Goal: Task Accomplishment & Management: Complete application form

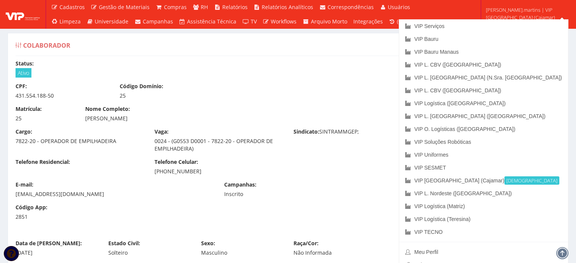
scroll to position [3935, 0]
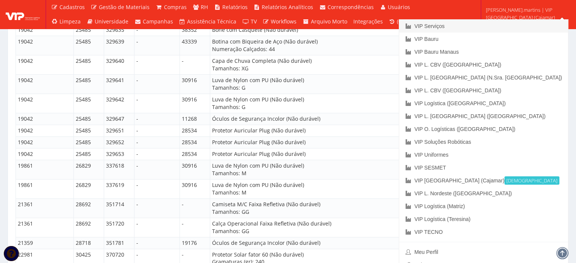
click at [512, 29] on link "VIP Serviços" at bounding box center [483, 26] width 169 height 13
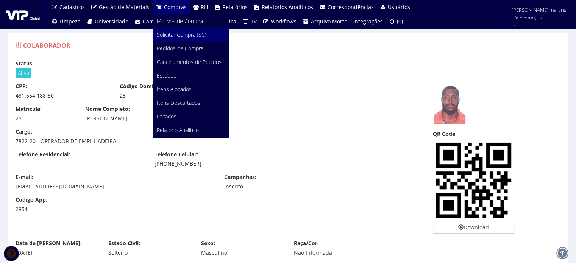
click at [171, 34] on span "Solicitar Compra (SC)" at bounding box center [182, 34] width 50 height 7
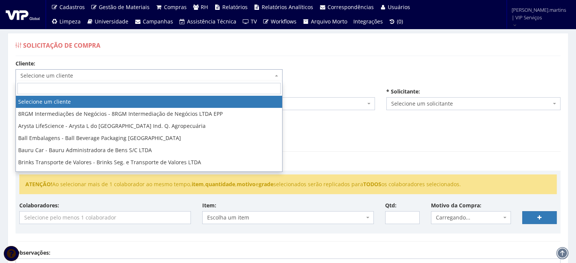
drag, startPoint x: 0, startPoint y: 0, endPoint x: 141, endPoint y: 72, distance: 158.2
click at [141, 72] on span "Selecione um cliente" at bounding box center [146, 76] width 252 height 8
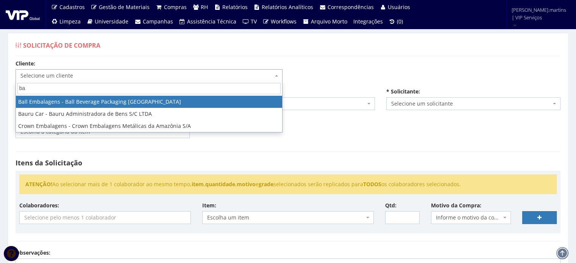
type input "ba"
select select "3"
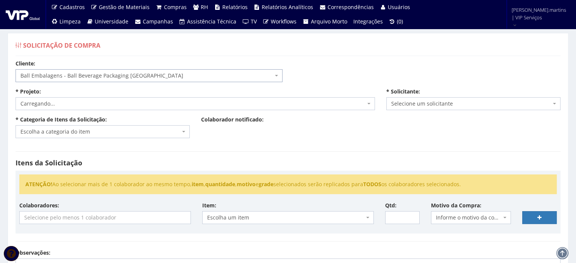
click at [101, 100] on span "Carregando..." at bounding box center [192, 104] width 345 height 8
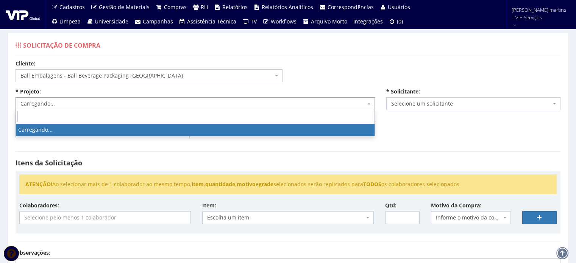
click at [101, 100] on span "Carregando..." at bounding box center [192, 104] width 345 height 8
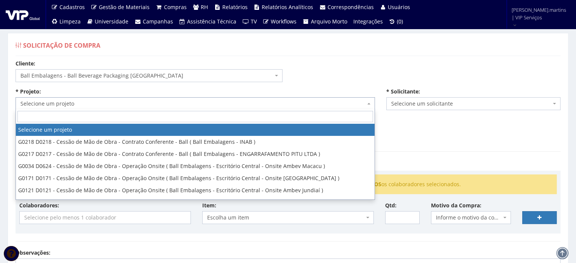
click at [101, 100] on span "Selecione um projeto" at bounding box center [192, 104] width 345 height 8
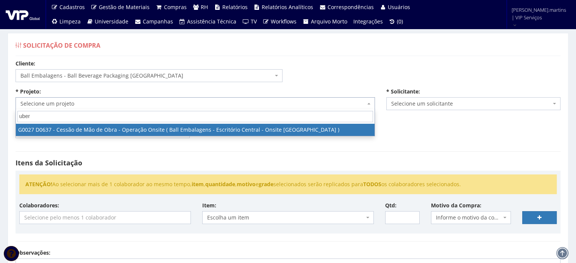
type input "uber"
select select "27"
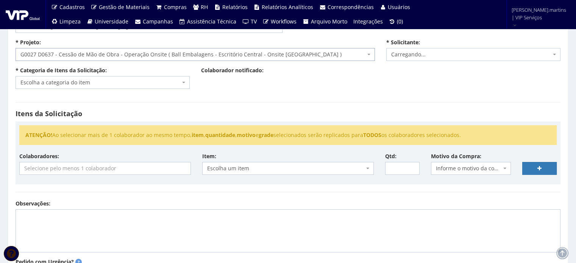
scroll to position [50, 0]
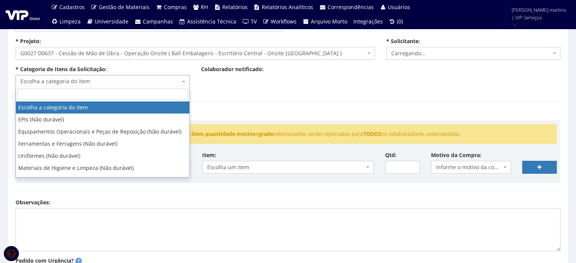
click at [89, 81] on span "Escolha a categoria do item" at bounding box center [100, 82] width 160 height 8
select select "2471"
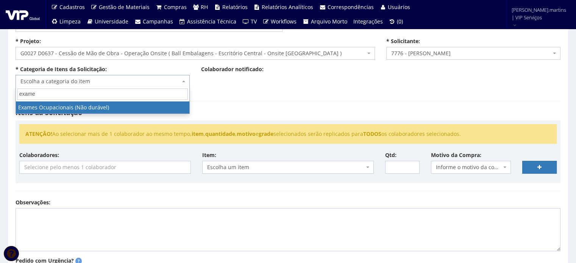
type input "exame"
select select "24"
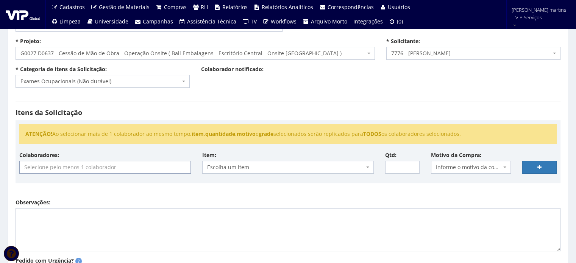
click at [69, 168] on input "search" at bounding box center [105, 167] width 171 height 12
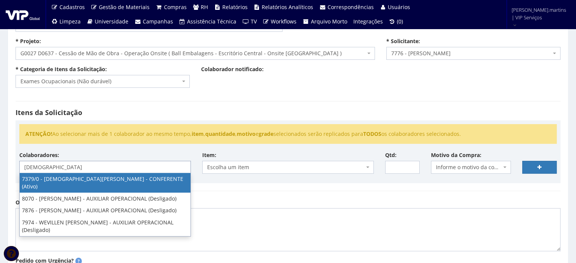
type input "cristi"
select select "1061"
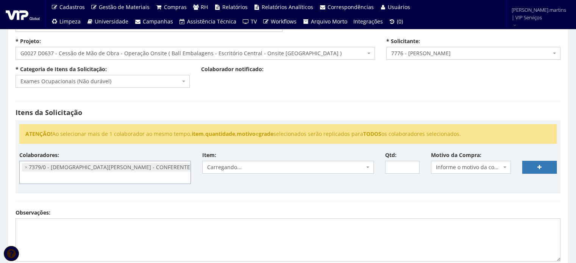
scroll to position [92, 0]
click at [451, 165] on span "Informe o motivo da compra" at bounding box center [469, 167] width 66 height 8
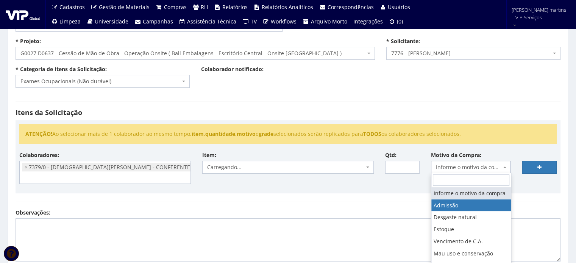
select select "1"
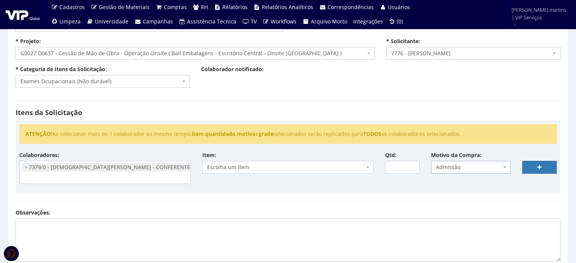
click at [450, 170] on span "Admissão" at bounding box center [469, 167] width 66 height 8
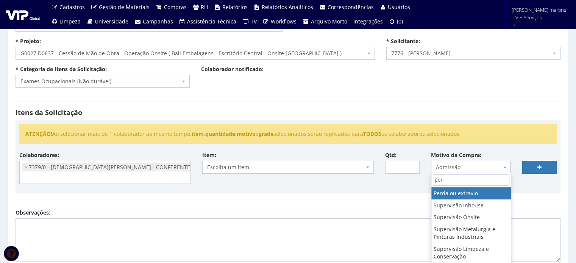
type input "perio"
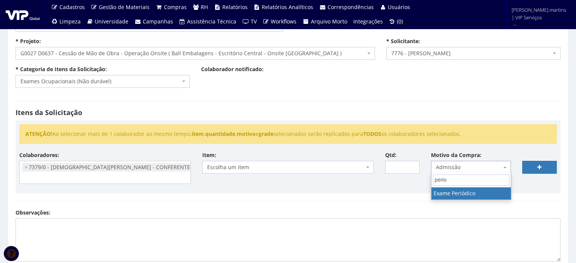
select select "18"
click at [355, 163] on span "Escolha um item" at bounding box center [285, 167] width 157 height 8
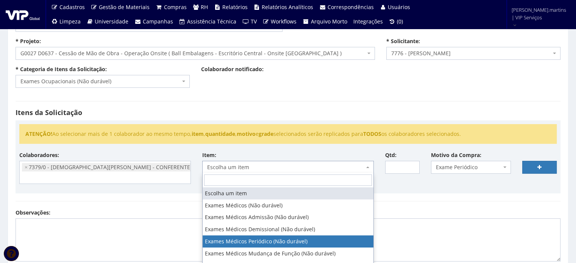
select select "489"
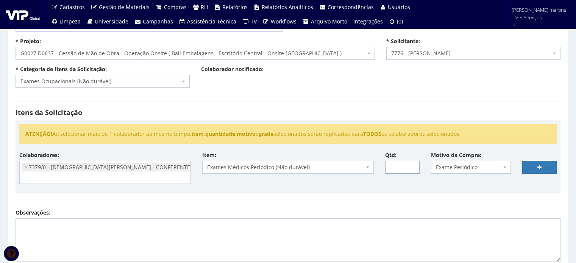
click at [403, 165] on input "Qtd:" at bounding box center [402, 167] width 34 height 13
type input "1"
click at [368, 190] on div "ATENÇÃO! Ao selecionar mais de 1 colaborador ao mesmo tempo, item , quantidade …" at bounding box center [288, 156] width 545 height 73
click at [532, 166] on link at bounding box center [539, 167] width 34 height 13
select select
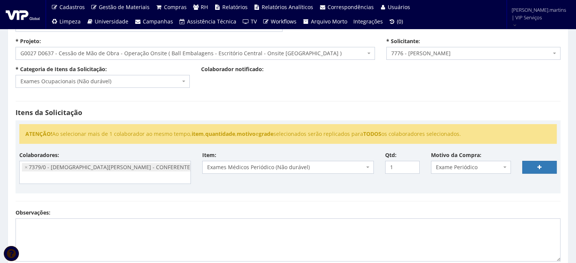
type input "0"
select select
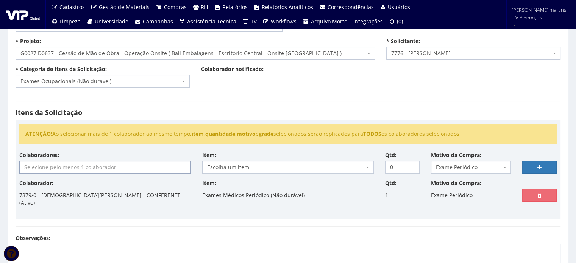
click at [148, 168] on input "search" at bounding box center [105, 167] width 171 height 12
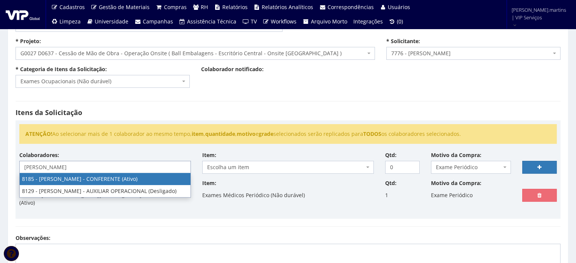
type input "claudio"
select select "4096"
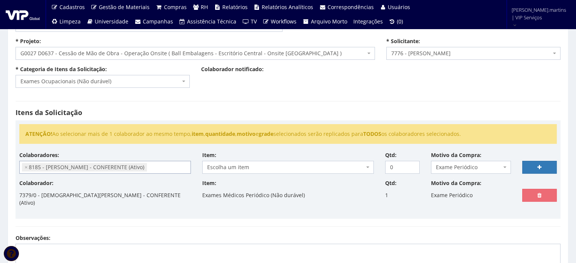
click at [239, 164] on span "Escolha um item" at bounding box center [285, 167] width 157 height 8
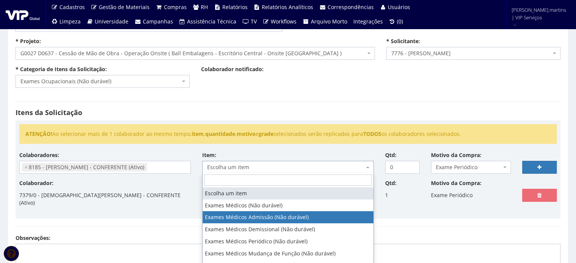
select select "487"
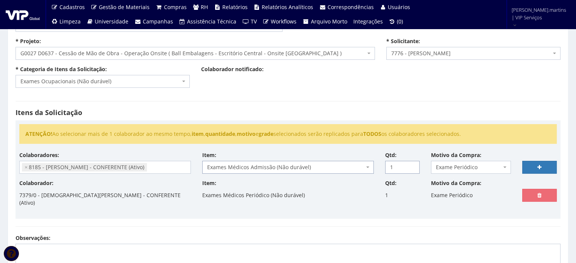
type input "1"
click at [412, 163] on input "1" at bounding box center [402, 167] width 34 height 13
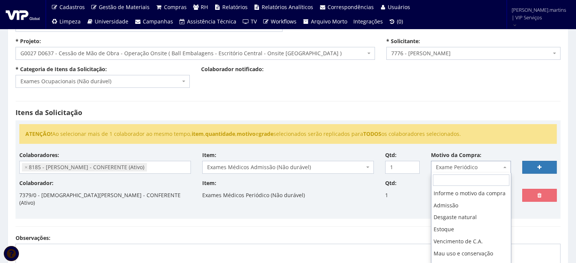
click at [460, 172] on span "Exame Periódico" at bounding box center [471, 167] width 80 height 13
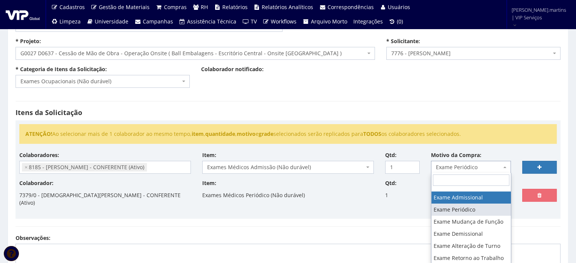
select select "17"
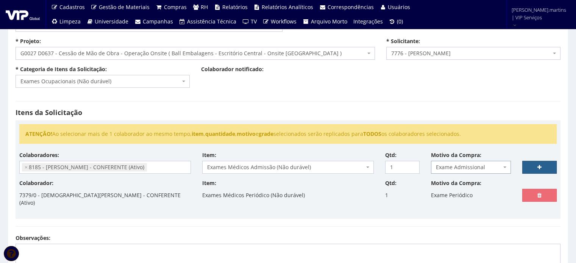
click at [540, 168] on icon at bounding box center [539, 167] width 4 height 5
select select
type input "0"
select select
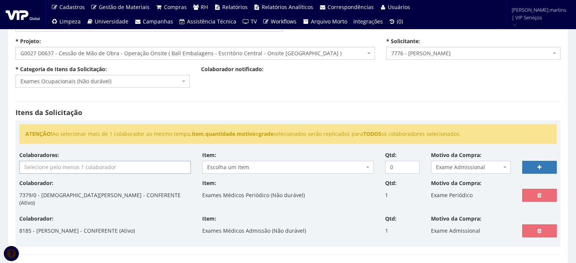
click at [110, 168] on input "search" at bounding box center [105, 167] width 171 height 12
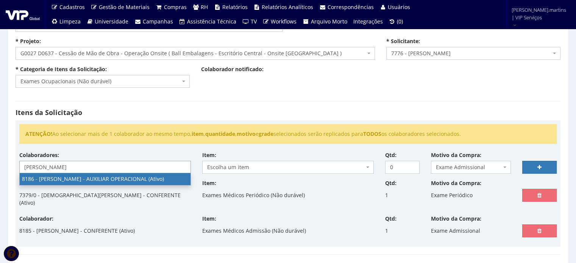
type input "lucas"
select select "4098"
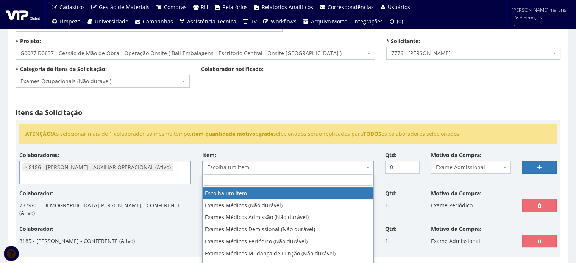
click at [254, 166] on span "Escolha um item" at bounding box center [285, 167] width 157 height 8
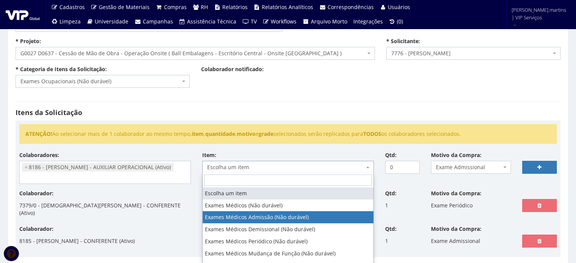
select select "487"
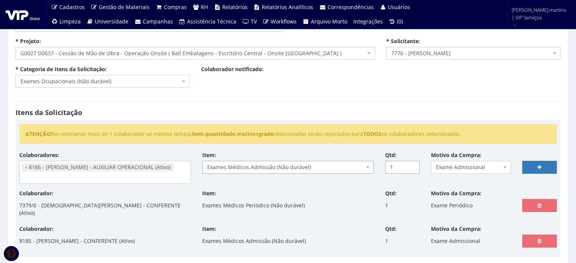
type input "1"
click at [411, 165] on input "1" at bounding box center [402, 167] width 34 height 13
click at [530, 166] on link at bounding box center [539, 167] width 34 height 13
select select
type input "0"
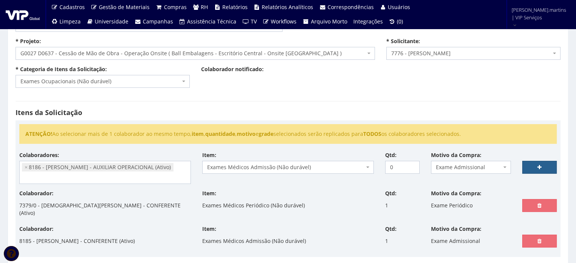
select select
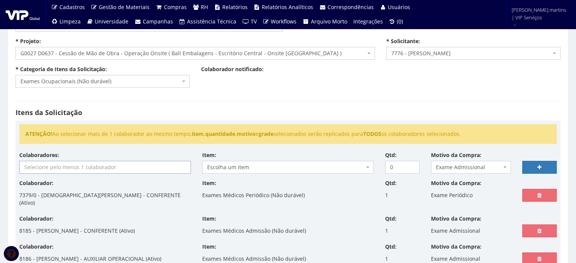
click at [143, 168] on input "search" at bounding box center [105, 167] width 171 height 12
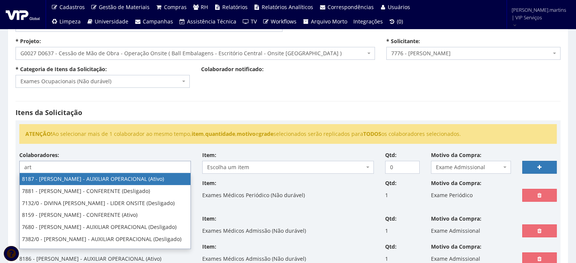
type input "art"
select select "4101"
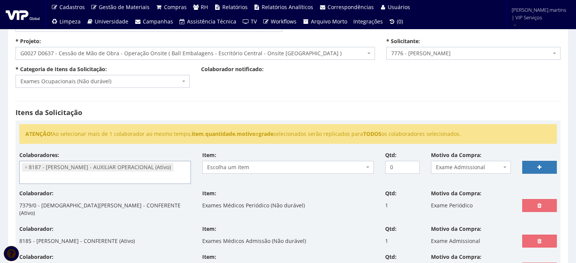
click at [239, 170] on span "Escolha um item" at bounding box center [285, 167] width 157 height 8
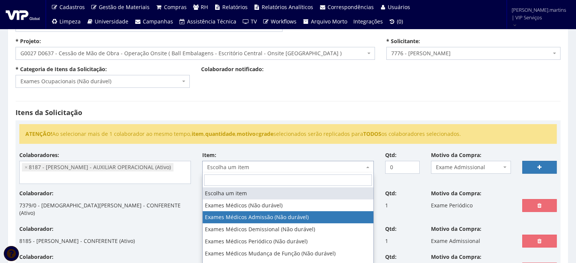
select select "487"
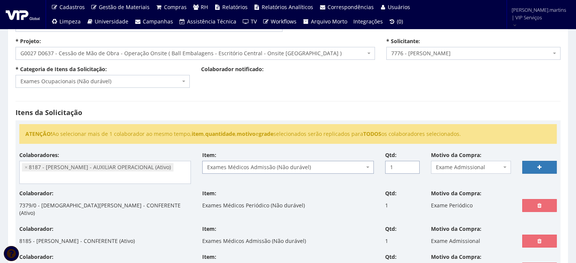
type input "1"
click at [411, 165] on input "1" at bounding box center [402, 167] width 34 height 13
drag, startPoint x: 537, startPoint y: 163, endPoint x: 531, endPoint y: 163, distance: 6.1
click at [537, 165] on icon at bounding box center [539, 167] width 4 height 5
select select
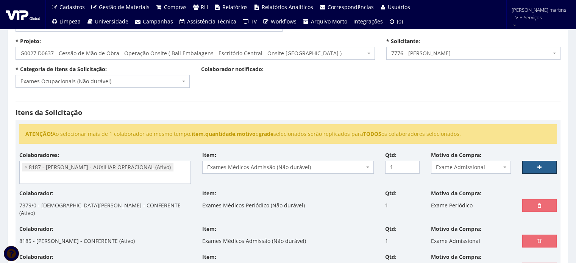
type input "0"
select select
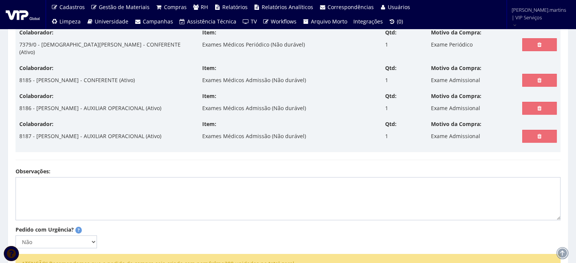
scroll to position [202, 0]
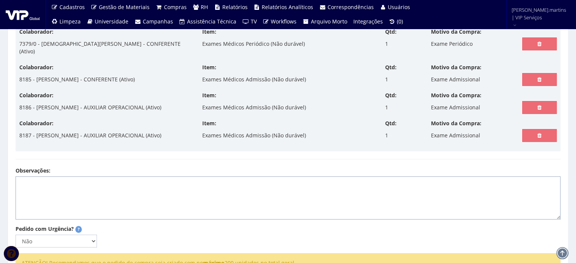
click at [298, 184] on textarea "Observações:" at bounding box center [288, 197] width 545 height 43
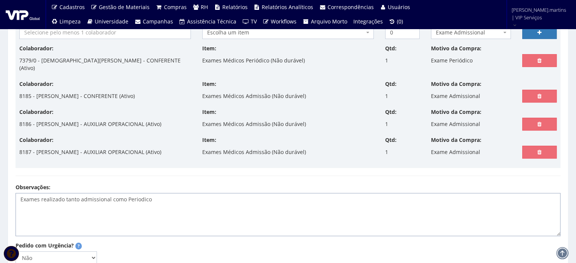
scroll to position [176, 0]
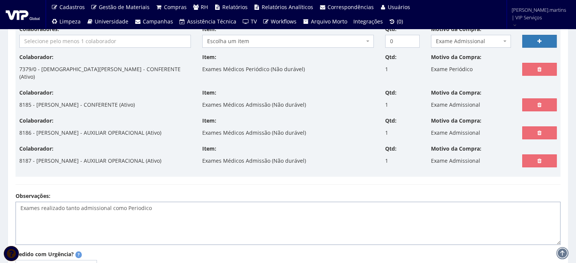
click at [79, 207] on textarea "Exames realizado tanto admissional como Periodico" at bounding box center [288, 223] width 545 height 43
click at [268, 204] on textarea "Exames realizado tanto 03 admissional como 01 Periodico no valor total de R$ 40…" at bounding box center [288, 223] width 545 height 43
paste textarea "UBERMED"
click at [268, 204] on textarea "Exames realizado tanto 03 admissional como 01 Periodico no valor total de R$ 40…" at bounding box center [288, 223] width 545 height 43
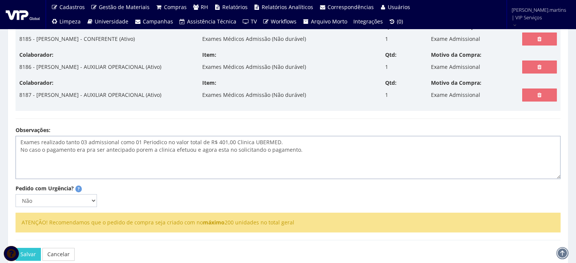
scroll to position [252, 0]
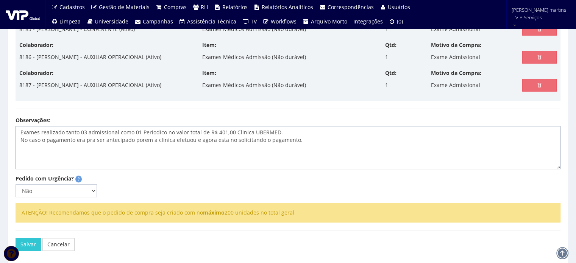
paste textarea "CRISTIANO BASILIO SILVA EXAME CLINICO $50 AUDIOMETRIA $30 ACUIDADE VISUAL $27 C…"
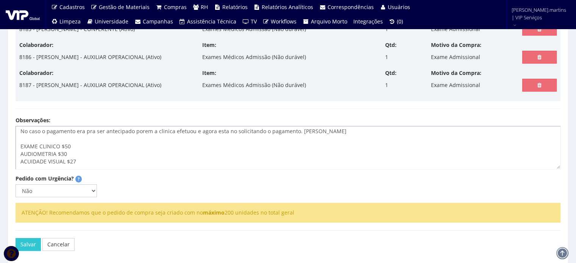
scroll to position [0, 0]
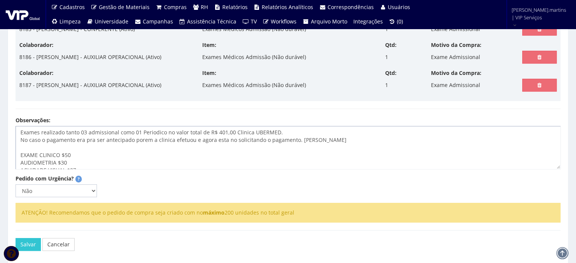
click at [296, 137] on textarea "Exames realizado tanto 03 admissional como 01 Periodico no valor total de R$ 40…" at bounding box center [288, 147] width 545 height 43
click at [96, 148] on textarea "Exames realizado tanto 03 admissional como 01 Periodico no valor total de R$ 40…" at bounding box center [288, 147] width 545 height 43
click at [135, 148] on textarea "Exames realizado tanto 03 admissional como 01 Periodico no valor total de R$ 40…" at bounding box center [288, 147] width 545 height 43
click at [247, 145] on textarea "Exames realizado tanto 03 admissional como 01 Periodico no valor total de R$ 40…" at bounding box center [288, 147] width 545 height 43
click at [115, 155] on textarea "Exames realizado tanto 03 admissional como 01 Periodico no valor total de R$ 40…" at bounding box center [288, 147] width 545 height 43
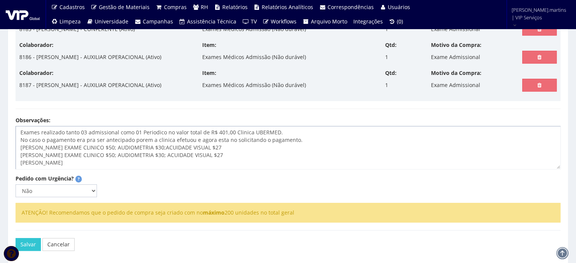
click at [106, 162] on textarea "Exames realizado tanto 03 admissional como 01 Periodico no valor total de R$ 40…" at bounding box center [288, 147] width 545 height 43
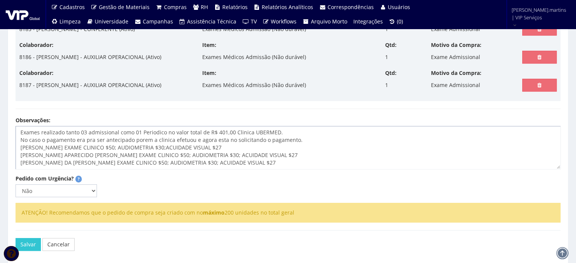
scroll to position [25, 0]
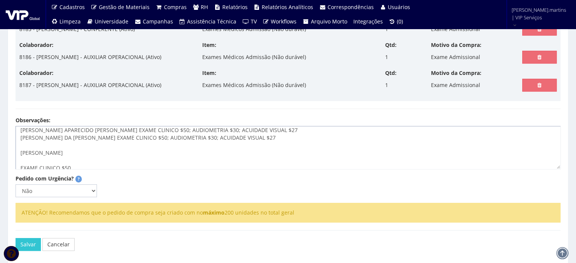
click at [241, 135] on textarea "Exames realizado tanto 03 admissional como 01 Periodico no valor total de R$ 40…" at bounding box center [288, 147] width 545 height 43
click at [129, 145] on textarea "Exames realizado tanto 03 admissional como 01 Periodico no valor total de R$ 40…" at bounding box center [288, 147] width 545 height 43
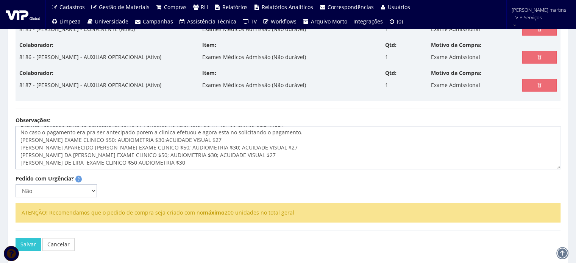
scroll to position [0, 0]
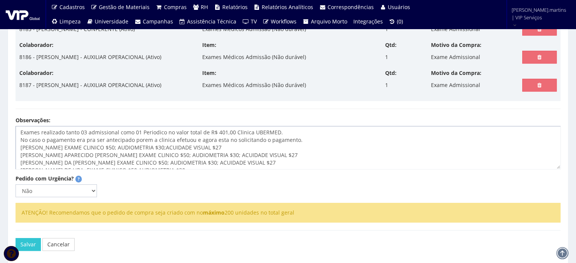
type textarea "Exames realizado tanto 03 admissional como 01 Periodico no valor total de R$ 40…"
click at [96, 188] on select "Não Sim" at bounding box center [56, 190] width 81 height 13
select select "1"
click at [16, 184] on select "Não Sim" at bounding box center [56, 190] width 81 height 13
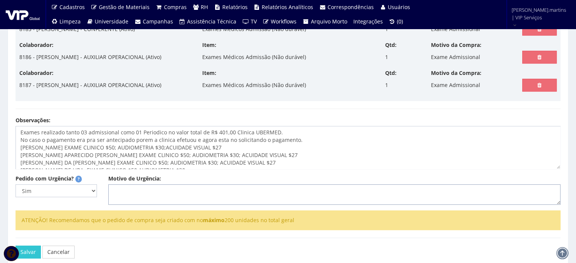
click at [149, 188] on textarea "Motivo de Urgência:" at bounding box center [334, 194] width 452 height 20
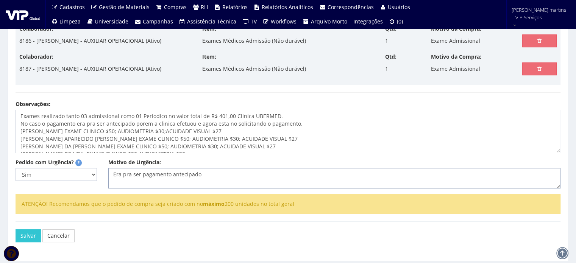
scroll to position [277, 0]
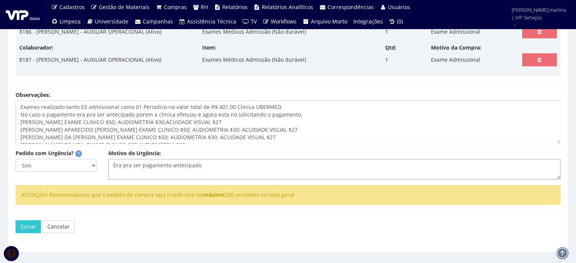
type textarea "Era pra ser pagamento antecipado"
click at [232, 107] on textarea "Exames realizado tanto 03 admissional como 01 Periodico no valor total de R$ 40…" at bounding box center [288, 122] width 545 height 43
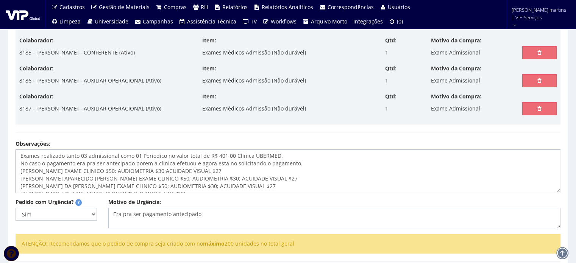
scroll to position [291, 0]
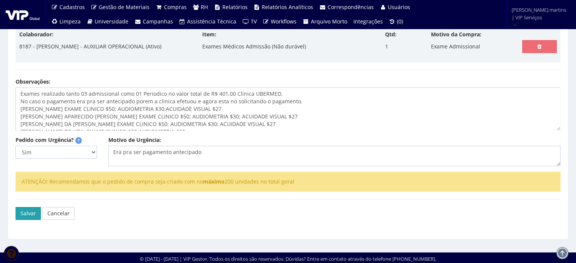
click at [26, 215] on button "Salvar" at bounding box center [28, 213] width 25 height 13
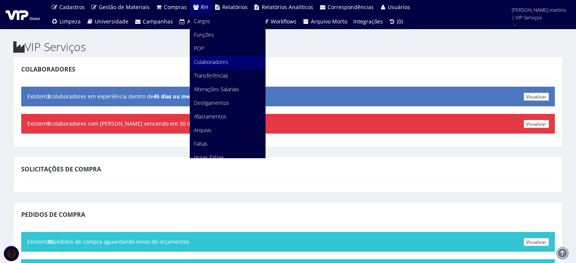
click at [210, 62] on span "Colaboradores" at bounding box center [211, 61] width 34 height 7
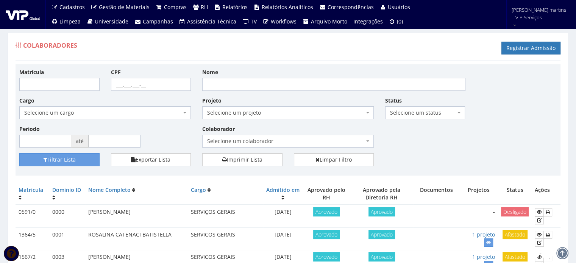
click at [263, 138] on span "Selecione um colaborador" at bounding box center [285, 141] width 157 height 8
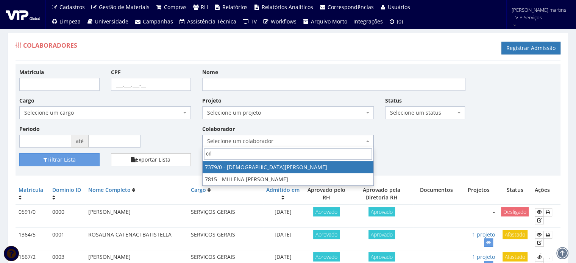
type input "cris"
select select "1061"
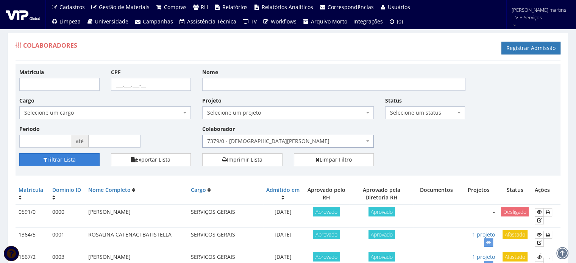
click at [47, 157] on icon "submit" at bounding box center [45, 159] width 4 height 5
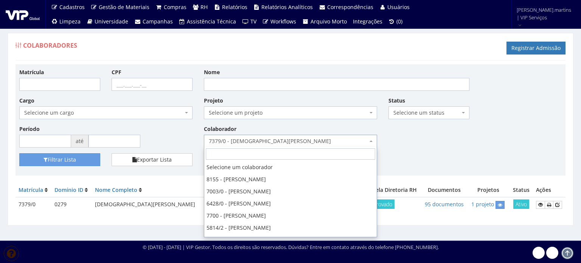
click at [223, 139] on span "7379/0 - [DEMOGRAPHIC_DATA][PERSON_NAME]" at bounding box center [288, 141] width 159 height 8
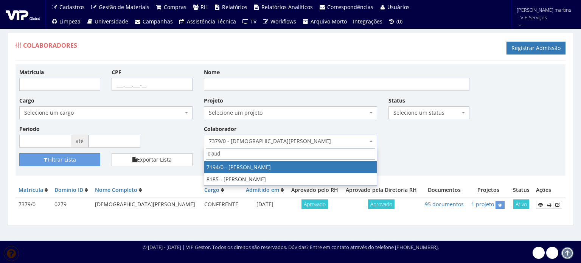
type input "claudi"
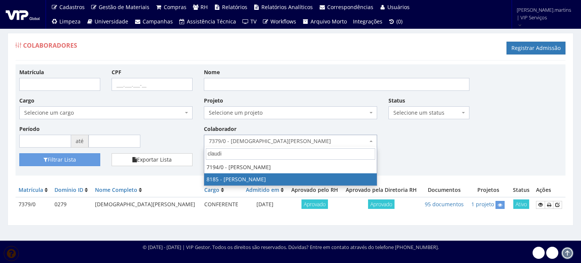
select select "4096"
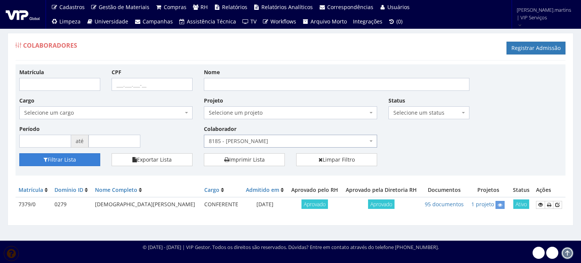
click at [89, 160] on button "Filtrar Lista" at bounding box center [59, 159] width 81 height 13
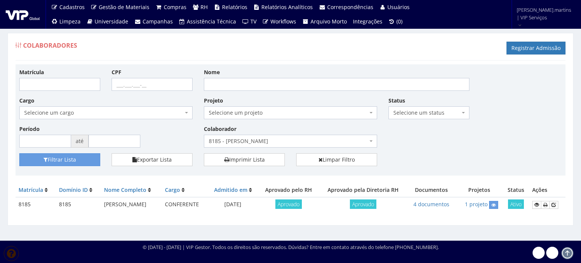
click at [253, 144] on span "8185 - [PERSON_NAME]" at bounding box center [288, 141] width 159 height 8
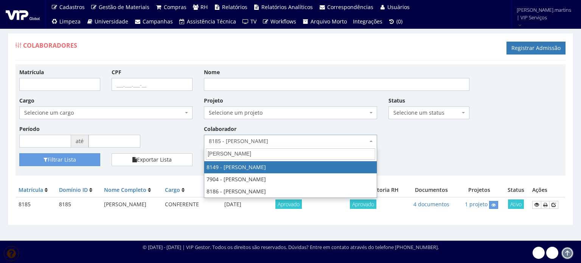
type input "[PERSON_NAME]"
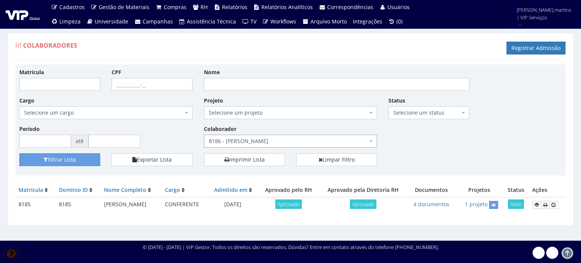
select select "4098"
click at [85, 160] on button "Filtrar Lista" at bounding box center [59, 159] width 81 height 13
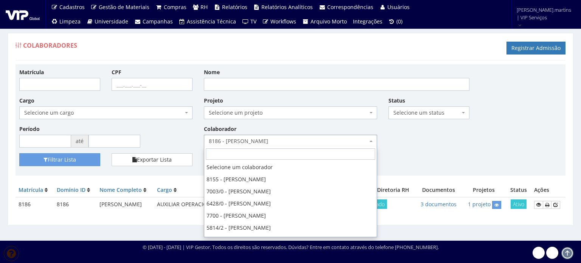
click at [274, 142] on span "8186 - [PERSON_NAME]" at bounding box center [288, 141] width 159 height 8
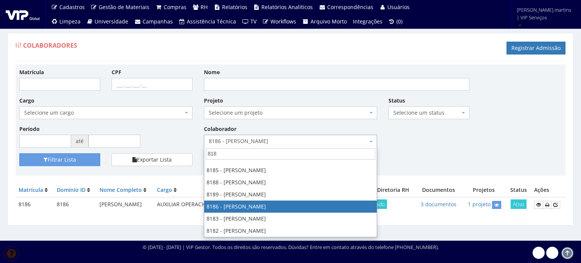
scroll to position [9, 0]
type input "8187"
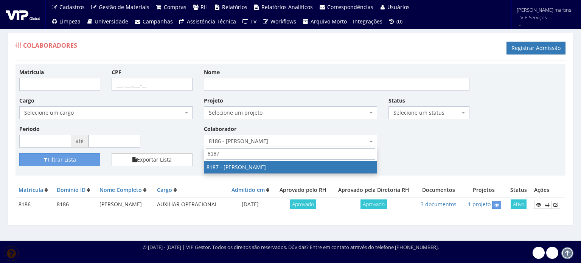
select select "4101"
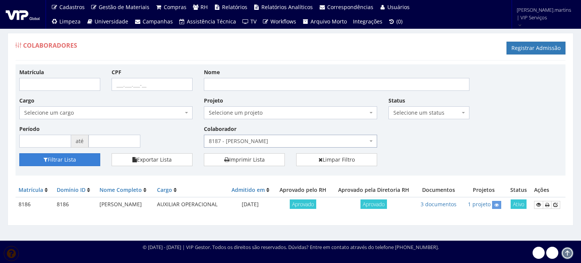
click at [62, 163] on button "Filtrar Lista" at bounding box center [59, 159] width 81 height 13
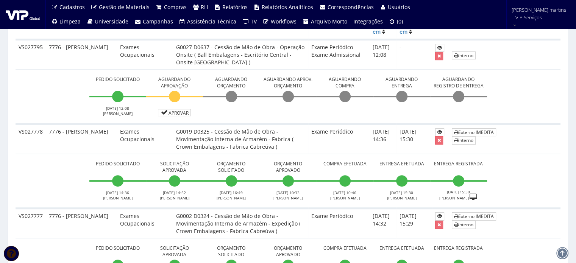
scroll to position [252, 0]
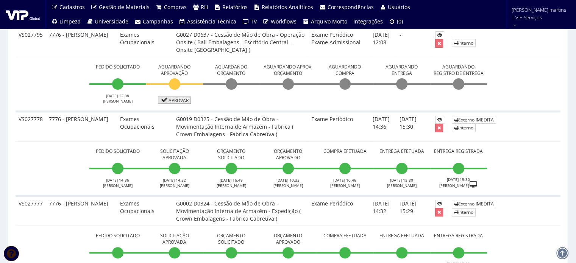
click at [179, 98] on link "Aprovar" at bounding box center [174, 99] width 33 height 7
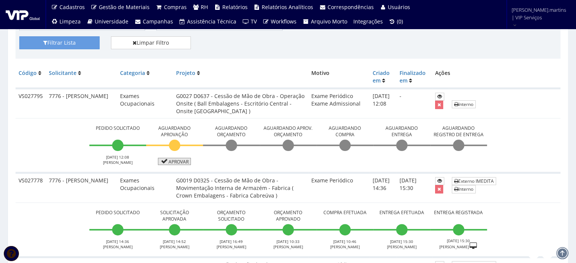
scroll to position [176, 0]
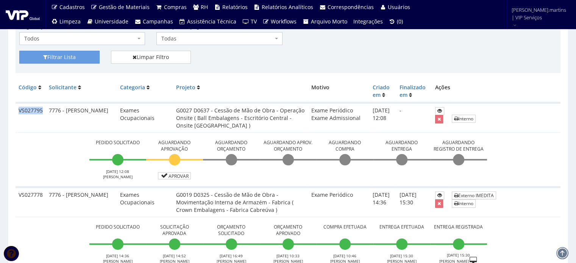
drag, startPoint x: 19, startPoint y: 110, endPoint x: 43, endPoint y: 110, distance: 24.6
click at [42, 111] on td "VS027795" at bounding box center [31, 118] width 30 height 30
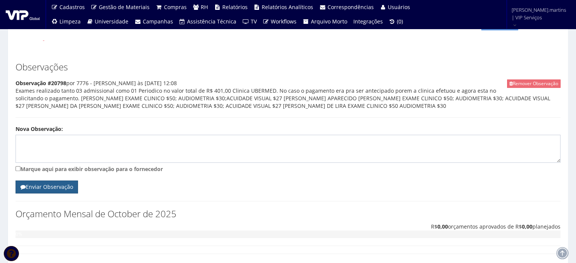
scroll to position [378, 0]
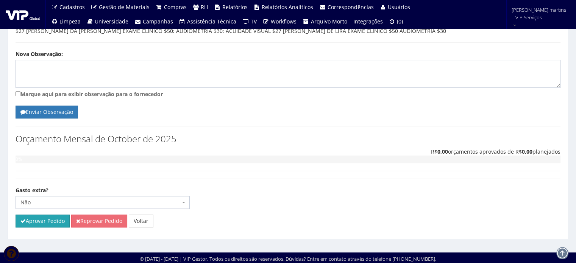
click at [47, 218] on button "Aprovar Pedido" at bounding box center [43, 221] width 54 height 13
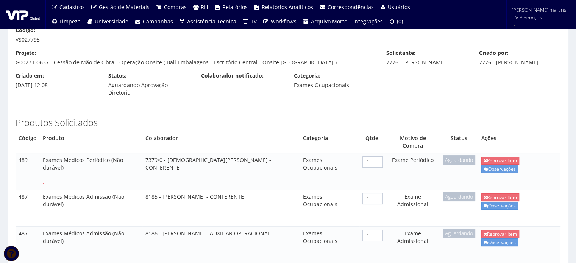
scroll to position [0, 0]
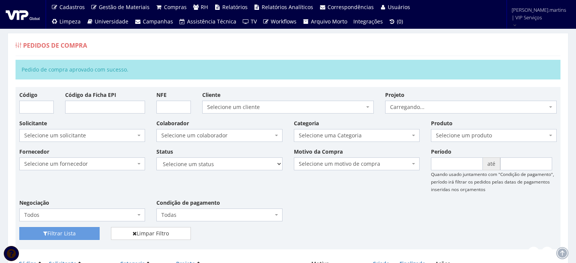
scroll to position [151, 0]
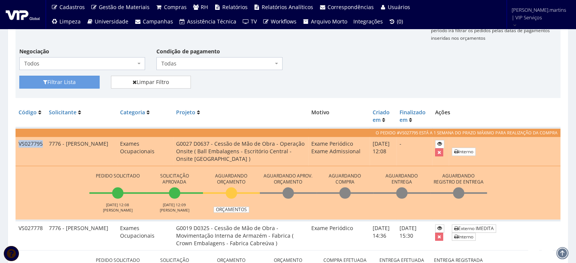
drag, startPoint x: 17, startPoint y: 141, endPoint x: 42, endPoint y: 145, distance: 25.4
click at [42, 145] on td "VS027795" at bounding box center [31, 151] width 30 height 29
copy td "VS027795"
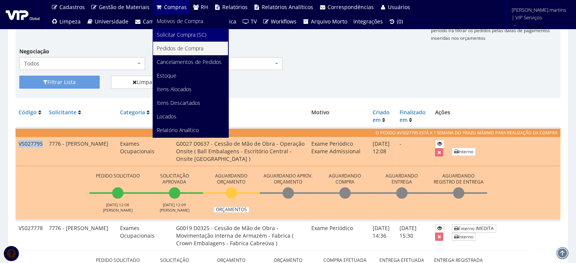
click at [179, 36] on span "Solicitar Compra (SC)" at bounding box center [182, 34] width 50 height 7
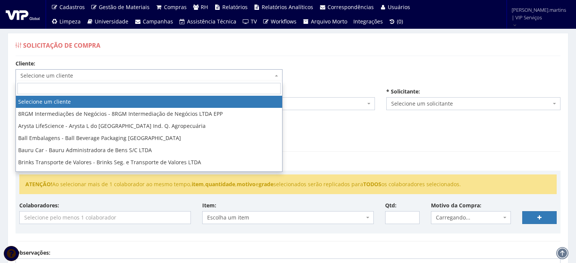
click at [133, 72] on span "Selecione um cliente" at bounding box center [146, 76] width 252 height 8
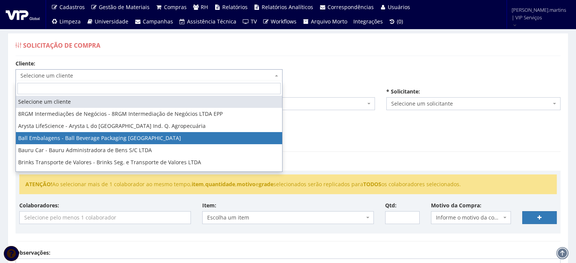
select select "3"
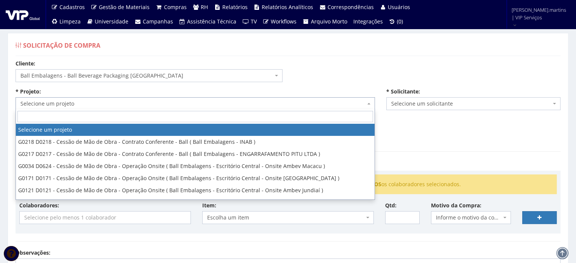
click at [129, 101] on span "Selecione um projeto" at bounding box center [192, 104] width 345 height 8
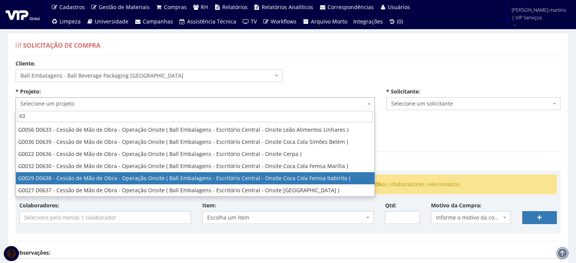
type input "637"
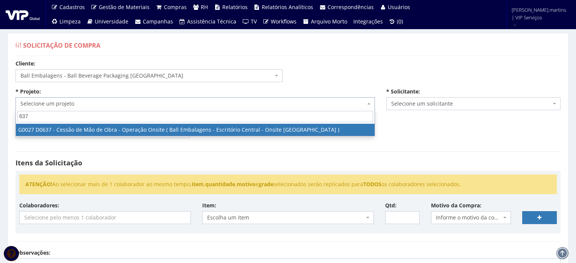
select select "27"
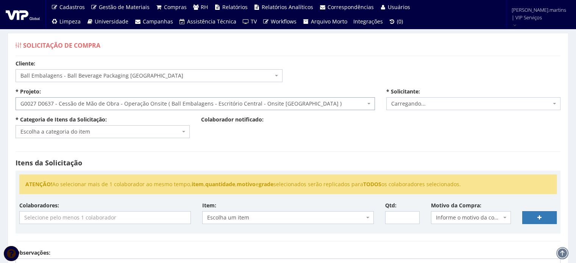
click at [117, 131] on span "Escolha a categoria do item" at bounding box center [100, 132] width 160 height 8
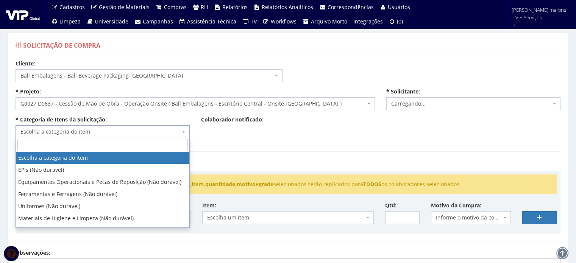
type input "e"
select select "2471"
type input "ex"
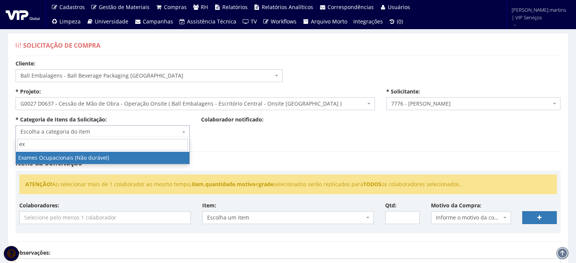
select select "24"
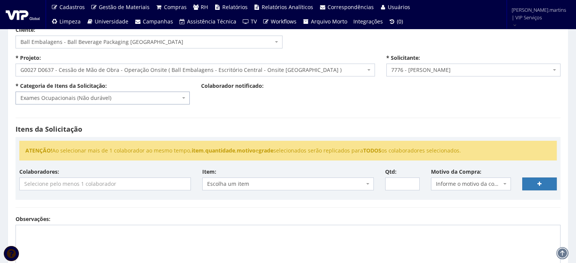
scroll to position [101, 0]
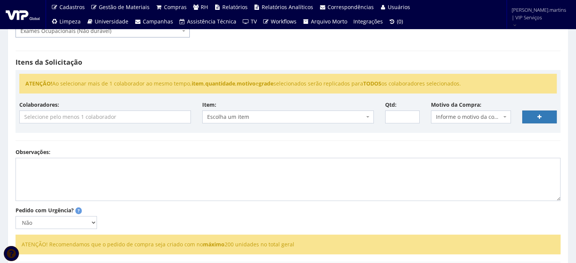
click at [103, 119] on input "search" at bounding box center [105, 117] width 171 height 12
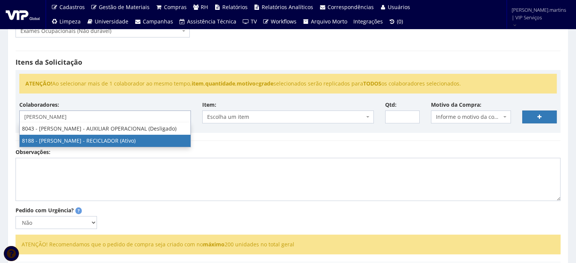
type input "gabriel"
select select "4119"
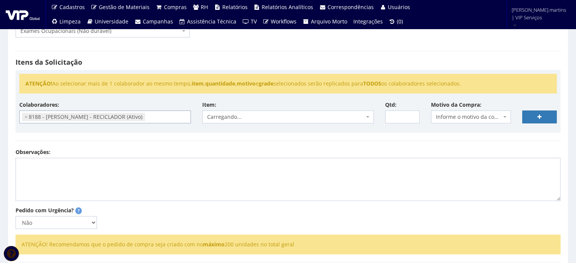
scroll to position [237, 0]
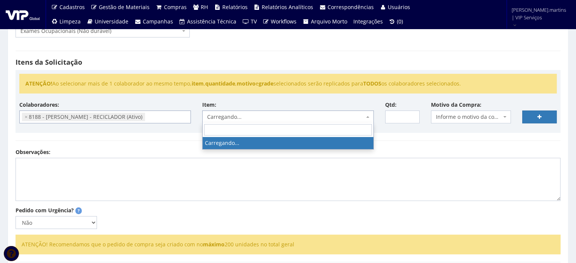
click at [366, 117] on span "Carregando..." at bounding box center [287, 116] width 171 height 13
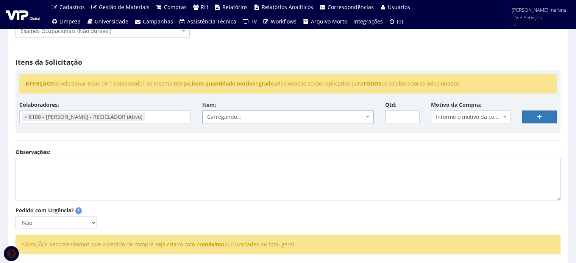
click at [346, 118] on span "Carregando..." at bounding box center [285, 117] width 157 height 8
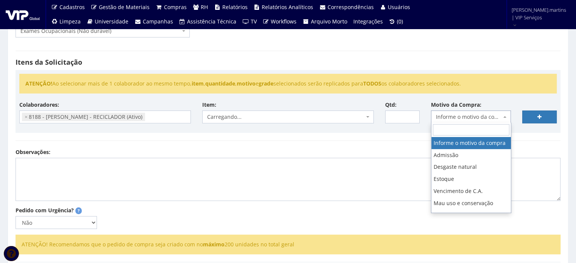
click at [471, 114] on span "Informe o motivo da compra" at bounding box center [469, 117] width 66 height 8
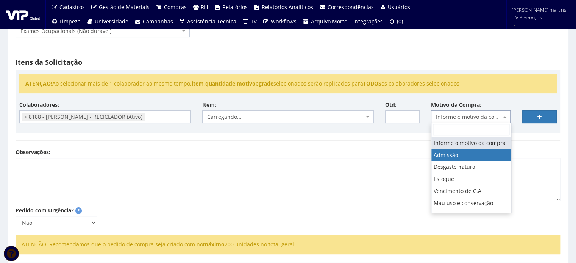
select select "1"
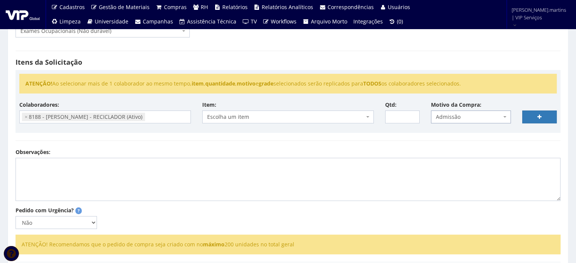
click at [360, 114] on span "Escolha um item" at bounding box center [285, 117] width 157 height 8
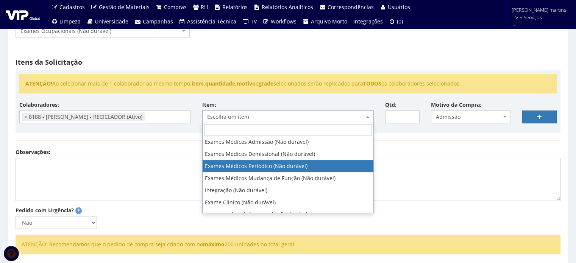
scroll to position [50, 0]
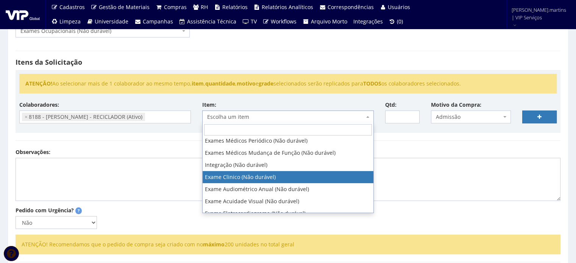
select select "564"
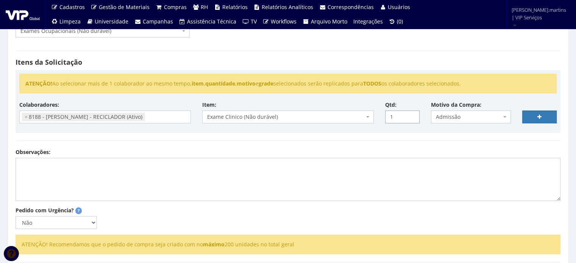
type input "1"
click at [411, 114] on input "1" at bounding box center [402, 116] width 34 height 13
click at [534, 115] on link at bounding box center [539, 116] width 34 height 13
select select
type input "0"
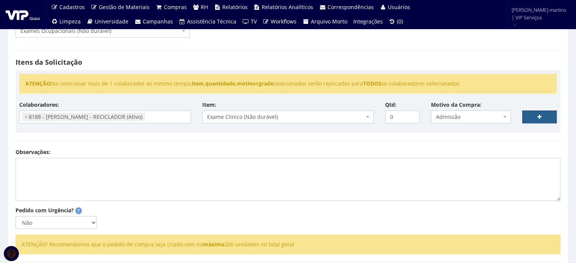
select select
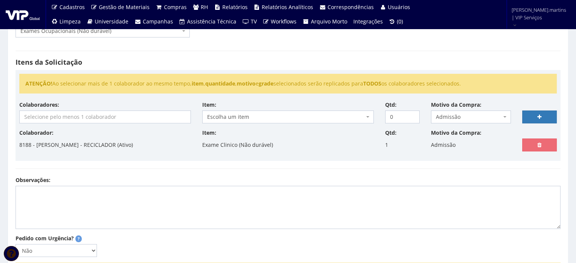
click at [65, 115] on input "search" at bounding box center [105, 117] width 171 height 12
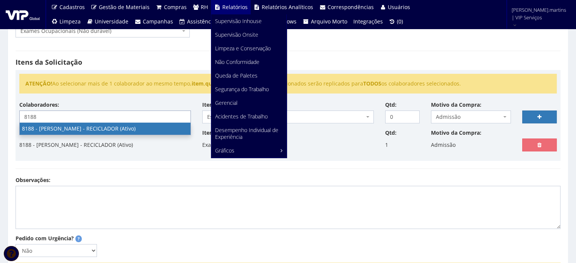
type input "8188"
select select "4119"
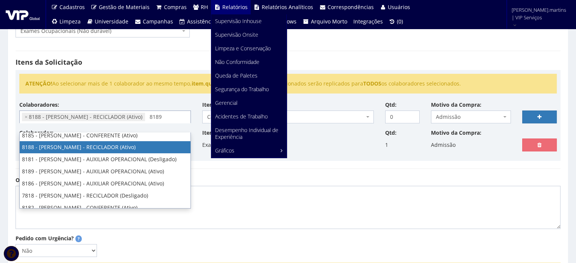
scroll to position [0, 0]
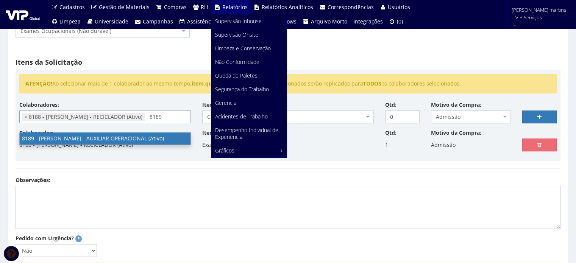
type input "8189"
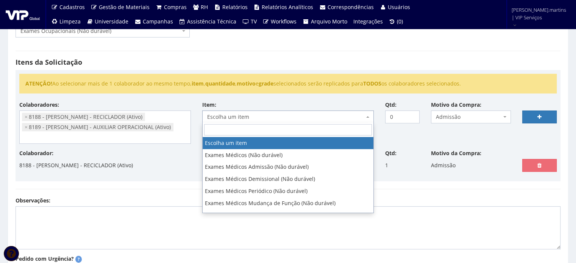
click at [369, 114] on span "Escolha um item" at bounding box center [287, 116] width 171 height 13
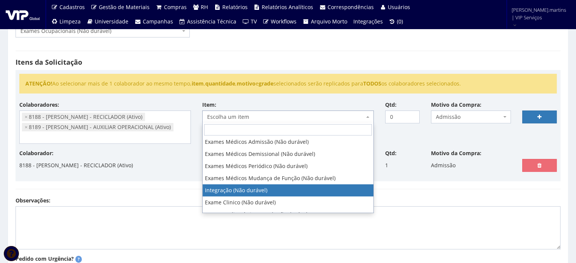
scroll to position [50, 0]
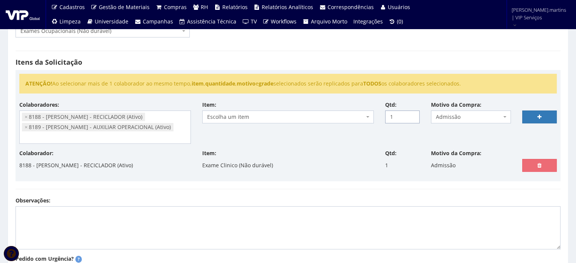
type input "1"
click at [412, 113] on input "1" at bounding box center [402, 116] width 34 height 13
click at [529, 118] on link at bounding box center [539, 116] width 34 height 13
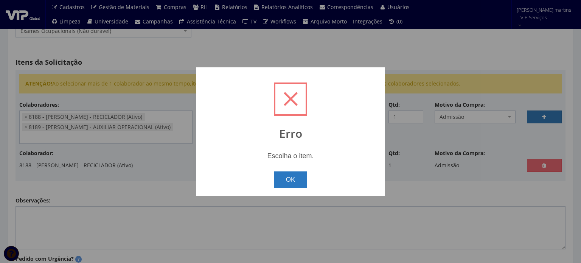
click at [285, 180] on button "OK" at bounding box center [291, 179] width 34 height 17
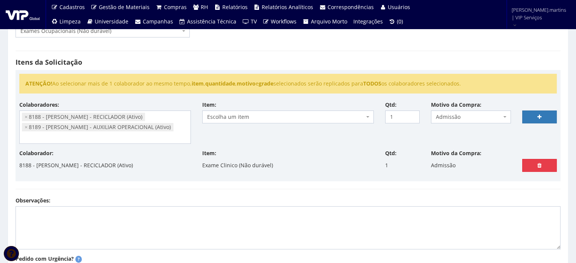
click at [527, 166] on link at bounding box center [539, 165] width 34 height 13
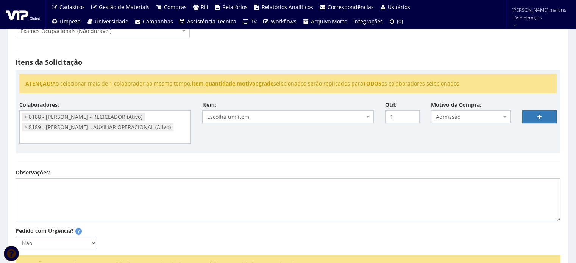
click at [368, 116] on b at bounding box center [367, 117] width 3 height 2
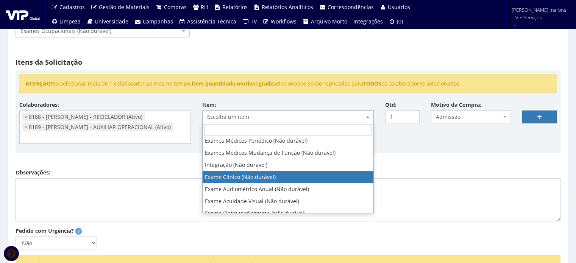
select select "564"
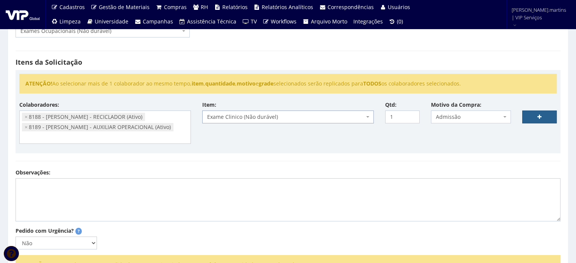
click at [530, 117] on link at bounding box center [539, 116] width 34 height 13
select select
type input "0"
select select
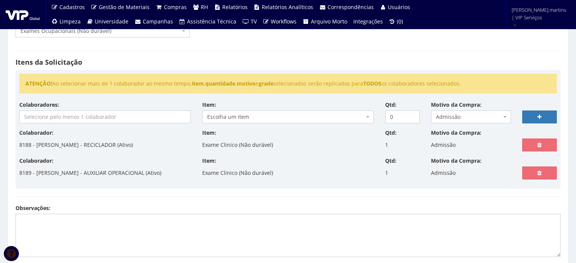
click at [137, 112] on input "search" at bounding box center [105, 117] width 171 height 12
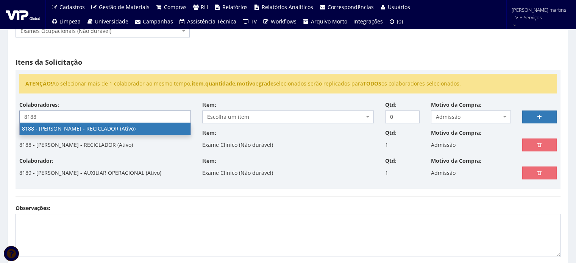
type input "8188"
select select "4119"
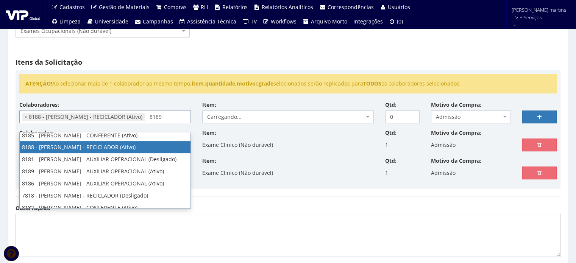
scroll to position [0, 0]
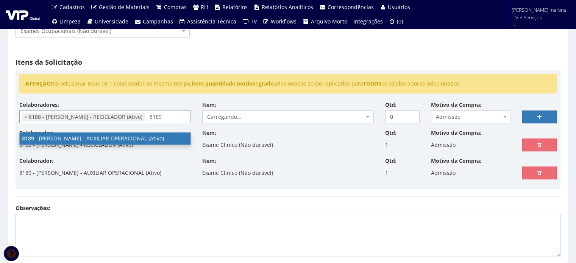
type input "8189"
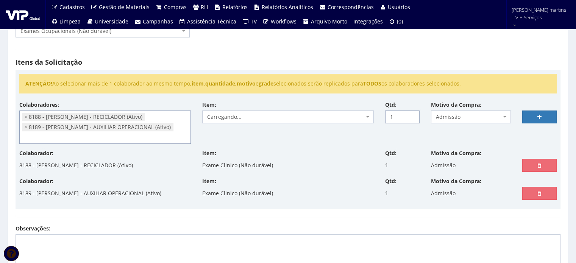
type input "1"
click at [411, 114] on input "1" at bounding box center [402, 116] width 34 height 13
click at [363, 116] on span "Escolha um item" at bounding box center [285, 117] width 157 height 8
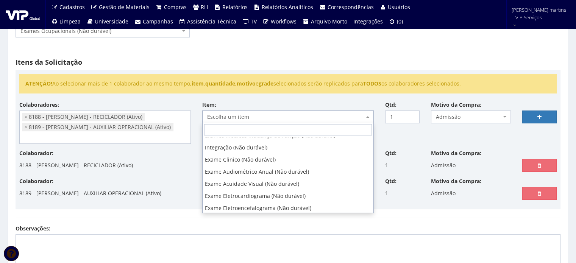
scroll to position [76, 0]
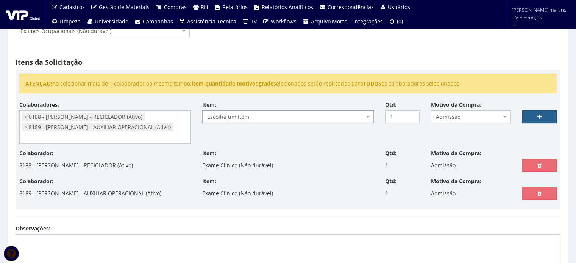
click at [531, 119] on link at bounding box center [539, 116] width 34 height 13
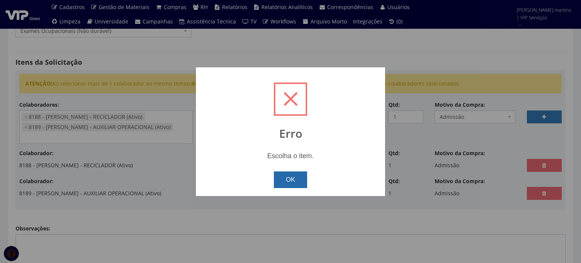
click at [283, 183] on button "OK" at bounding box center [291, 179] width 34 height 17
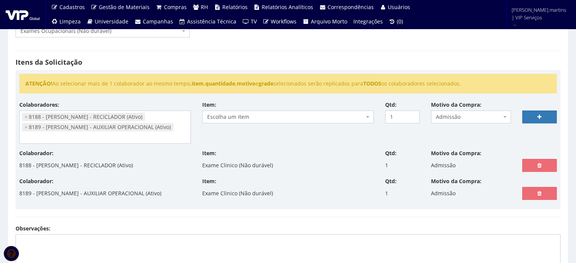
click at [300, 116] on span "Escolha um item" at bounding box center [285, 117] width 157 height 8
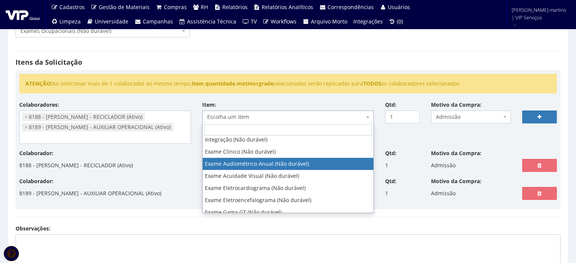
select select "565"
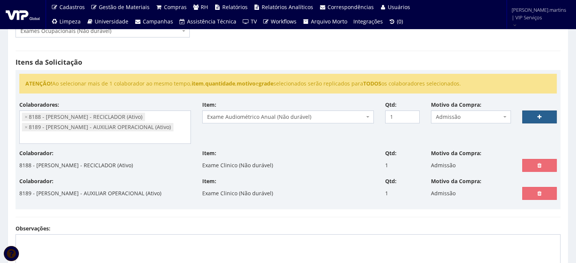
click at [537, 115] on icon at bounding box center [539, 116] width 4 height 5
select select
type input "0"
select select
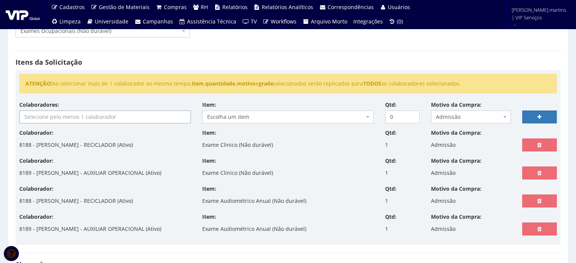
click at [128, 116] on input "search" at bounding box center [105, 117] width 171 height 12
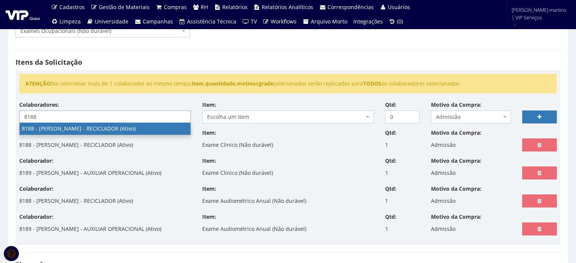
type input "8188"
select select "4119"
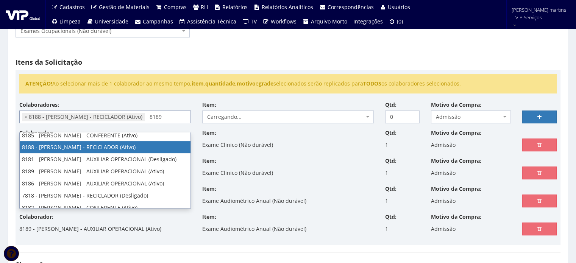
scroll to position [0, 0]
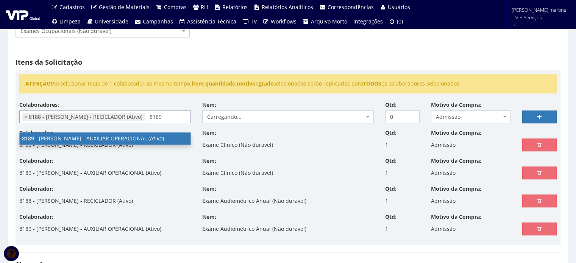
type input "8189"
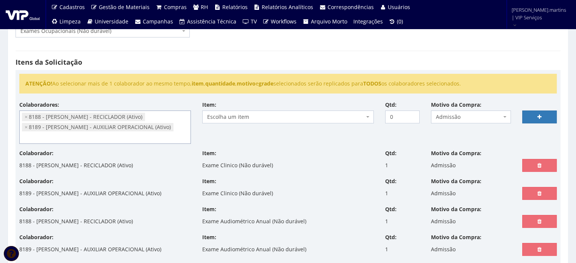
click at [264, 116] on span "Escolha um item" at bounding box center [285, 117] width 157 height 8
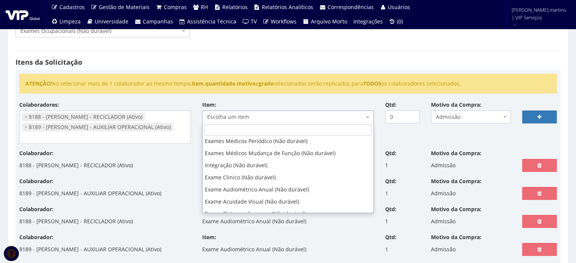
scroll to position [50, 0]
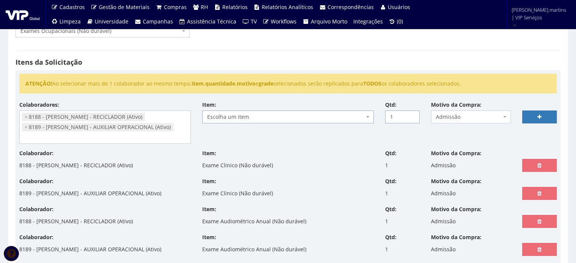
type input "1"
click at [411, 114] on input "1" at bounding box center [402, 116] width 34 height 13
click at [338, 116] on span "Escolha um item" at bounding box center [285, 117] width 157 height 8
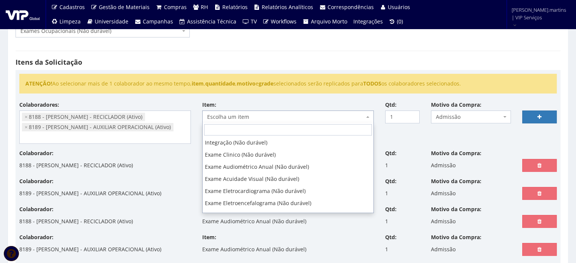
scroll to position [76, 0]
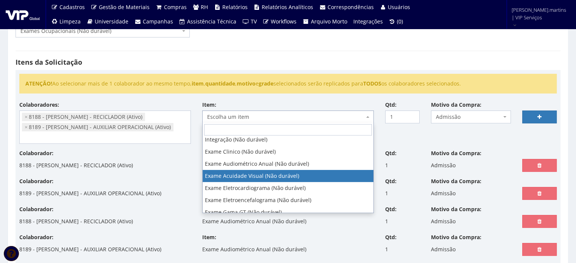
select select "566"
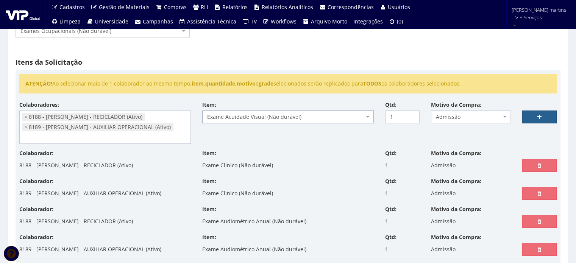
click at [536, 113] on link at bounding box center [539, 116] width 34 height 13
select select
type input "0"
select select
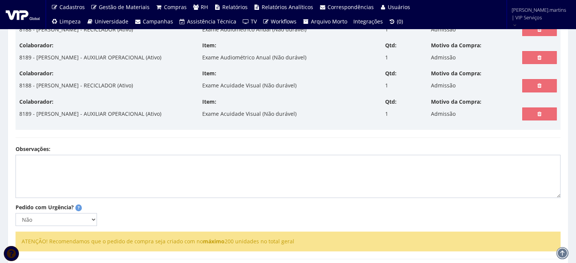
scroll to position [303, 0]
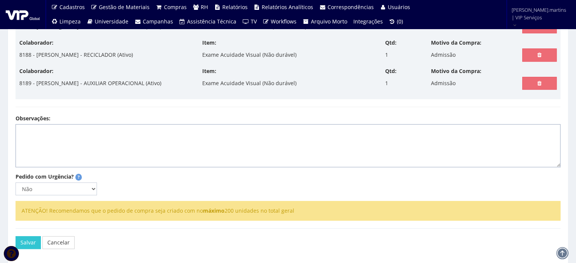
click at [156, 128] on textarea "Observações:" at bounding box center [288, 145] width 545 height 43
click at [21, 137] on textarea "Exames admissionais, Pagamento antecipado. Valor de R$ 214,00" at bounding box center [288, 145] width 545 height 43
type textarea "Exames admissionais, Pagamento antecipado. Valor de R$ 214,00"
click at [90, 187] on select "Não Sim" at bounding box center [56, 188] width 81 height 13
select select "1"
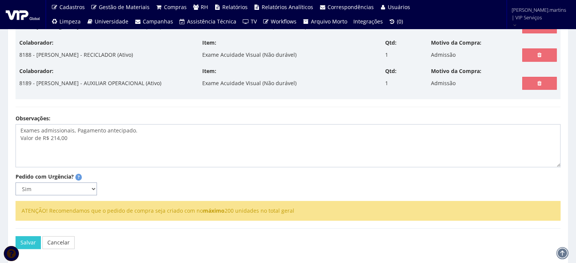
click at [16, 182] on select "Não Sim" at bounding box center [56, 188] width 81 height 13
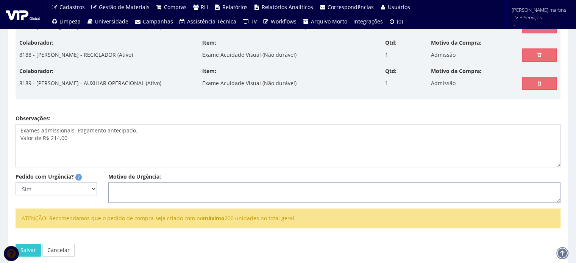
click at [124, 186] on textarea "Motivo de Urgência:" at bounding box center [334, 192] width 452 height 20
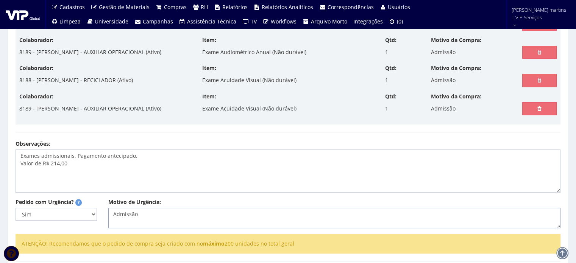
scroll to position [339, 0]
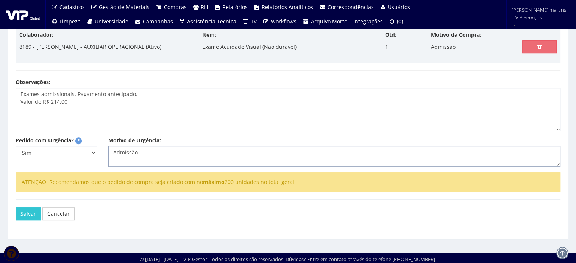
type textarea "Admissão"
drag, startPoint x: 20, startPoint y: 90, endPoint x: 68, endPoint y: 101, distance: 50.0
click at [68, 101] on textarea "Exames admissionais, Pagamento antecipado. Valor de R$ 214,00" at bounding box center [288, 109] width 545 height 43
click at [95, 106] on textarea "Exames admissionais, Pagamento antecipado. Valor de R$ 214,00" at bounding box center [288, 109] width 545 height 43
click at [27, 212] on button "Salvar" at bounding box center [28, 213] width 25 height 13
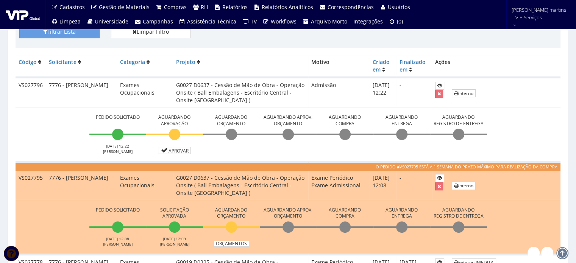
scroll to position [202, 0]
click at [188, 149] on link "Aprovar" at bounding box center [174, 150] width 33 height 7
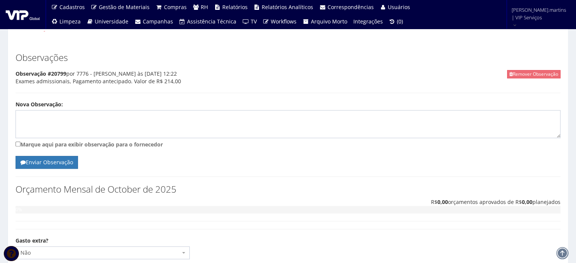
scroll to position [383, 0]
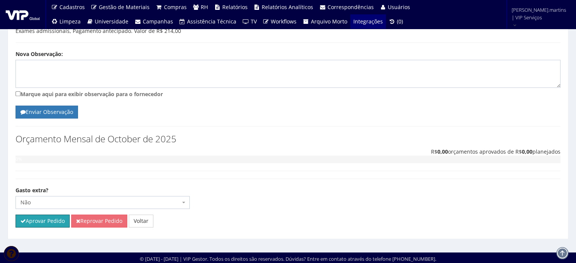
drag, startPoint x: 53, startPoint y: 219, endPoint x: 312, endPoint y: 24, distance: 324.2
click at [53, 219] on button "Aprovar Pedido" at bounding box center [43, 221] width 54 height 13
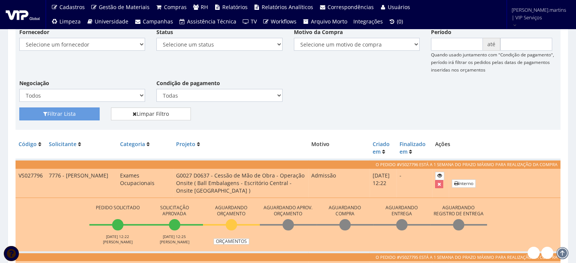
scroll to position [202, 0]
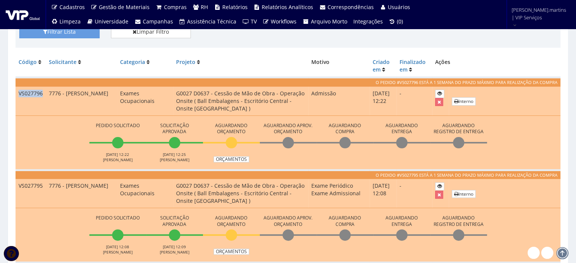
drag, startPoint x: 18, startPoint y: 92, endPoint x: 42, endPoint y: 95, distance: 24.8
click at [42, 95] on td "VS027796" at bounding box center [31, 100] width 30 height 29
copy td "VS027796"
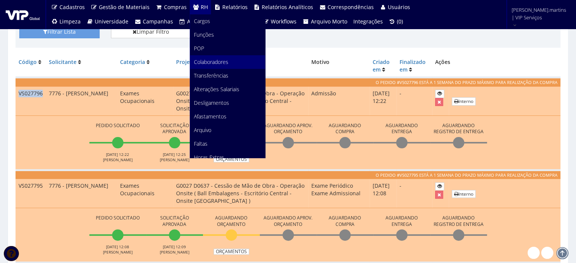
click at [214, 59] on span "Colaboradores" at bounding box center [211, 61] width 34 height 7
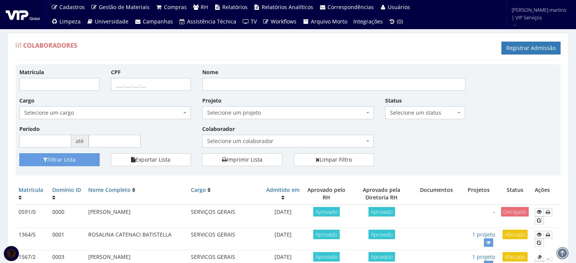
click at [241, 109] on span "Selecione um projeto" at bounding box center [285, 113] width 157 height 8
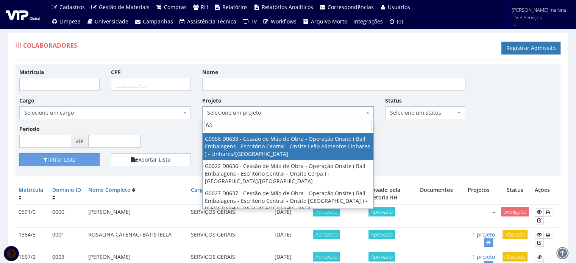
type input "637"
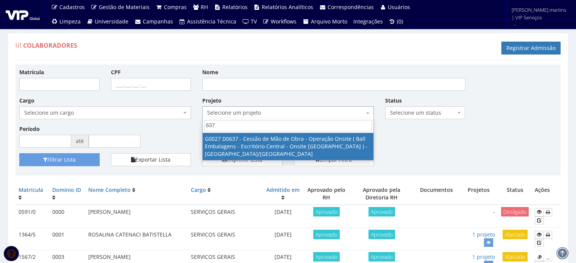
select select "27"
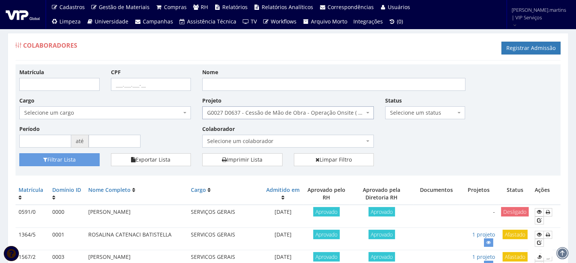
click at [238, 138] on span "Selecione um colaborador" at bounding box center [285, 141] width 157 height 8
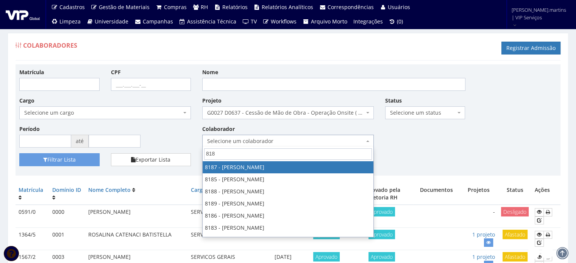
type input "8186"
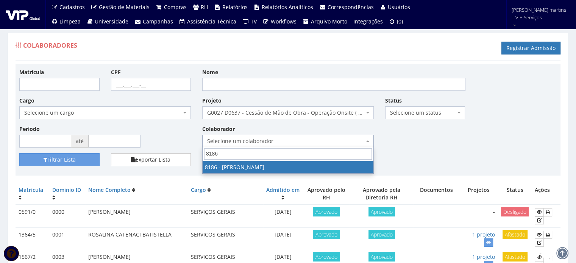
select select "4098"
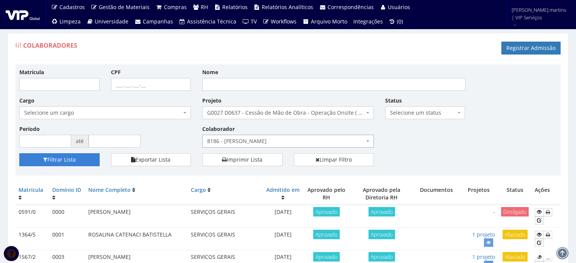
click at [53, 157] on button "Filtrar Lista" at bounding box center [59, 159] width 80 height 13
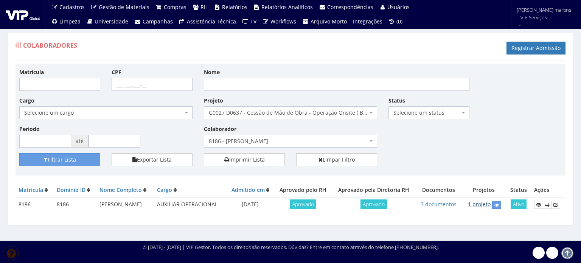
click at [481, 205] on link "1 projeto" at bounding box center [479, 204] width 23 height 7
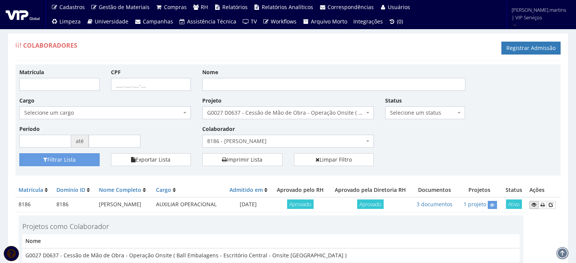
click at [535, 205] on icon at bounding box center [533, 204] width 5 height 5
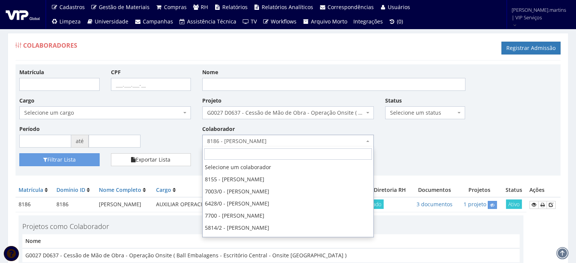
click at [222, 137] on span "8186 - [PERSON_NAME]" at bounding box center [285, 141] width 157 height 8
type input "8188"
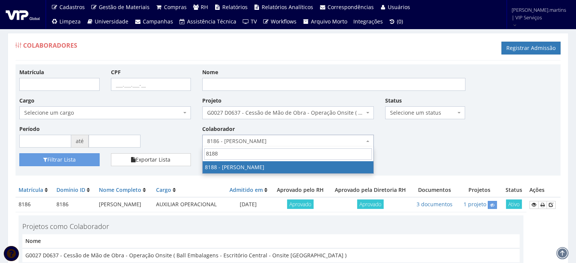
select select "4119"
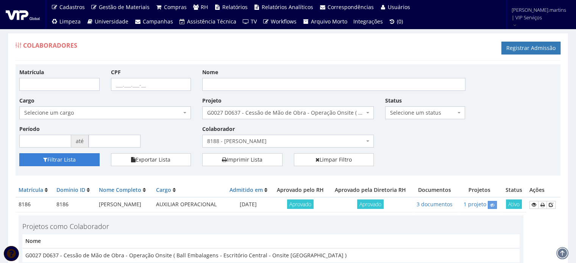
click at [70, 159] on button "Filtrar Lista" at bounding box center [59, 159] width 80 height 13
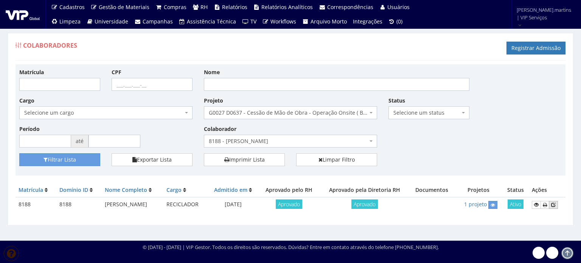
click at [554, 202] on icon at bounding box center [553, 204] width 5 height 5
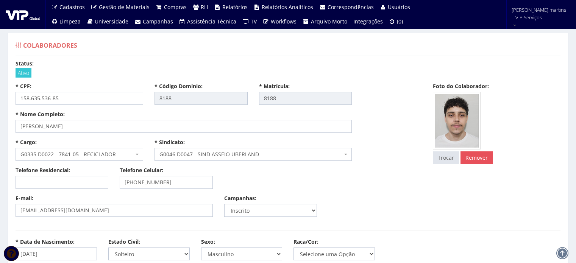
select select
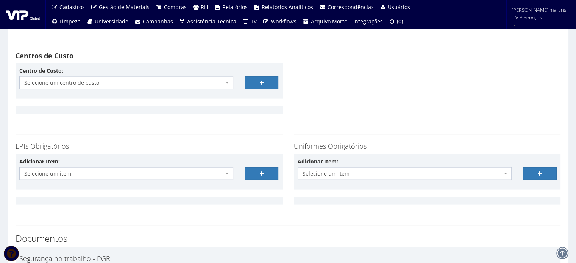
scroll to position [1715, 0]
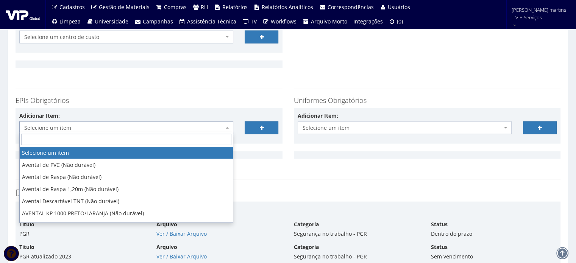
click at [121, 125] on span "Selecione um item" at bounding box center [123, 128] width 199 height 8
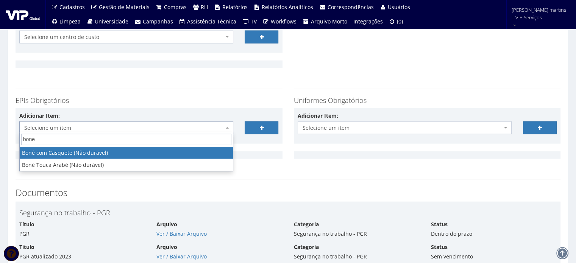
type input "bone"
select select "41"
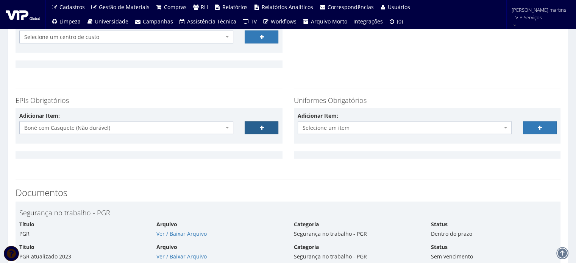
click at [262, 127] on icon at bounding box center [261, 127] width 4 height 5
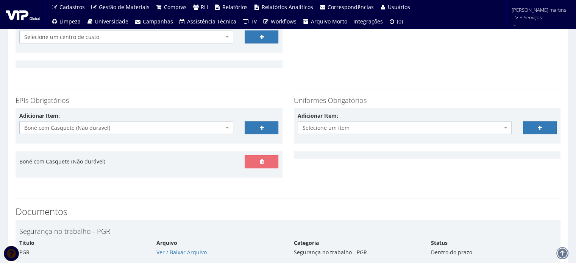
click at [197, 124] on span "Boné com Casquete (Não durável)" at bounding box center [123, 128] width 199 height 8
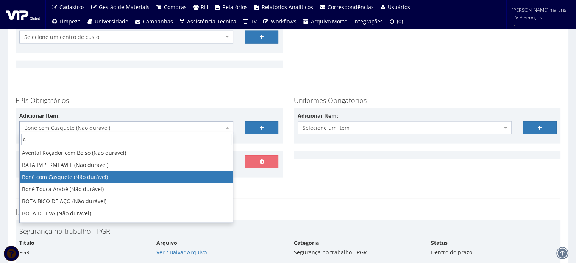
scroll to position [0, 0]
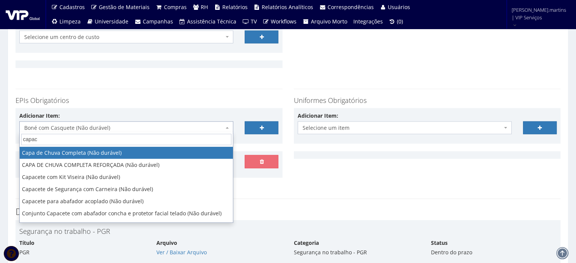
type input "capace"
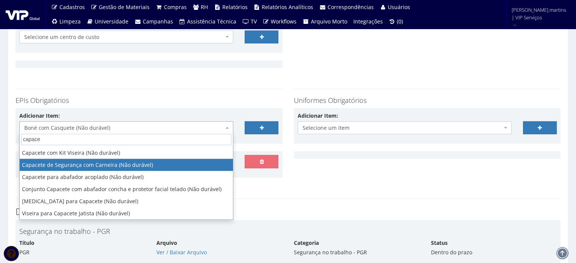
select select "81"
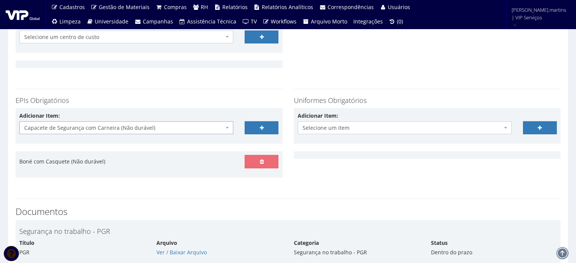
click at [262, 117] on div at bounding box center [261, 123] width 45 height 22
click at [261, 125] on icon at bounding box center [261, 127] width 4 height 5
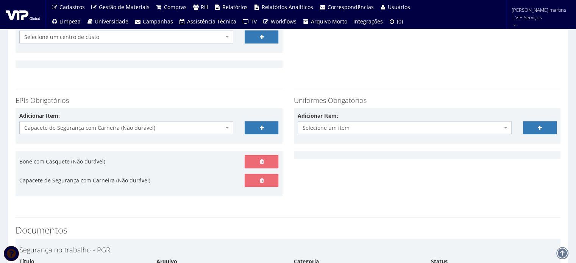
click at [220, 124] on span "Capacete de Segurança com Carneira (Não durável)" at bounding box center [123, 128] width 199 height 8
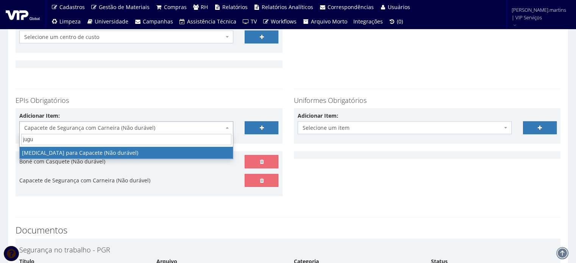
type input "jugu"
select select "197"
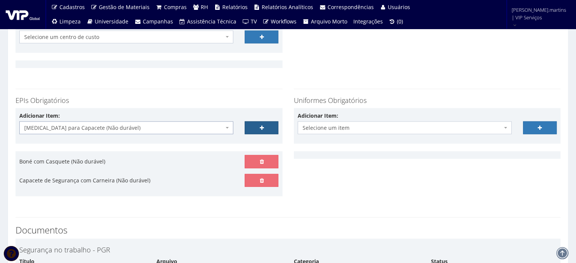
click at [251, 123] on link at bounding box center [261, 127] width 34 height 13
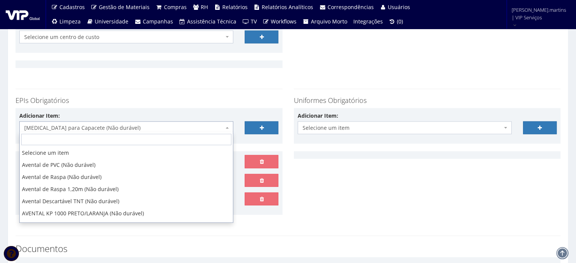
click at [207, 124] on span "Jugular para Capacete (Não durável)" at bounding box center [123, 128] width 199 height 8
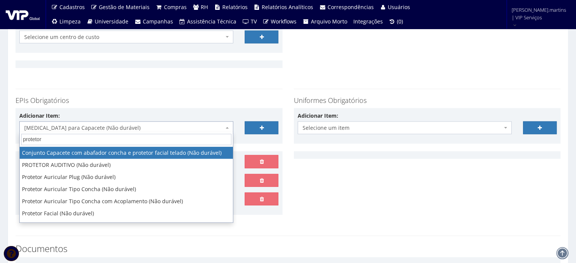
type input "protetor"
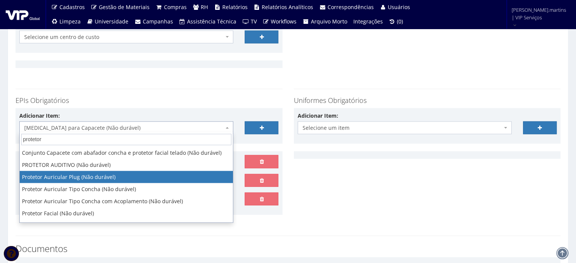
select select "292"
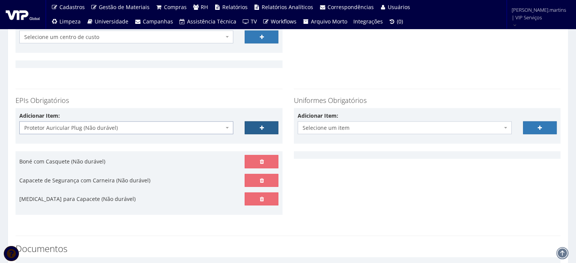
click at [252, 124] on link at bounding box center [261, 127] width 34 height 13
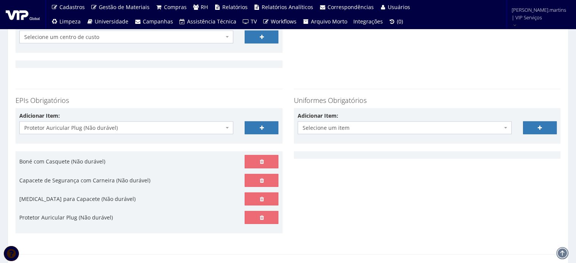
click at [209, 125] on span "Protetor Auricular Plug (Não durável)" at bounding box center [123, 128] width 199 height 8
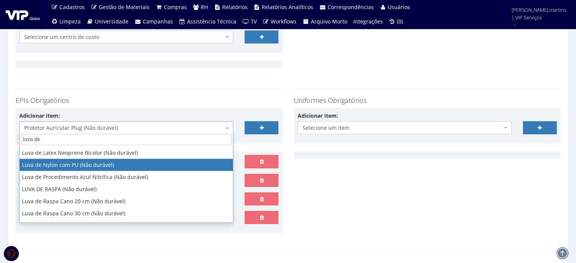
type input "luva de"
select select "216"
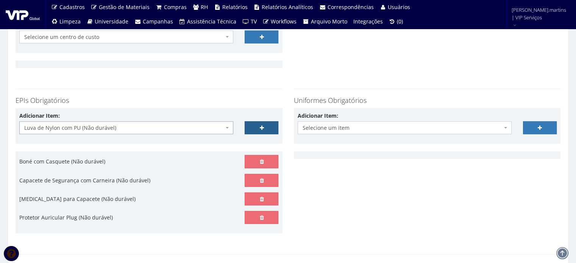
click at [274, 123] on link at bounding box center [261, 127] width 34 height 13
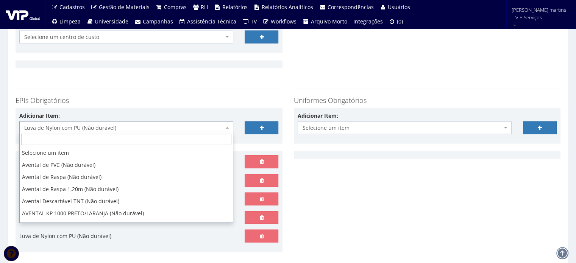
click at [213, 126] on span "Luva de Nylon com PU (Não durável)" at bounding box center [123, 128] width 199 height 8
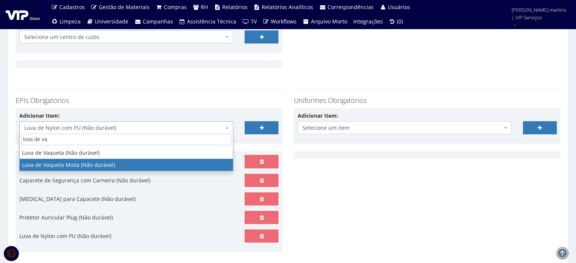
type input "luva de va"
select select "220"
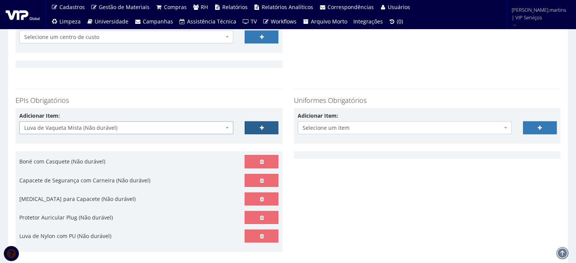
click at [253, 123] on link at bounding box center [261, 127] width 34 height 13
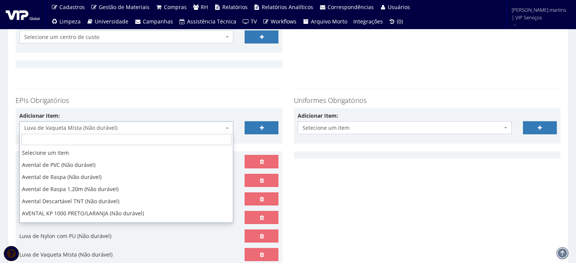
click at [196, 125] on span "Luva de Vaqueta Mista (Não durável)" at bounding box center [123, 128] width 199 height 8
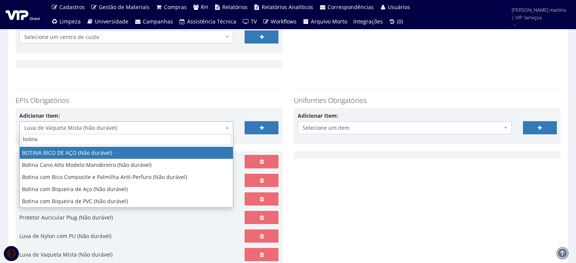
type input "botina"
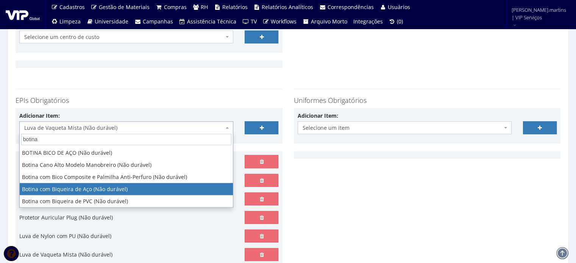
select select "46"
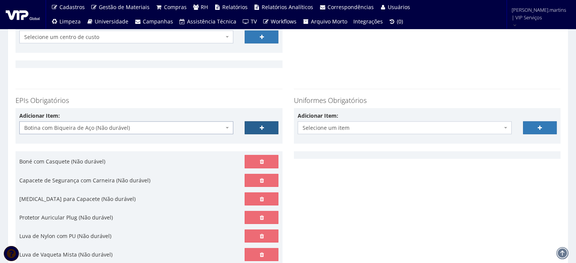
click at [255, 123] on link at bounding box center [261, 127] width 34 height 13
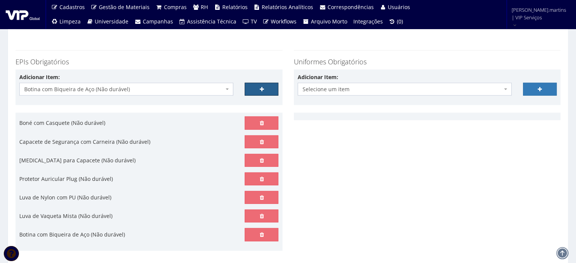
scroll to position [1766, 0]
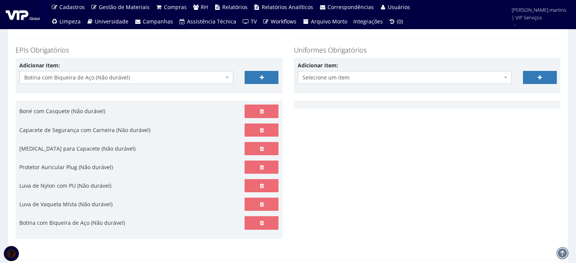
click at [155, 79] on span "Botina com Biqueira de Aço (Não durável)" at bounding box center [123, 78] width 199 height 8
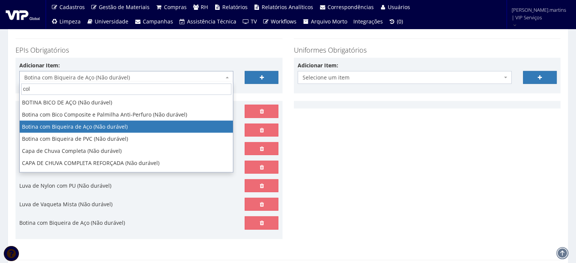
scroll to position [0, 0]
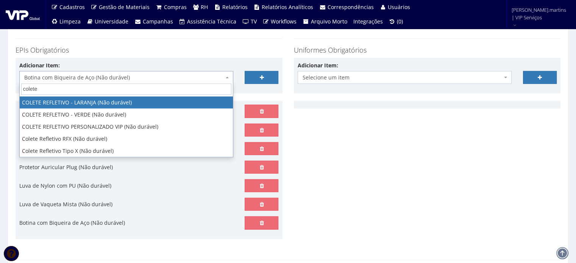
type input "colete"
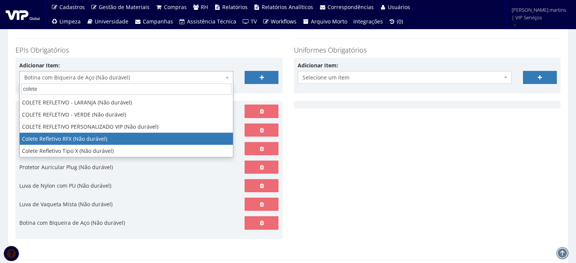
select select "104"
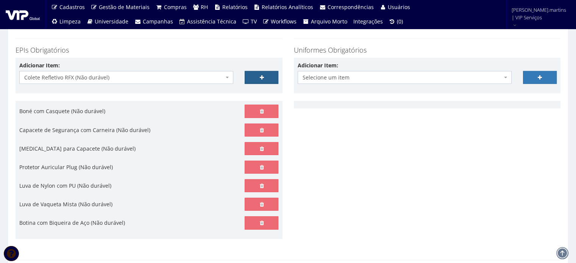
click at [263, 77] on icon at bounding box center [261, 77] width 4 height 5
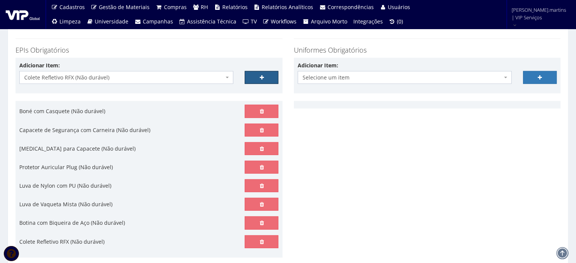
scroll to position [1791, 0]
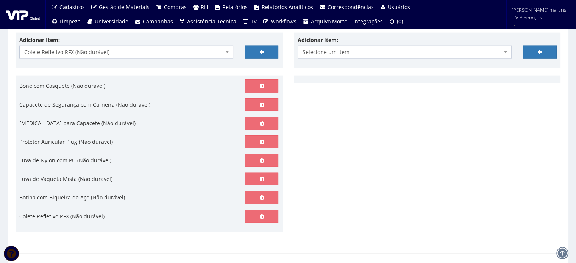
drag, startPoint x: 151, startPoint y: 34, endPoint x: 147, endPoint y: 32, distance: 4.9
click at [150, 34] on div "Adicionar Item: Selecione um item Avental de PVC (Não durável) Avental de Raspa…" at bounding box center [149, 51] width 267 height 36
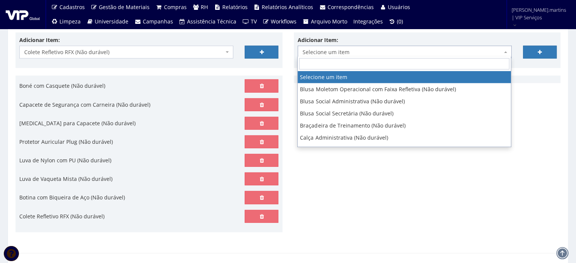
click at [321, 50] on span "Selecione um item" at bounding box center [401, 52] width 199 height 8
type input "j"
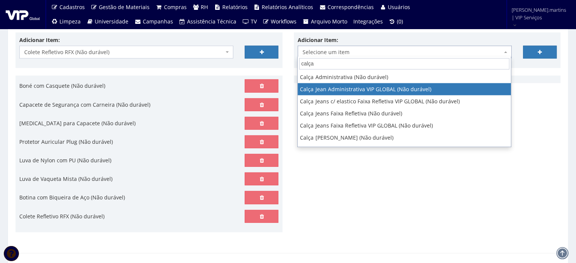
type input "calça"
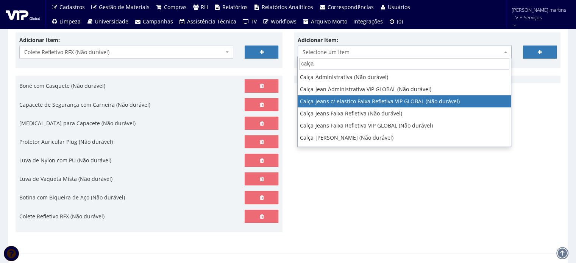
select select "2326"
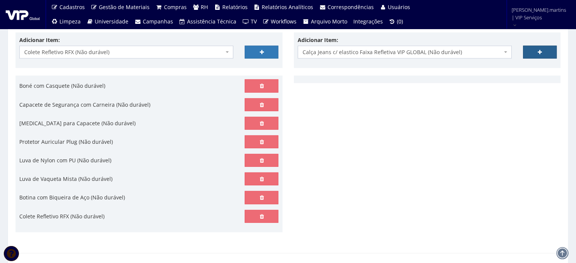
click at [544, 48] on link at bounding box center [540, 52] width 34 height 13
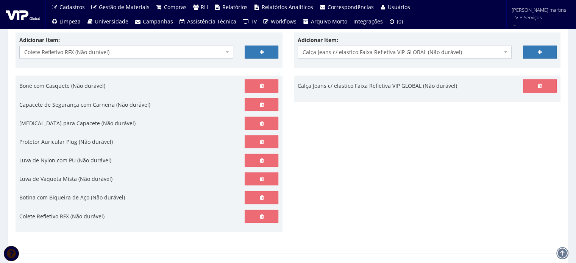
click at [483, 50] on span "Calça Jeans c/ elastico Faixa Refletiva VIP GLOBAL (Não durável)" at bounding box center [401, 52] width 199 height 8
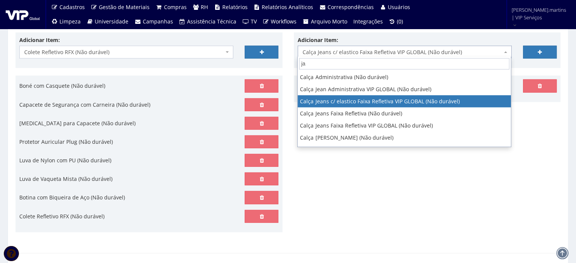
scroll to position [0, 0]
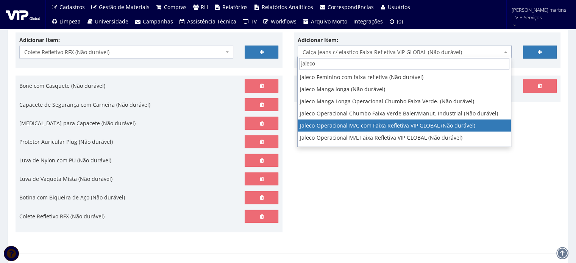
type input "jaleco"
select select "2376"
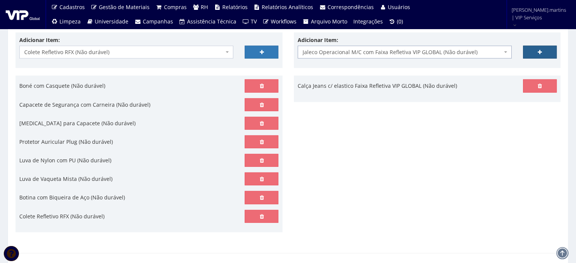
click at [531, 50] on link at bounding box center [540, 52] width 34 height 13
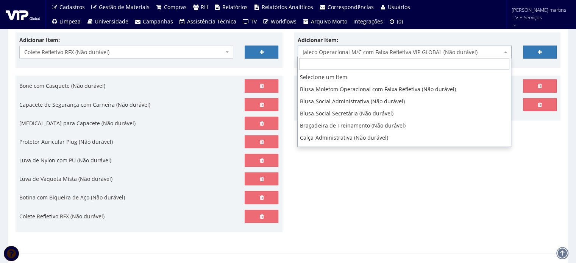
click at [446, 51] on span "Jaleco Operacional M/C com Faixa Refletiva VIP GLOBAL (Não durável)" at bounding box center [401, 52] width 199 height 8
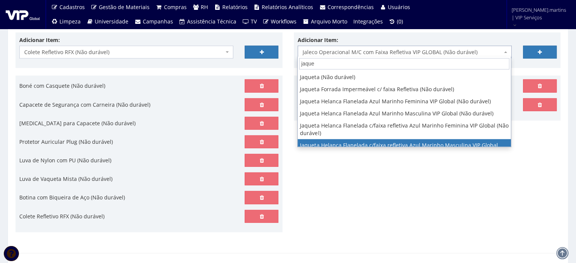
type input "jaque"
select select "2843"
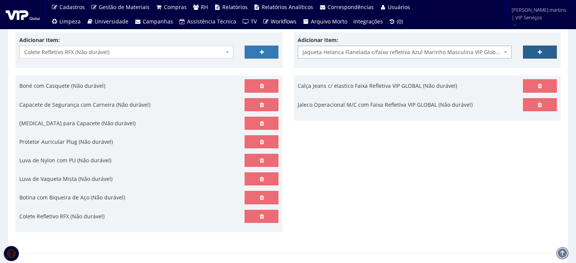
click at [539, 53] on icon at bounding box center [539, 52] width 4 height 5
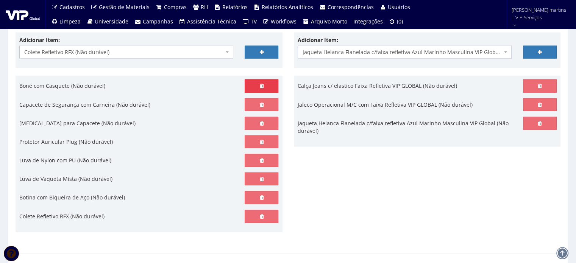
click at [250, 84] on link at bounding box center [261, 85] width 34 height 13
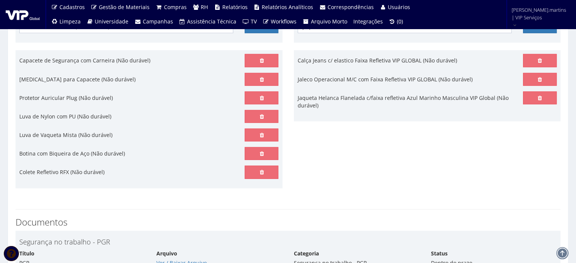
scroll to position [1791, 0]
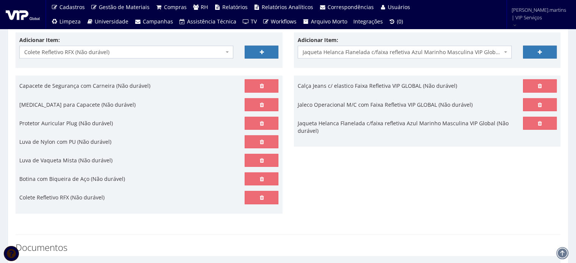
click at [103, 54] on span "Colete Refletivo RFX (Não durável)" at bounding box center [126, 52] width 214 height 13
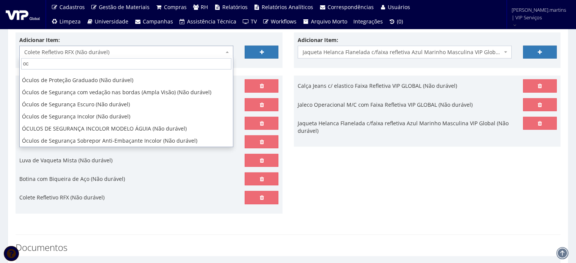
scroll to position [0, 0]
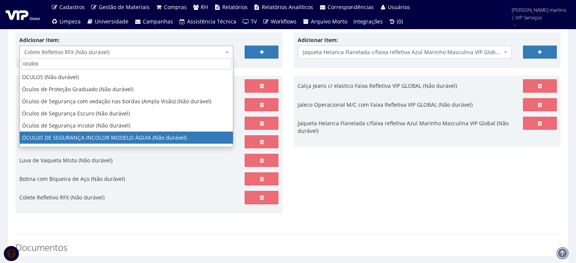
type input "oculos"
select select "1840"
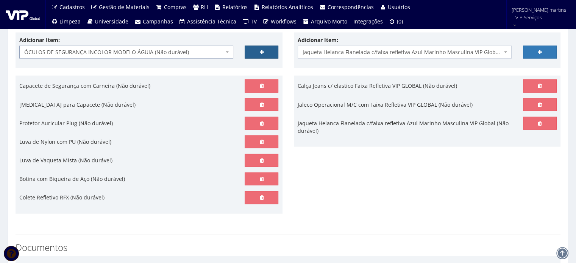
click at [248, 48] on link at bounding box center [261, 52] width 34 height 13
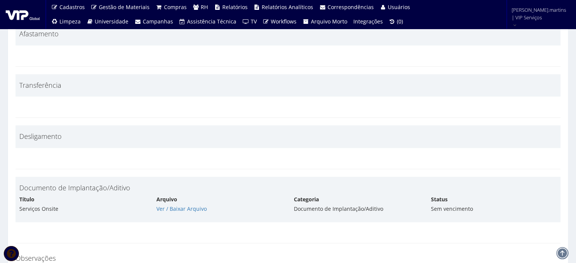
scroll to position [4144, 0]
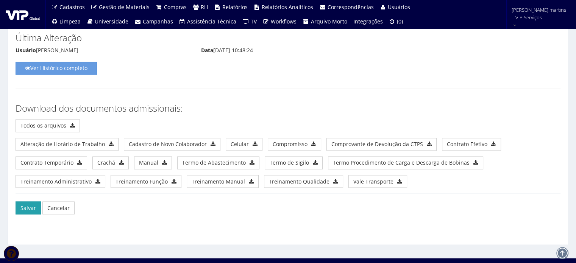
click at [32, 201] on button "Salvar" at bounding box center [28, 207] width 25 height 13
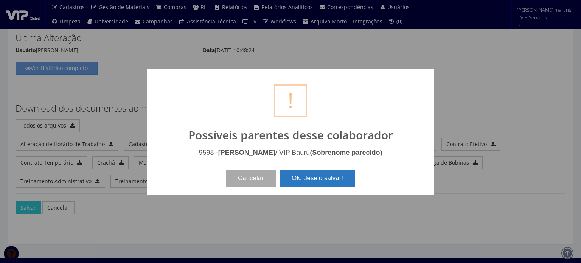
click at [301, 179] on button "Ok, desejo salvar!" at bounding box center [318, 178] width 76 height 17
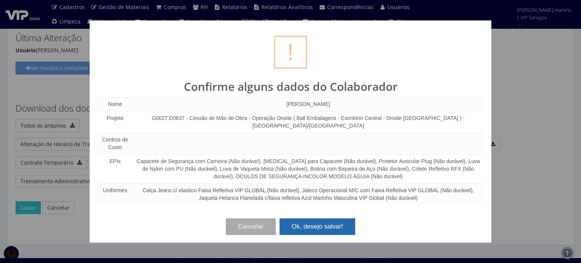
click at [304, 221] on button "Ok, desejo salvar!" at bounding box center [318, 226] width 76 height 17
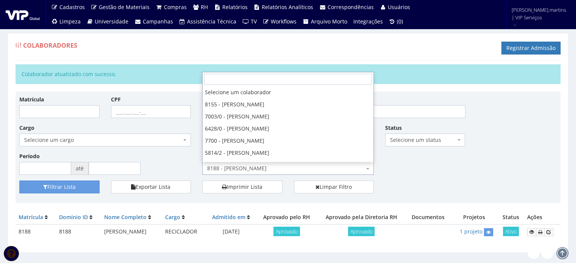
click at [293, 163] on span "8188 - [PERSON_NAME]" at bounding box center [287, 168] width 171 height 13
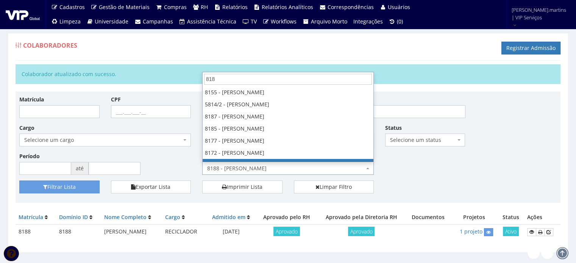
type input "8189"
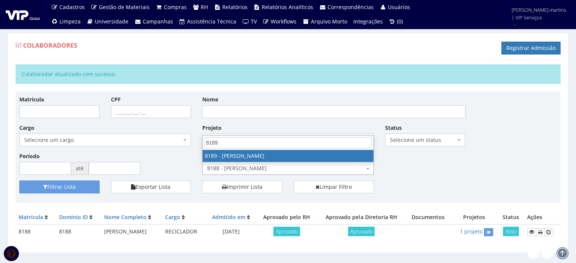
select select "4120"
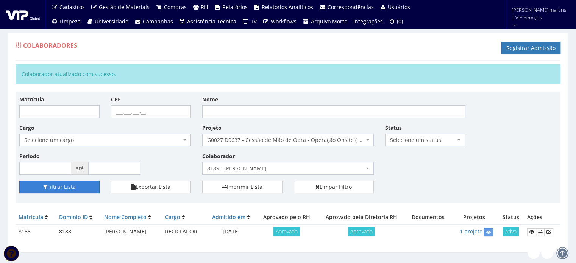
click at [82, 185] on button "Filtrar Lista" at bounding box center [59, 186] width 80 height 13
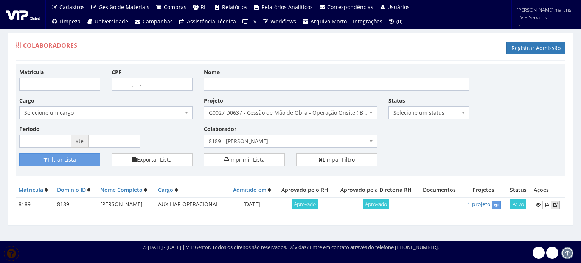
click at [558, 204] on icon at bounding box center [555, 204] width 5 height 5
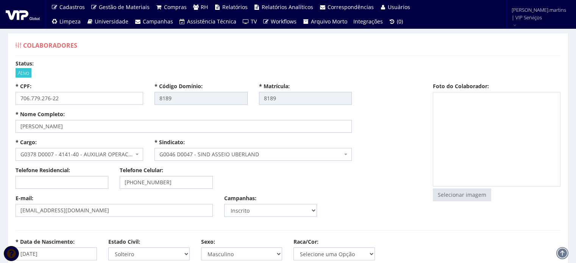
select select
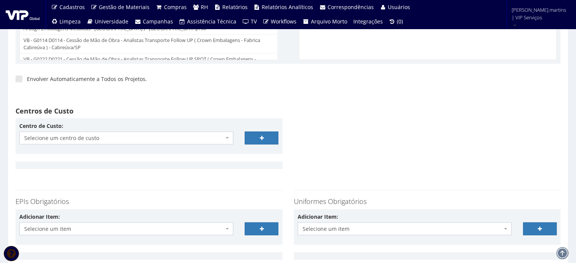
scroll to position [1715, 0]
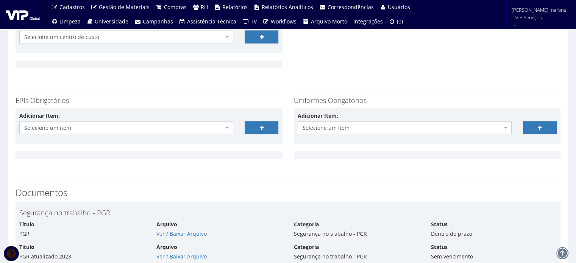
click at [114, 127] on span "Selecione um item" at bounding box center [123, 128] width 199 height 8
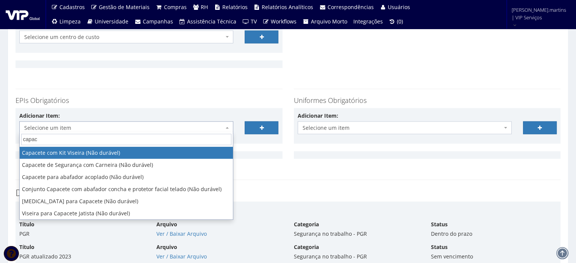
type input "capace"
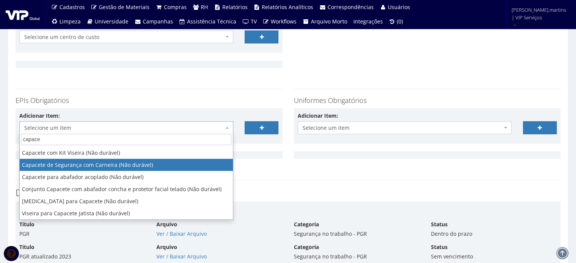
select select "81"
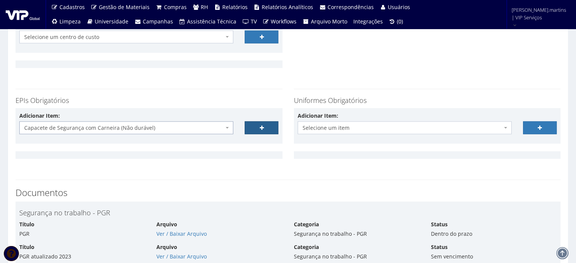
click at [265, 128] on link at bounding box center [261, 127] width 34 height 13
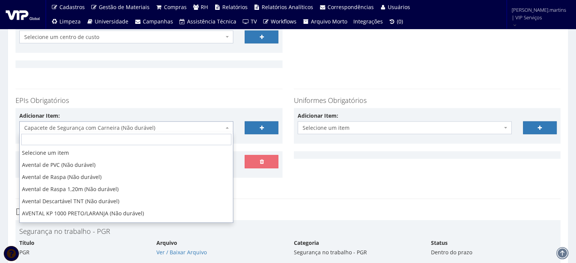
click at [213, 126] on span "Capacete de Segurança com Carneira (Não durável)" at bounding box center [123, 128] width 199 height 8
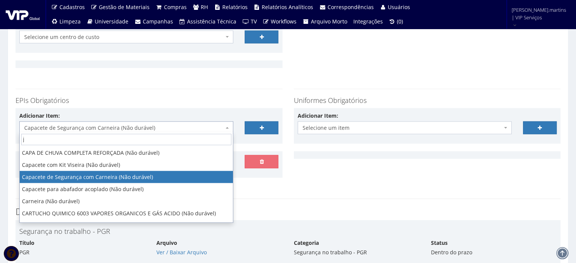
scroll to position [0, 0]
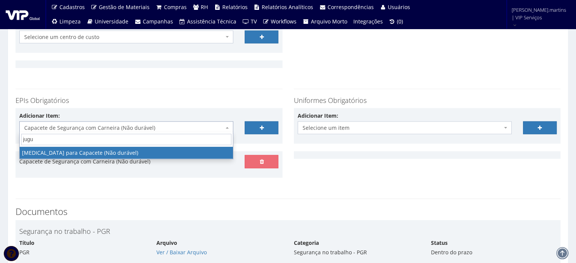
type input "jugu"
select select "197"
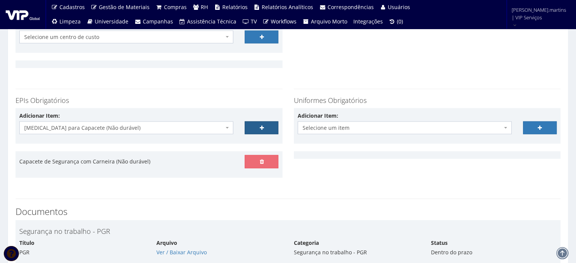
click at [255, 123] on link at bounding box center [261, 127] width 34 height 13
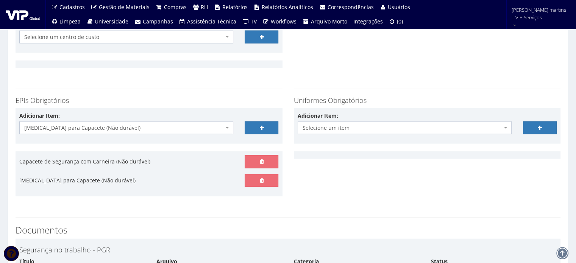
click at [193, 124] on span "Jugular para Capacete (Não durável)" at bounding box center [123, 128] width 199 height 8
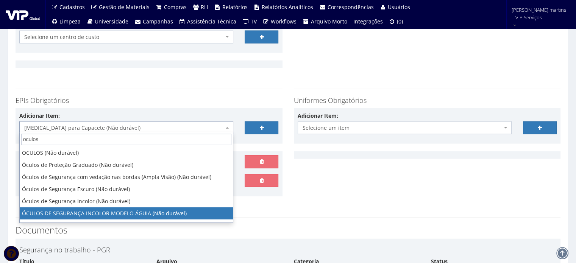
type input "oculos"
select select "1840"
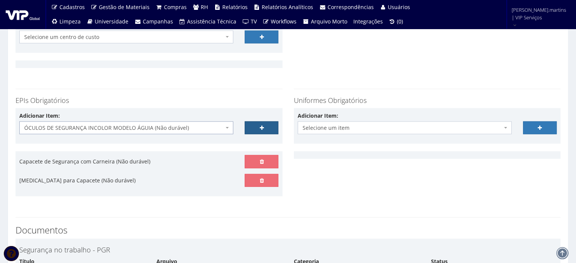
click at [263, 125] on icon at bounding box center [261, 127] width 4 height 5
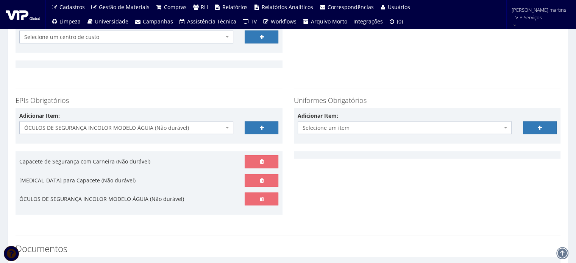
click at [168, 125] on span "ÓCULOS DE SEGURANÇA INCOLOR MODELO ÁGUIA (Não durável)" at bounding box center [123, 128] width 199 height 8
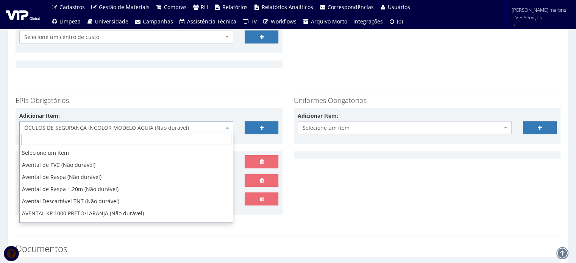
scroll to position [1053, 0]
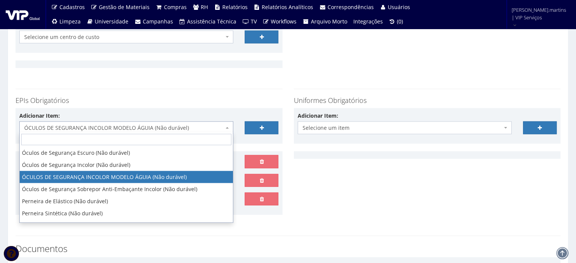
click at [167, 105] on div "EPIs Obrigatórios Adicionar Item: Selecione um item Avental de PVC (Não durável…" at bounding box center [149, 151] width 278 height 141
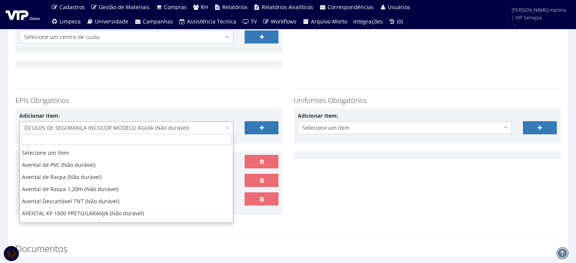
click at [156, 125] on span "ÓCULOS DE SEGURANÇA INCOLOR MODELO ÁGUIA (Não durável)" at bounding box center [123, 128] width 199 height 8
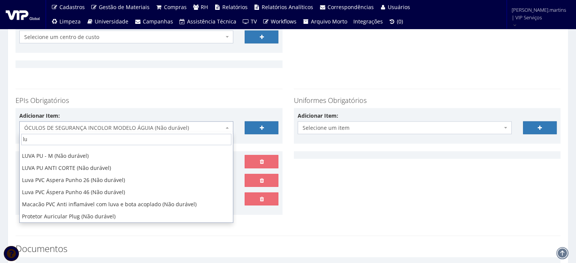
scroll to position [0, 0]
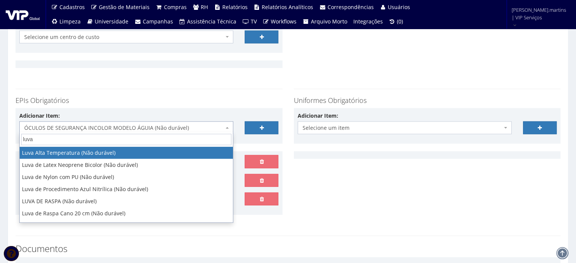
type input "luva"
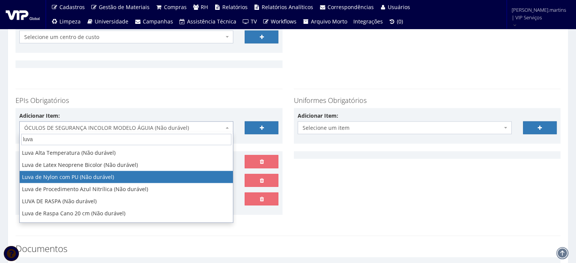
select select "216"
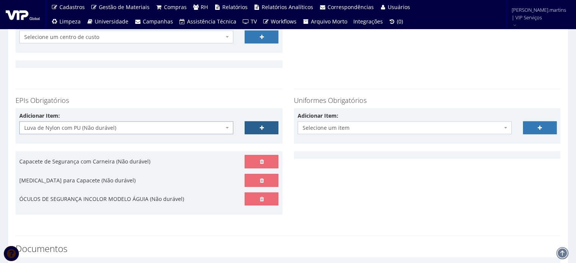
click at [262, 125] on icon at bounding box center [261, 127] width 4 height 5
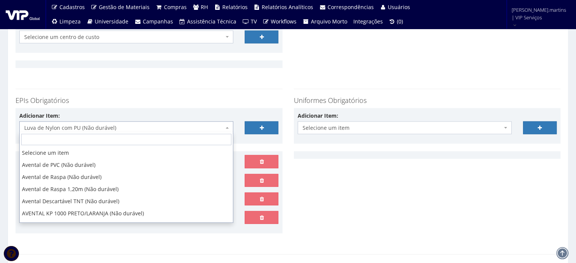
click at [207, 125] on span "Luva de Nylon com PU (Não durável)" at bounding box center [123, 128] width 199 height 8
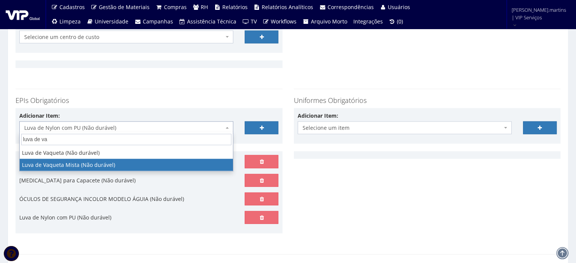
type input "luva de va"
select select "220"
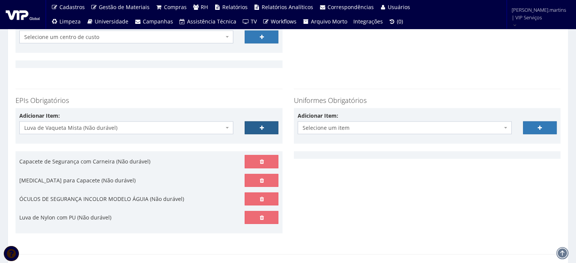
click at [253, 128] on link at bounding box center [261, 127] width 34 height 13
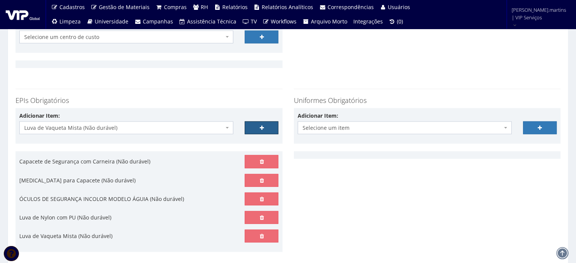
scroll to position [1741, 0]
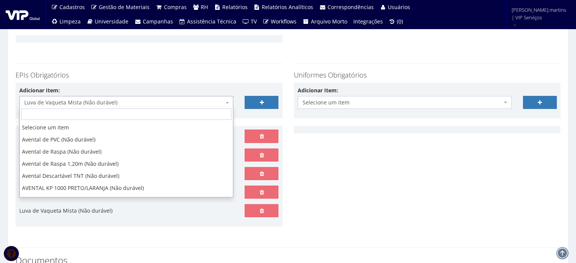
click at [132, 102] on span "Luva de Vaqueta Mista (Não durável)" at bounding box center [123, 103] width 199 height 8
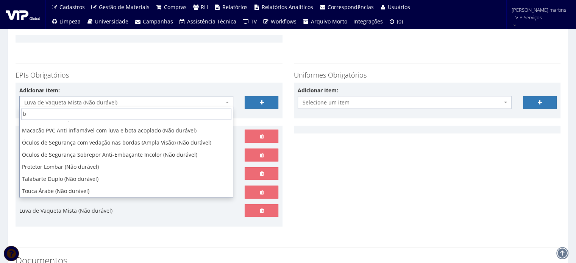
scroll to position [0, 0]
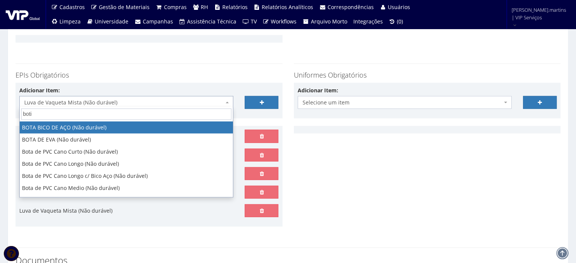
type input "botin"
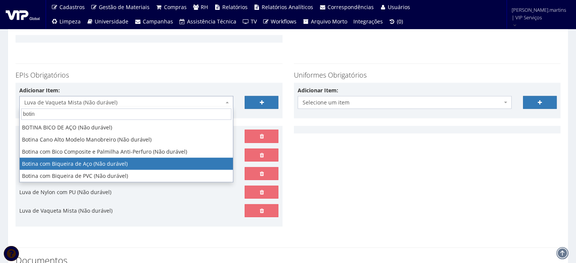
select select "46"
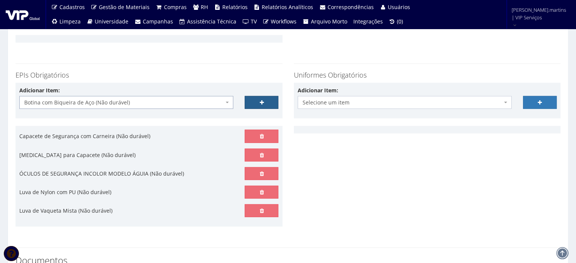
click at [258, 100] on link at bounding box center [261, 102] width 34 height 13
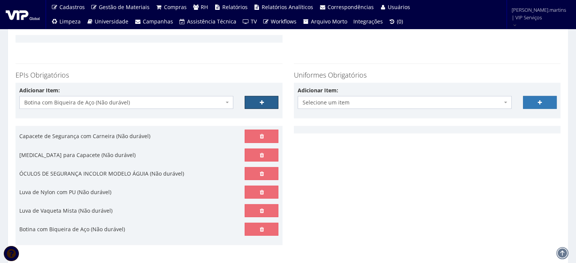
scroll to position [1766, 0]
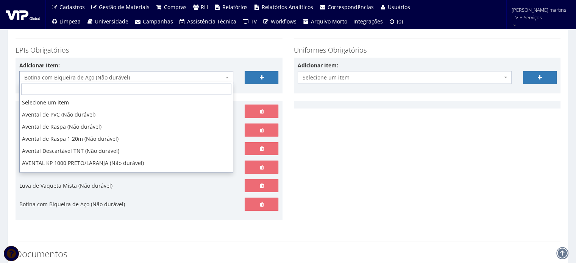
click at [147, 74] on span "Botina com Biqueira de Aço (Não durável)" at bounding box center [123, 78] width 199 height 8
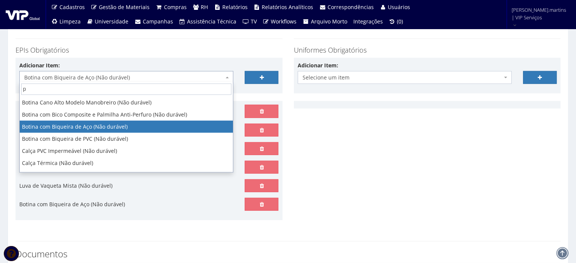
scroll to position [0, 0]
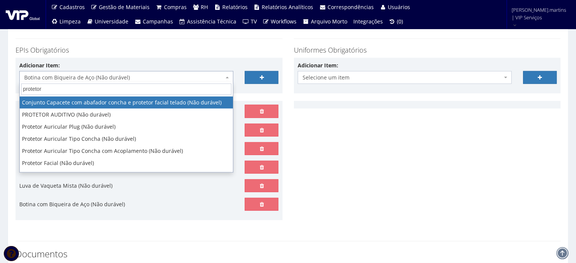
type input "protetor"
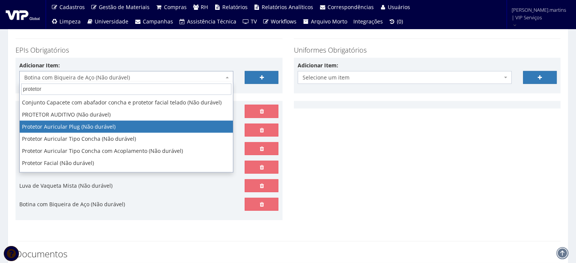
select select "292"
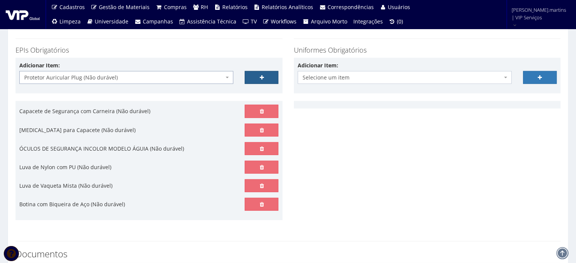
click at [257, 76] on link at bounding box center [261, 77] width 34 height 13
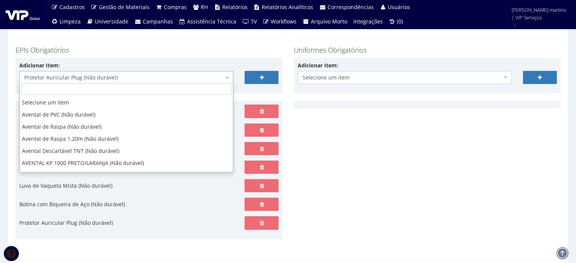
click at [180, 76] on span "Protetor Auricular Plug (Não durável)" at bounding box center [123, 78] width 199 height 8
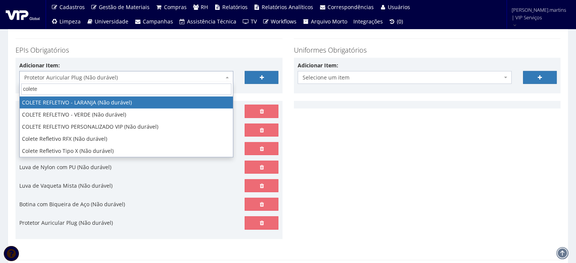
type input "colete"
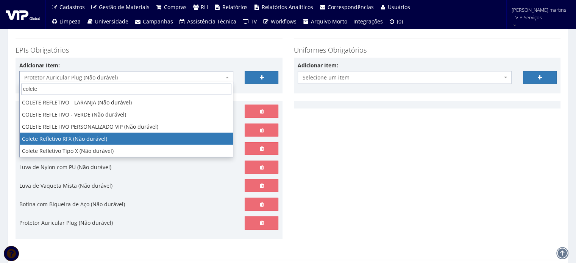
select select "104"
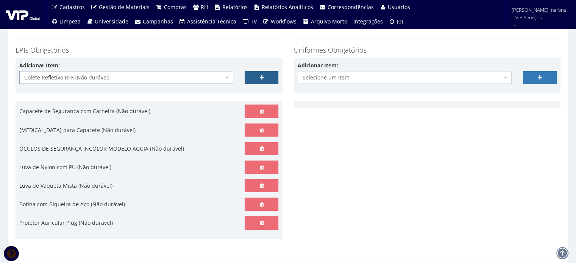
click at [251, 76] on link at bounding box center [261, 77] width 34 height 13
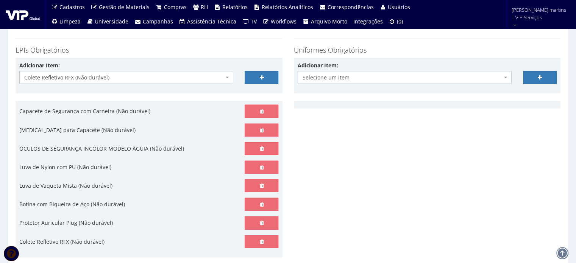
click at [321, 74] on span "Selecione um item" at bounding box center [401, 78] width 199 height 8
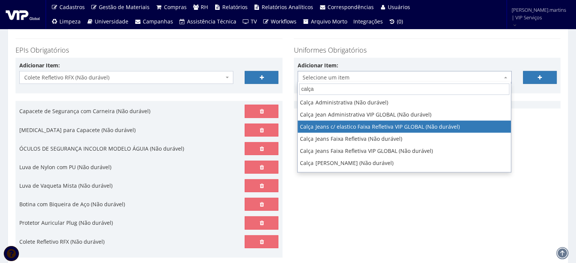
type input "calça"
select select "2326"
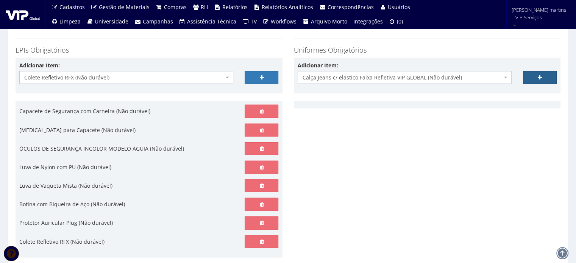
click at [534, 75] on link at bounding box center [540, 77] width 34 height 13
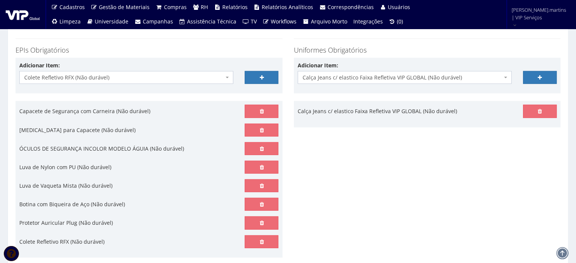
click at [482, 79] on span "Calça Jeans c/ elastico Faixa Refletiva VIP GLOBAL (Não durável)" at bounding box center [401, 78] width 199 height 8
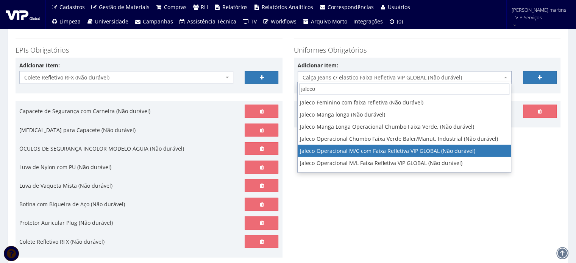
type input "jaleco"
select select "2376"
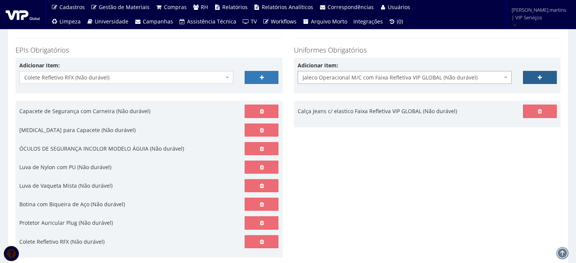
click at [535, 73] on link at bounding box center [540, 77] width 34 height 13
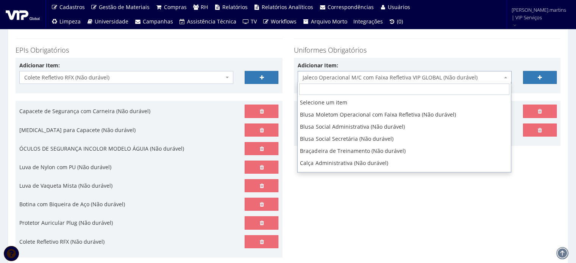
click at [329, 77] on span "Jaleco Operacional M/C com Faixa Refletiva VIP GLOBAL (Não durável)" at bounding box center [401, 78] width 199 height 8
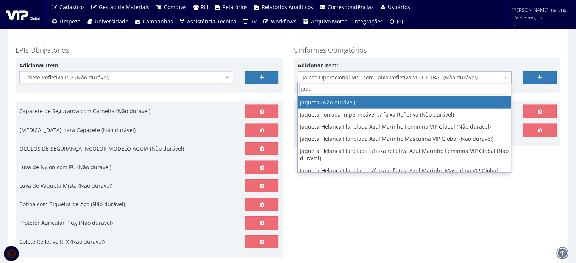
type input "jaque"
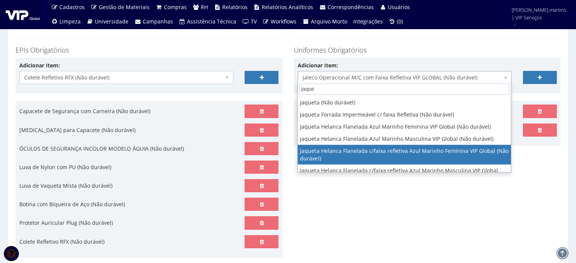
scroll to position [12, 0]
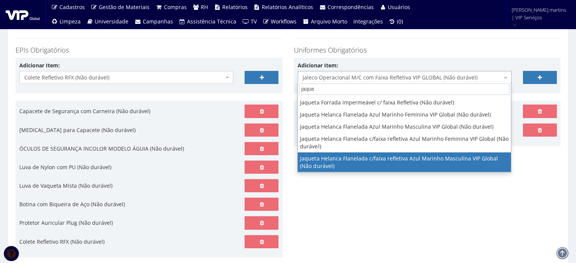
select select "2843"
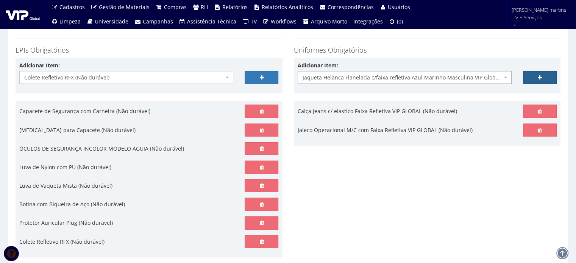
click at [531, 74] on link at bounding box center [540, 77] width 34 height 13
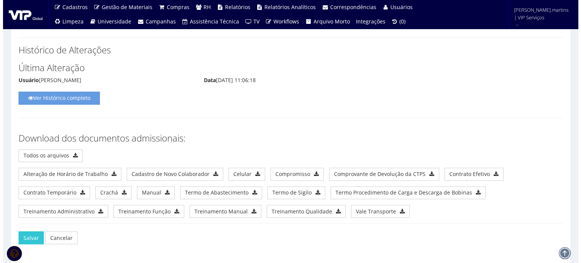
scroll to position [4144, 0]
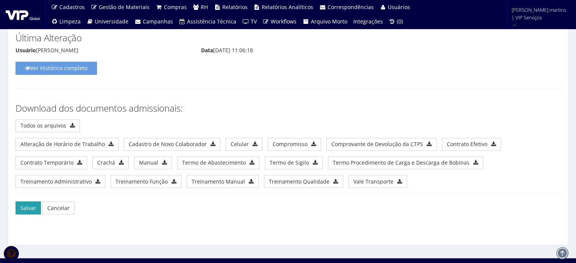
click at [34, 201] on button "Salvar" at bounding box center [28, 207] width 25 height 13
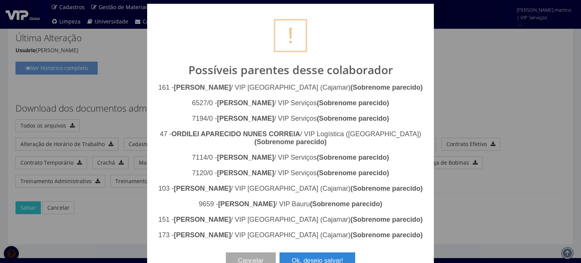
scroll to position [25, 0]
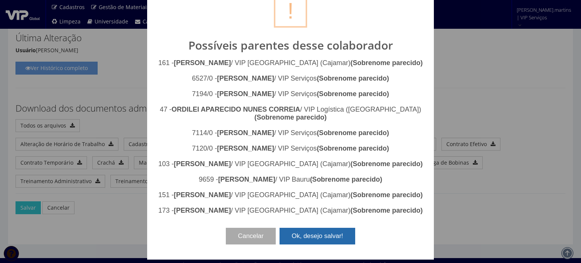
click at [315, 244] on button "Ok, desejo salvar!" at bounding box center [318, 236] width 76 height 17
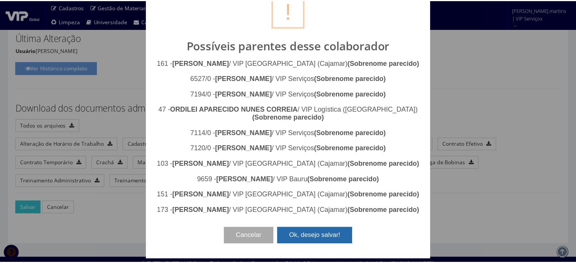
scroll to position [0, 0]
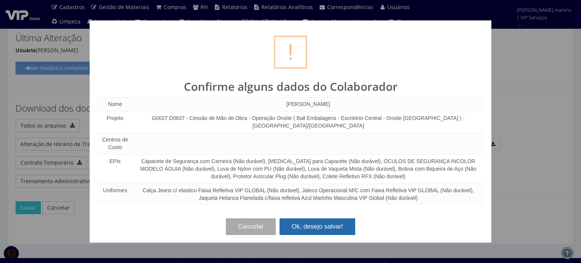
click at [316, 224] on button "Ok, desejo salvar!" at bounding box center [318, 226] width 76 height 17
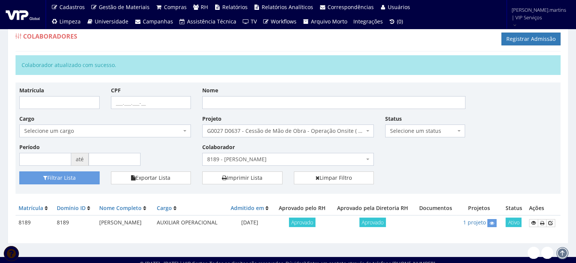
scroll to position [14, 0]
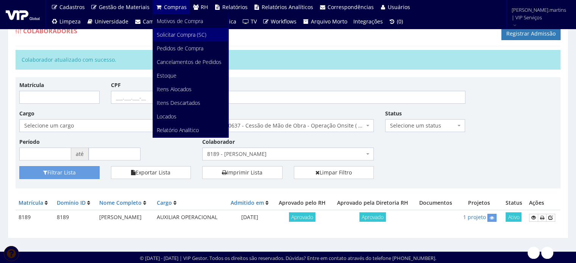
click at [170, 33] on span "Solicitar Compra (SC)" at bounding box center [182, 34] width 50 height 7
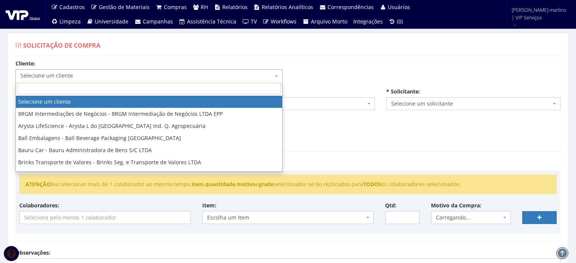
click at [134, 75] on span "Selecione um cliente" at bounding box center [146, 76] width 252 height 8
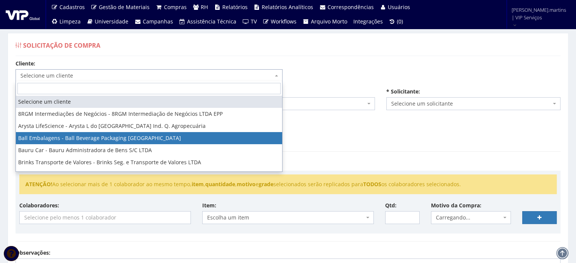
select select "3"
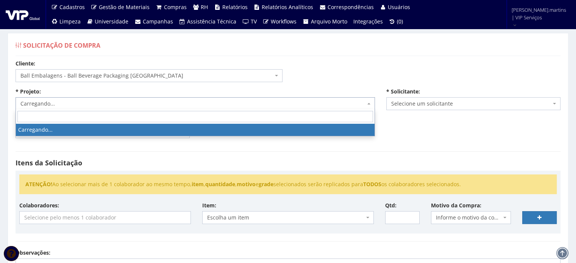
click at [160, 105] on span "Carregando..." at bounding box center [192, 104] width 345 height 8
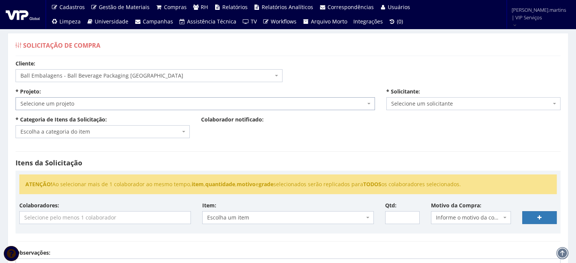
click at [160, 105] on span "Selecione um projeto" at bounding box center [192, 104] width 345 height 8
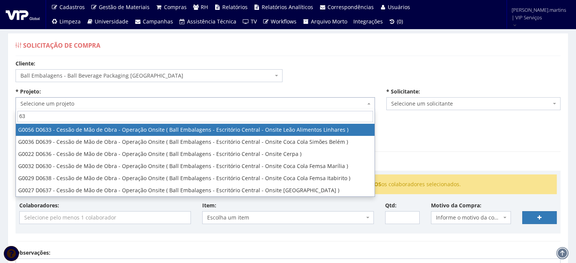
type input "637"
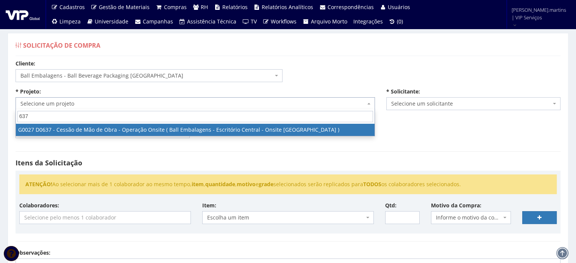
select select "27"
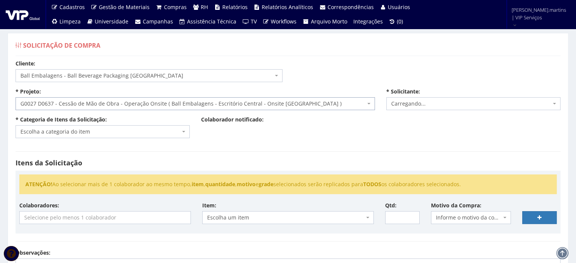
click at [103, 216] on input "search" at bounding box center [105, 218] width 171 height 12
select select "2471"
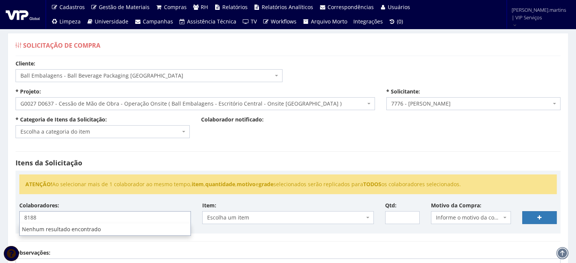
type input "8188"
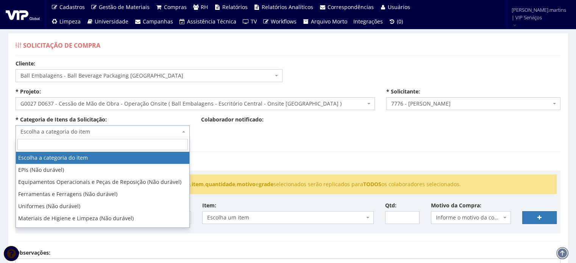
click at [109, 131] on span "Escolha a categoria do item" at bounding box center [100, 132] width 160 height 8
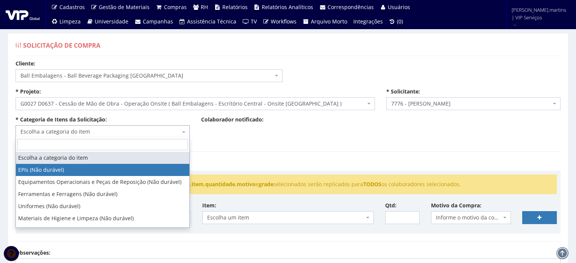
select select "1"
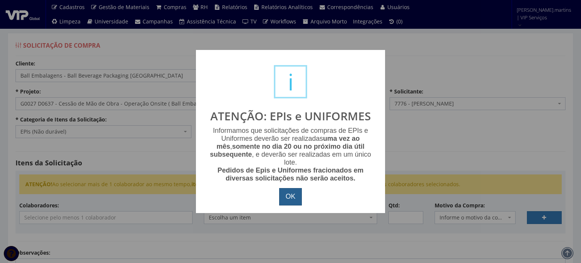
click at [294, 193] on button "OK" at bounding box center [290, 196] width 23 height 17
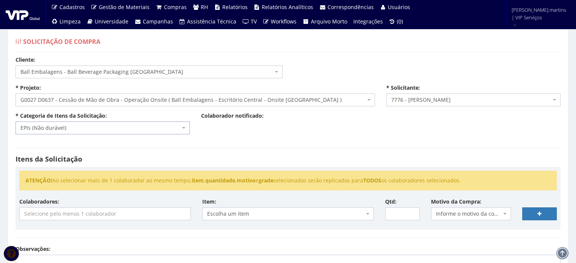
scroll to position [50, 0]
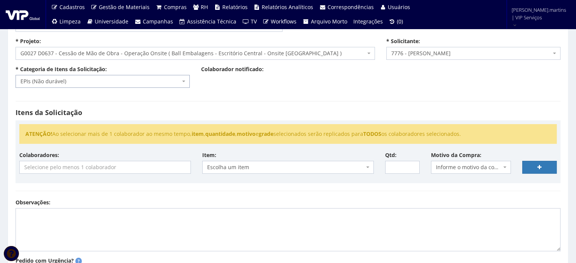
click at [137, 163] on input "search" at bounding box center [105, 167] width 171 height 12
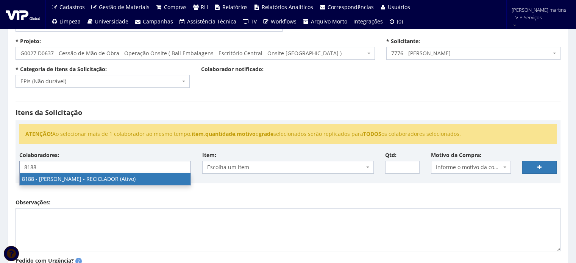
type input "8188"
select select "4119"
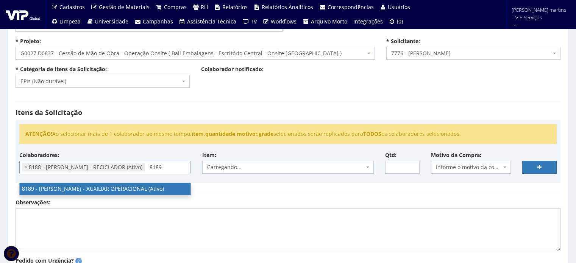
type input "8189"
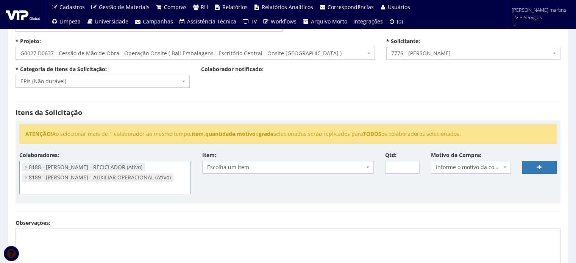
click at [459, 168] on span "Informe o motivo da compra" at bounding box center [469, 167] width 66 height 8
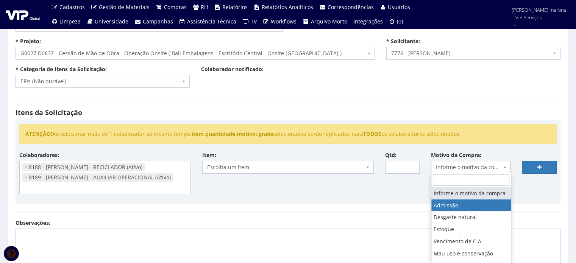
select select "1"
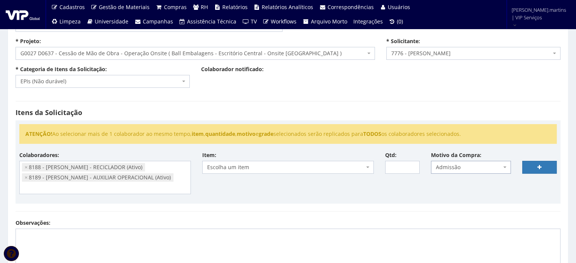
click at [348, 172] on span "Escolha um item" at bounding box center [287, 167] width 171 height 13
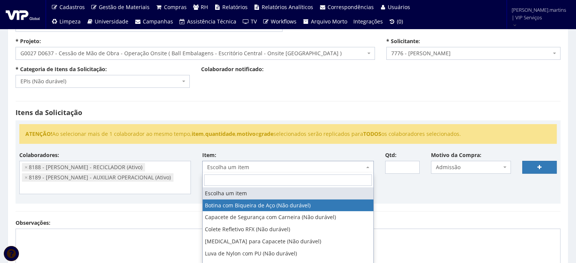
select select "46"
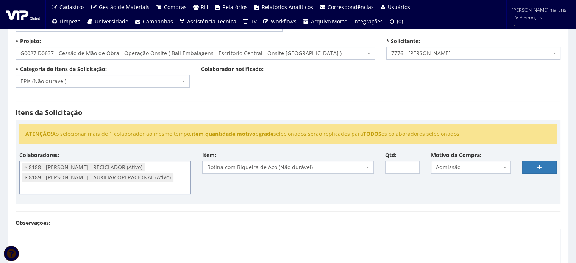
click at [27, 177] on span "×" at bounding box center [26, 178] width 3 height 8
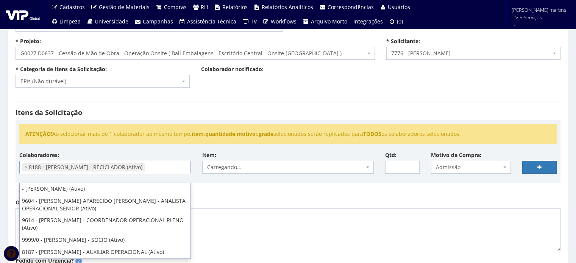
scroll to position [191, 0]
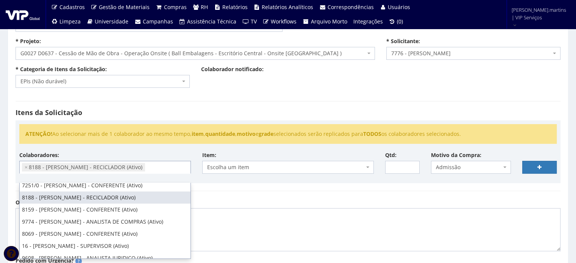
click at [303, 194] on div "Itens da Solicitação ATENÇÃO! Ao selecionar mais de 1 colaborador ao mesmo temp…" at bounding box center [288, 145] width 556 height 105
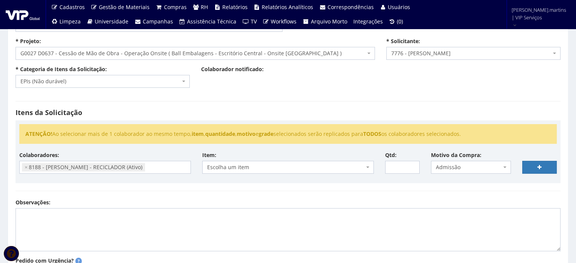
click at [319, 167] on span "Escolha um item" at bounding box center [285, 167] width 157 height 8
type input "1"
click at [412, 163] on input "1" at bounding box center [402, 167] width 34 height 13
click at [535, 163] on link at bounding box center [539, 167] width 34 height 13
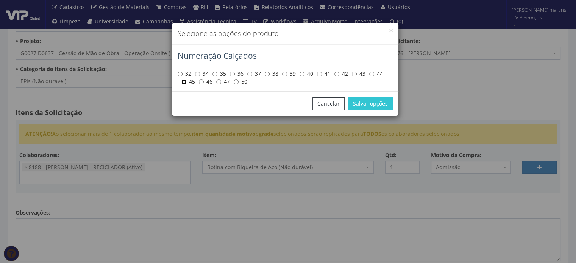
click at [183, 82] on input "45" at bounding box center [183, 81] width 5 height 5
radio input "true"
click at [368, 106] on button "Salvar opções" at bounding box center [370, 103] width 45 height 13
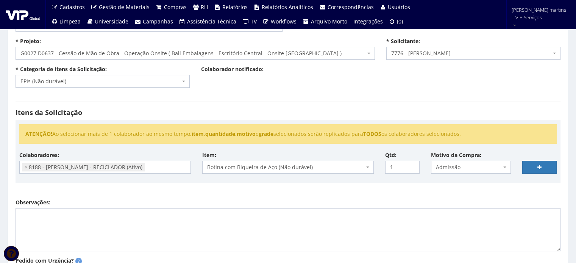
select select
type input "0"
select select
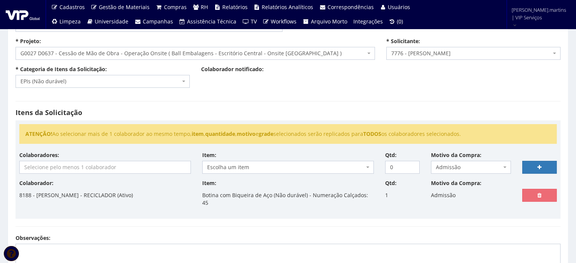
click at [150, 164] on input "search" at bounding box center [105, 167] width 171 height 12
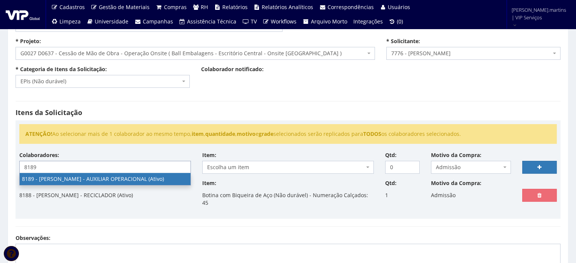
type input "8189"
select select "4120"
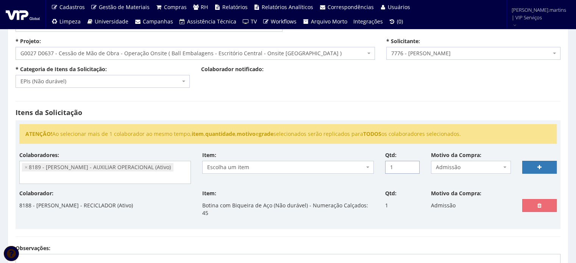
type input "1"
click at [412, 163] on input "1" at bounding box center [402, 167] width 34 height 13
click at [354, 165] on span "Escolha um item" at bounding box center [285, 167] width 157 height 8
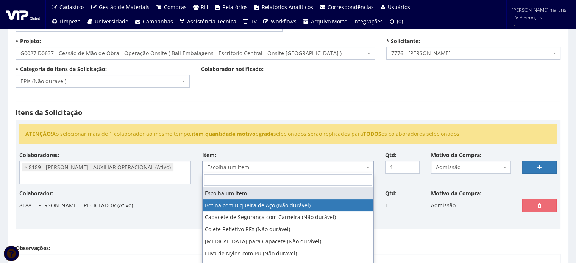
select select "46"
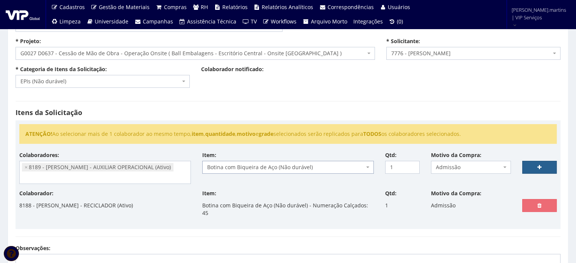
click at [535, 165] on link at bounding box center [539, 167] width 34 height 13
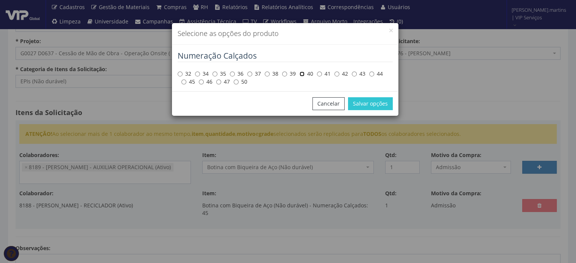
click at [302, 75] on input "40" at bounding box center [301, 74] width 5 height 5
radio input "true"
click at [363, 108] on button "Salvar opções" at bounding box center [370, 103] width 45 height 13
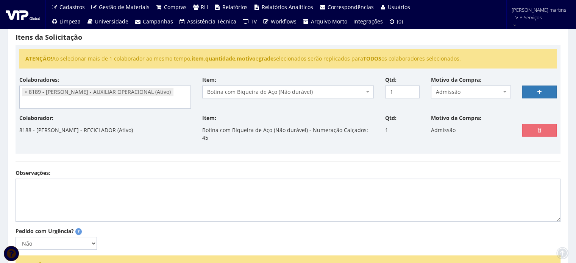
scroll to position [126, 0]
select select
type input "0"
select select
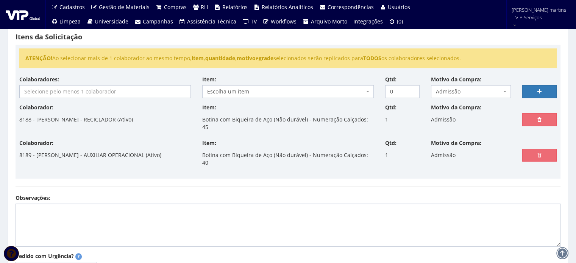
click at [129, 91] on input "search" at bounding box center [105, 92] width 171 height 12
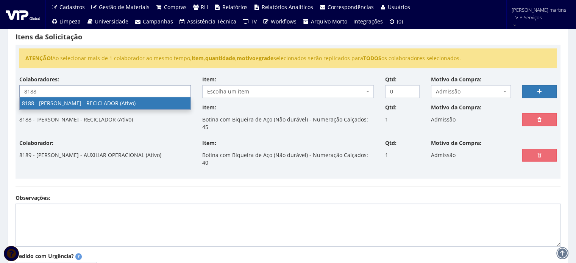
type input "8188"
select select "4119"
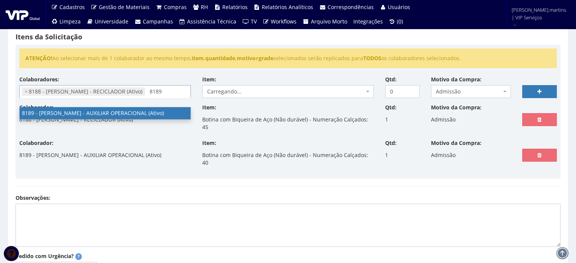
type input "8189"
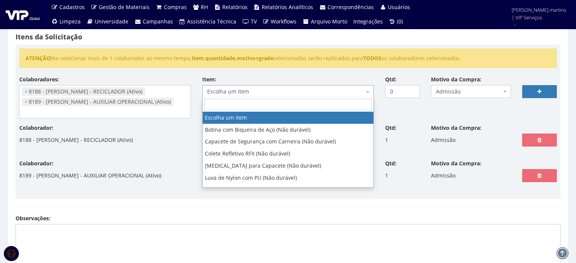
click at [227, 91] on span "Escolha um item" at bounding box center [285, 92] width 157 height 8
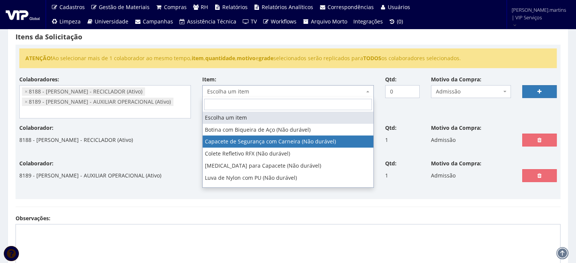
select select "81"
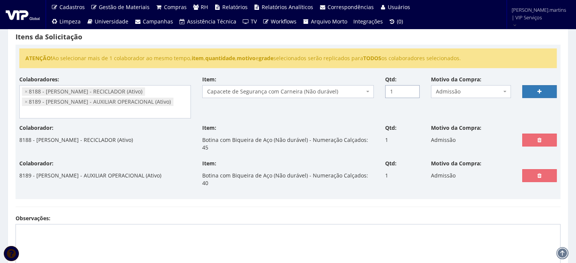
type input "1"
click at [411, 88] on input "1" at bounding box center [402, 91] width 34 height 13
click at [545, 89] on link at bounding box center [539, 91] width 34 height 13
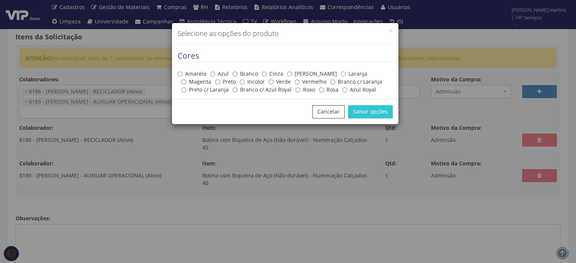
click at [267, 73] on label "Cinza" at bounding box center [272, 74] width 22 height 8
click at [266, 73] on input "Cinza" at bounding box center [263, 74] width 5 height 5
radio input "true"
click at [354, 110] on button "Salvar opções" at bounding box center [370, 111] width 45 height 13
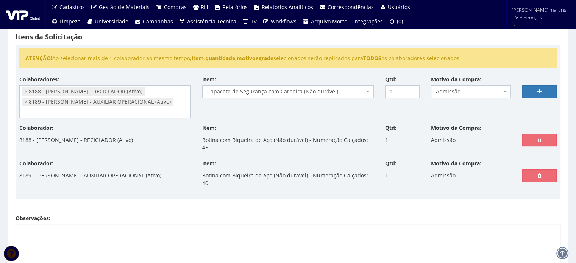
select select
type input "0"
select select
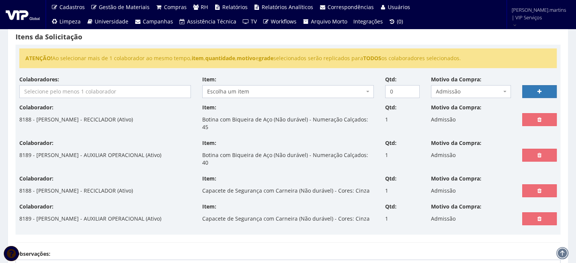
click at [124, 92] on input "search" at bounding box center [105, 92] width 171 height 12
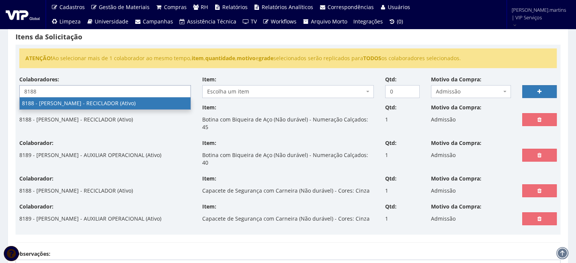
type input "8188"
select select "4119"
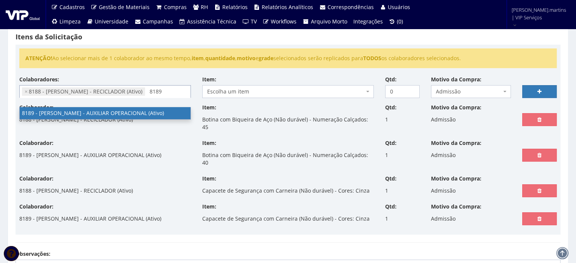
type input "8189"
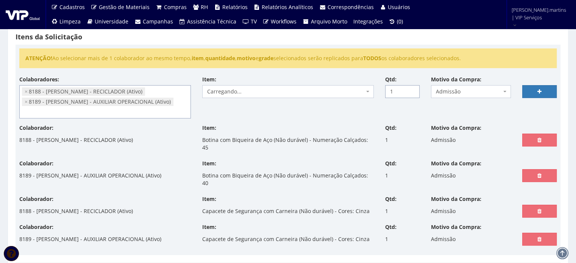
drag, startPoint x: 413, startPoint y: 89, endPoint x: 405, endPoint y: 93, distance: 9.5
type input "1"
click at [413, 89] on input "1" at bounding box center [402, 91] width 34 height 13
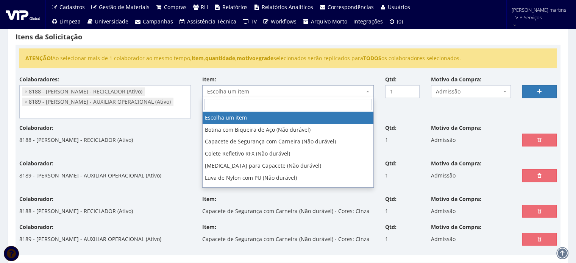
click at [367, 92] on span at bounding box center [368, 91] width 2 height 13
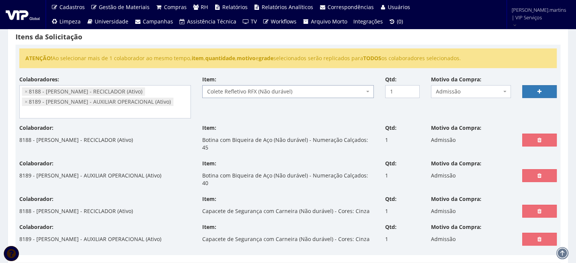
select select "104"
click at [528, 94] on link at bounding box center [539, 91] width 34 height 13
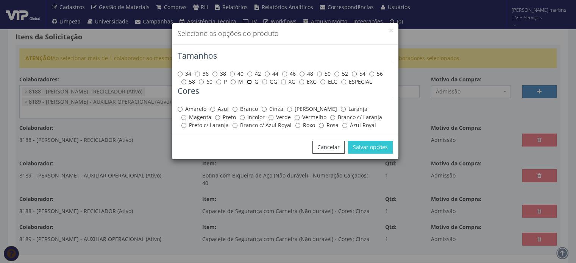
click at [250, 83] on input "G" at bounding box center [249, 81] width 5 height 5
radio input "true"
click at [201, 108] on label "Amarelo" at bounding box center [191, 109] width 29 height 8
click at [182, 108] on input "Amarelo" at bounding box center [179, 109] width 5 height 5
radio input "true"
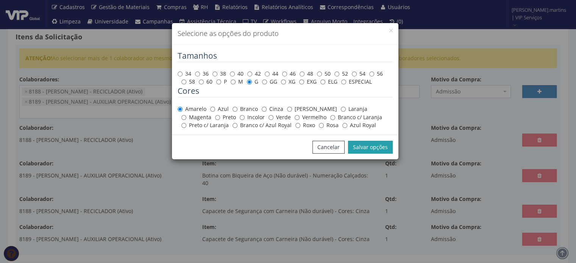
click at [360, 144] on button "Salvar opções" at bounding box center [370, 147] width 45 height 13
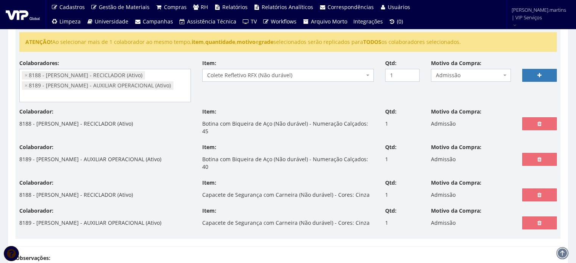
scroll to position [151, 0]
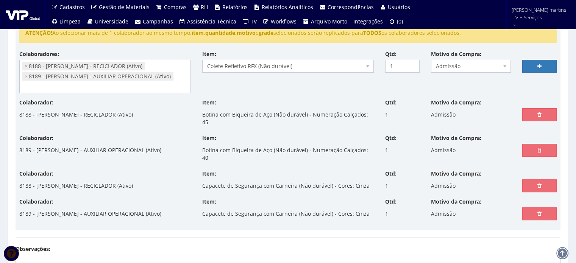
select select
type input "0"
select select
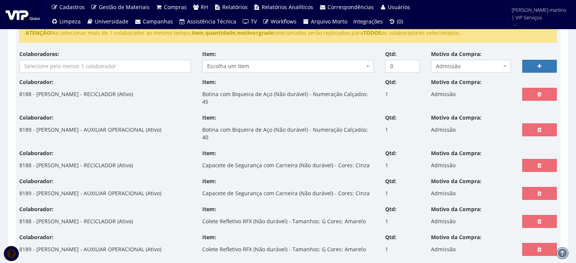
click at [55, 71] on input "search" at bounding box center [105, 66] width 171 height 12
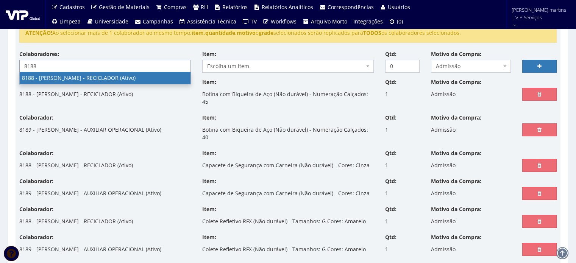
type input "8188"
select select "4119"
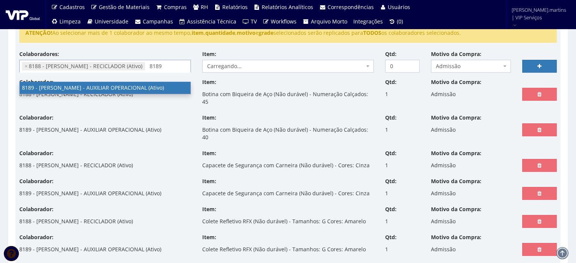
type input "8189"
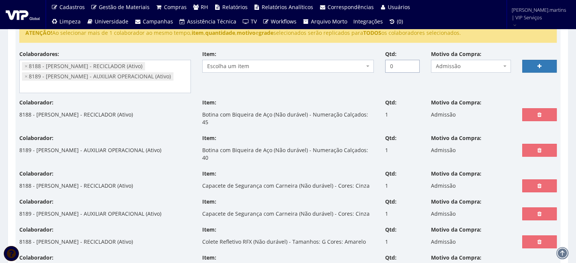
drag, startPoint x: 401, startPoint y: 66, endPoint x: 387, endPoint y: 65, distance: 13.6
click at [387, 65] on input "0" at bounding box center [402, 66] width 34 height 13
type input "1"
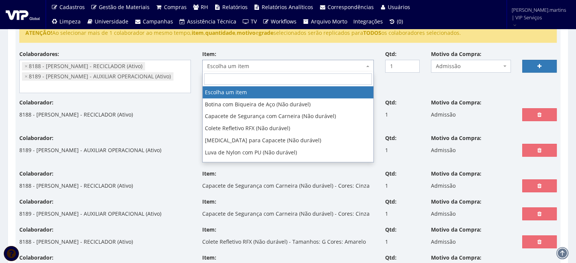
click at [349, 62] on span "Escolha um item" at bounding box center [285, 66] width 157 height 8
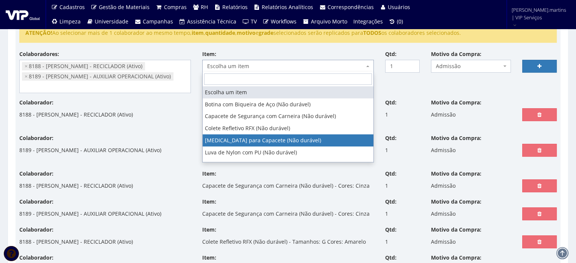
select select "197"
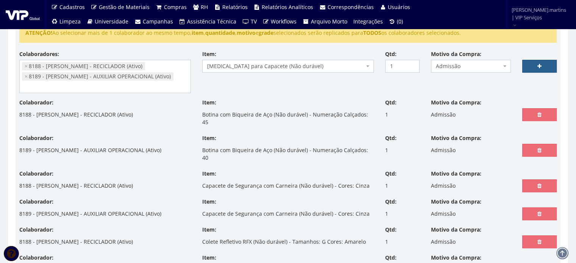
click at [540, 64] on icon at bounding box center [539, 66] width 4 height 5
select select
type input "0"
select select
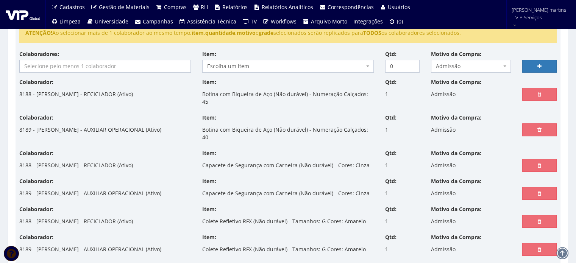
click at [81, 73] on div "Colaboradores: - Ana Maria Cachavara de Lima (Ativo) 9604 - ANDERSON APARECIDO …" at bounding box center [288, 64] width 548 height 28
click at [79, 68] on input "search" at bounding box center [105, 66] width 171 height 12
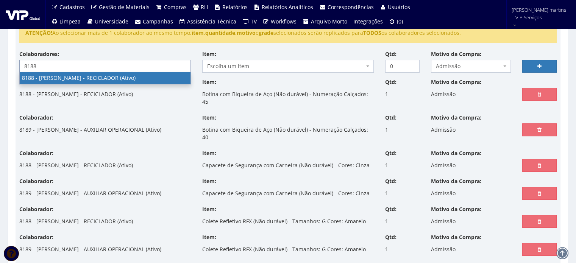
type input "8188"
select select "4119"
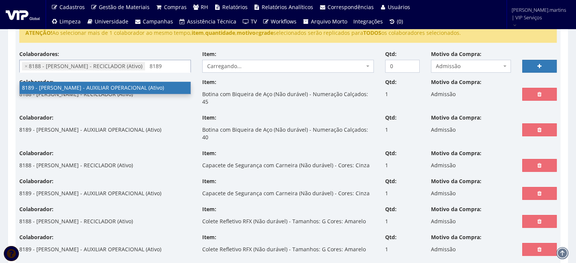
type input "8189"
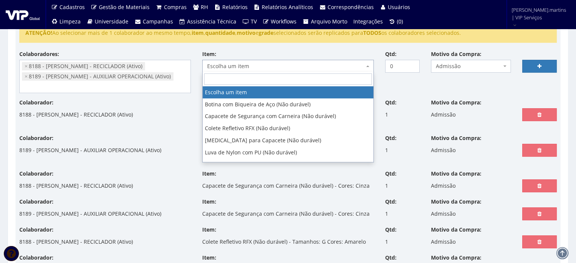
click at [334, 64] on span "Escolha um item" at bounding box center [285, 66] width 157 height 8
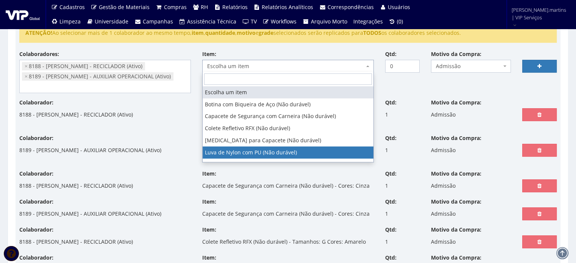
select select "216"
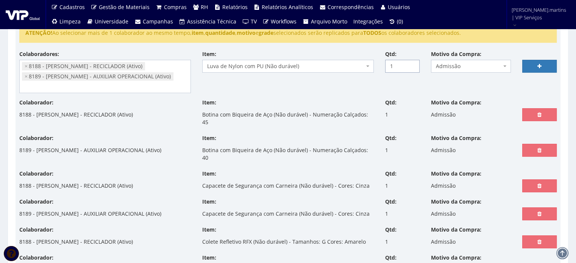
click at [411, 62] on input "1" at bounding box center [402, 66] width 34 height 13
click at [411, 62] on input "2" at bounding box center [402, 66] width 34 height 13
type input "3"
click at [412, 64] on input "3" at bounding box center [402, 66] width 34 height 13
click at [530, 64] on link at bounding box center [539, 66] width 34 height 13
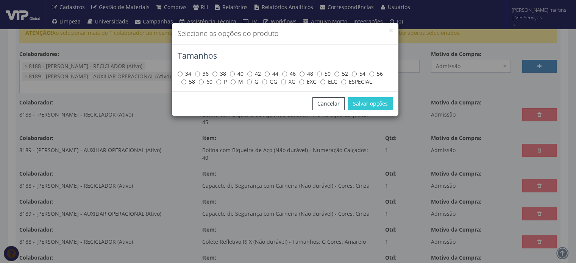
click at [248, 77] on div "34 36 38 40 42 44 46 48 50 52 54 56 58 60 P M G GG XG EXG ELG ESPECIAL" at bounding box center [284, 78] width 215 height 16
click at [247, 81] on input "G" at bounding box center [249, 81] width 5 height 5
radio input "true"
click at [371, 106] on button "Salvar opções" at bounding box center [370, 103] width 45 height 13
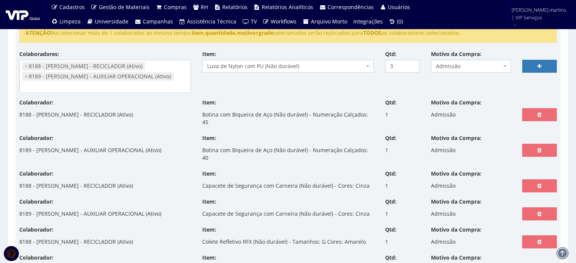
select select
type input "0"
select select
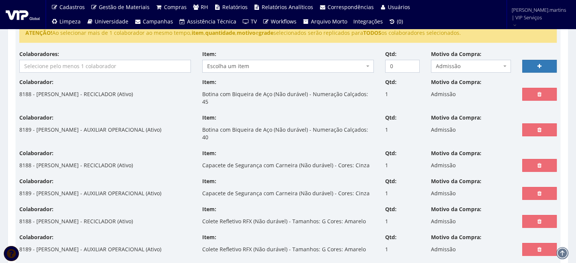
click at [131, 65] on input "search" at bounding box center [105, 66] width 171 height 12
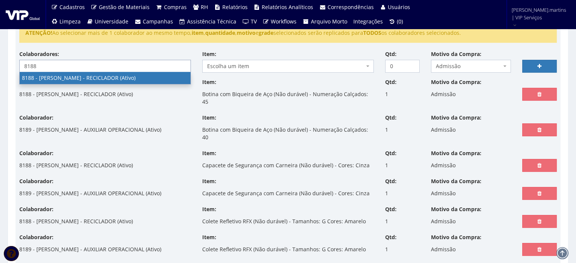
type input "8188"
select select "4119"
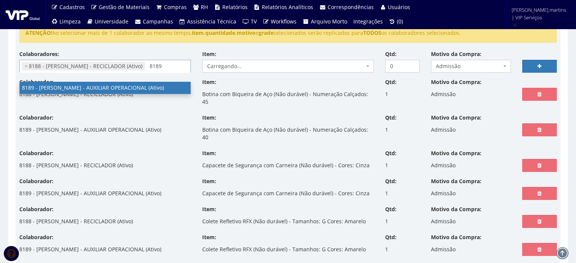
type input "8189"
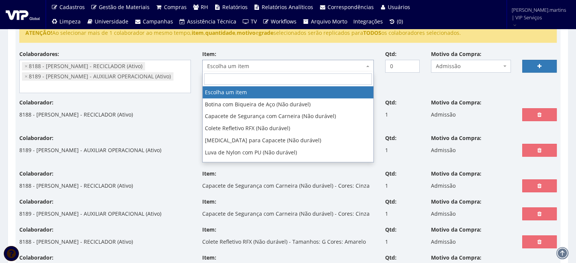
click at [269, 69] on span "Escolha um item" at bounding box center [287, 66] width 171 height 13
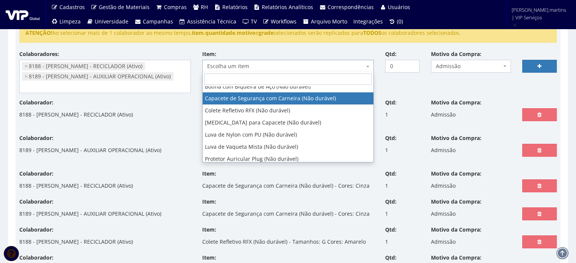
scroll to position [25, 0]
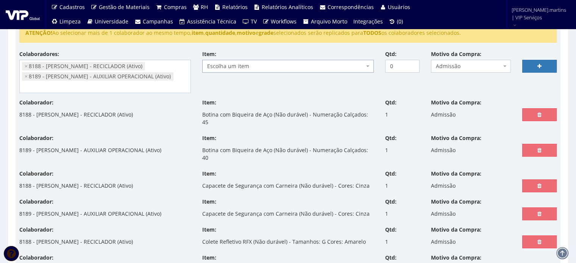
click at [305, 68] on span "Escolha um item" at bounding box center [285, 66] width 157 height 8
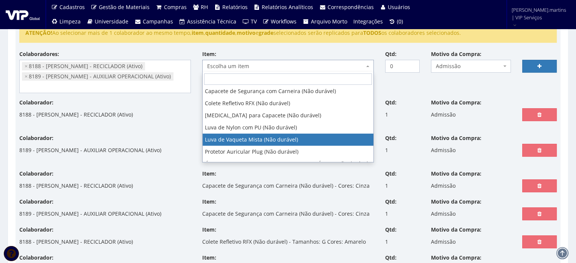
select select "220"
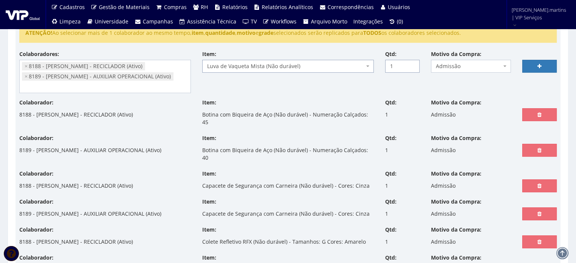
click at [410, 62] on input "1" at bounding box center [402, 66] width 34 height 13
click at [410, 62] on input "2" at bounding box center [402, 66] width 34 height 13
type input "3"
click at [410, 62] on input "3" at bounding box center [402, 66] width 34 height 13
click at [529, 66] on link at bounding box center [539, 66] width 34 height 13
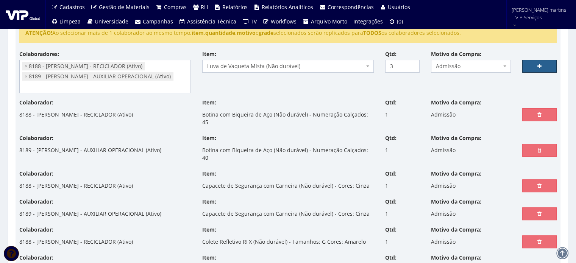
select select
type input "0"
select select
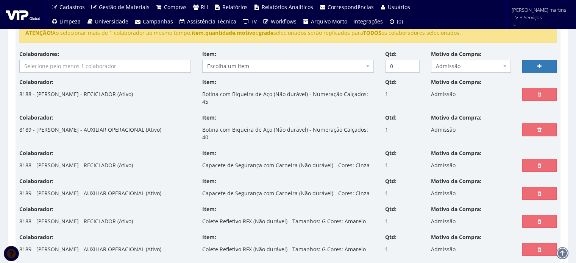
click at [126, 69] on input "search" at bounding box center [105, 66] width 171 height 12
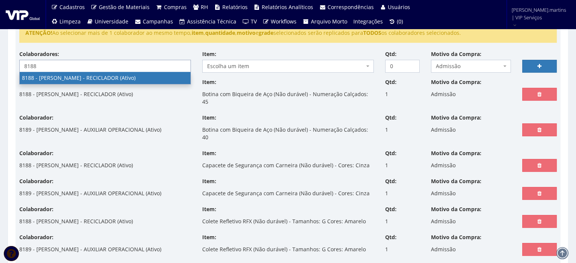
type input "8188"
select select "4119"
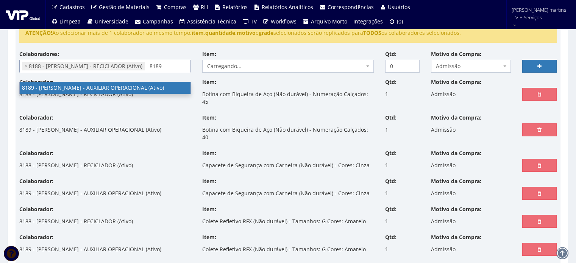
type input "8189"
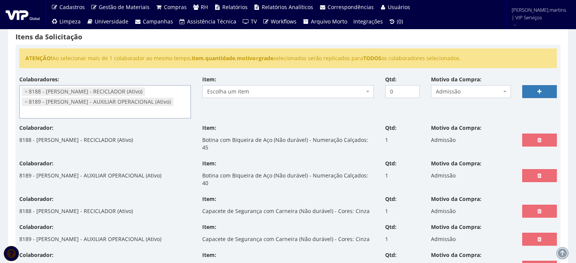
scroll to position [151, 0]
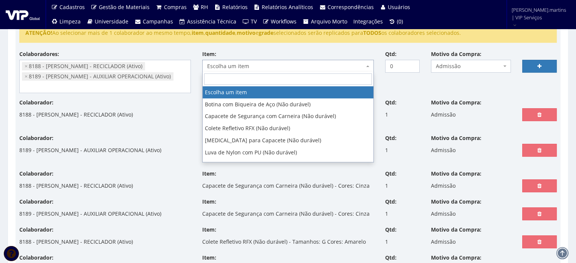
click at [233, 69] on span "Escolha um item" at bounding box center [285, 66] width 157 height 8
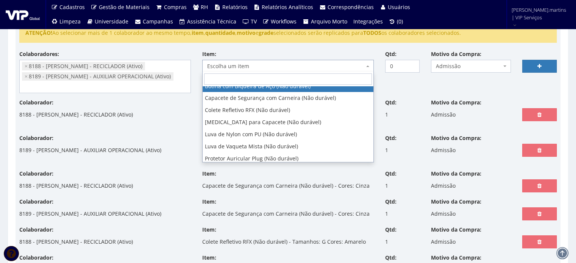
scroll to position [25, 0]
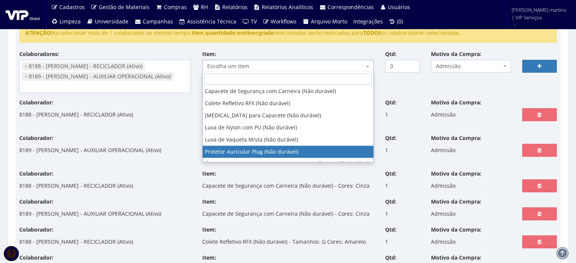
select select "292"
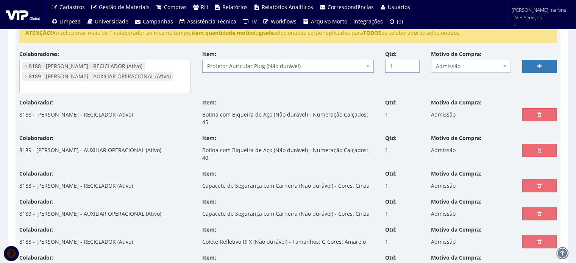
click at [411, 62] on input "1" at bounding box center [402, 66] width 34 height 13
click at [411, 62] on input "2" at bounding box center [402, 66] width 34 height 13
type input "3"
click at [411, 62] on input "3" at bounding box center [402, 66] width 34 height 13
click at [531, 65] on link at bounding box center [539, 66] width 34 height 13
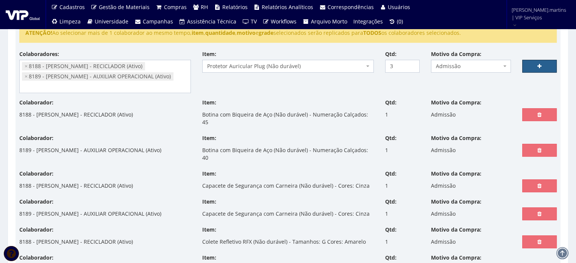
select select
type input "0"
select select
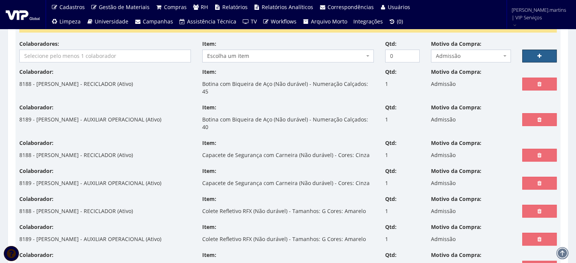
scroll to position [151, 0]
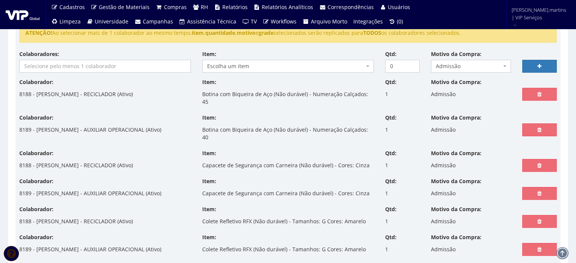
click at [109, 62] on input "search" at bounding box center [105, 66] width 171 height 12
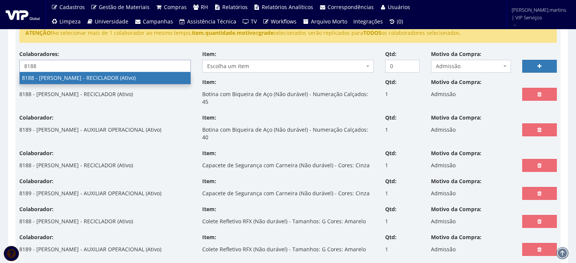
type input "8188"
select select "4119"
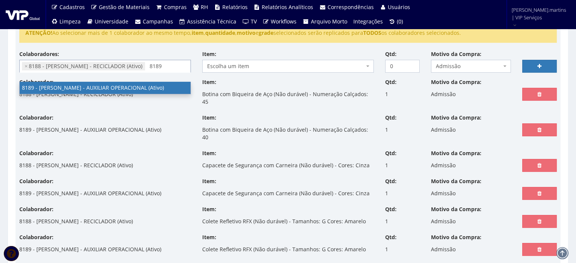
type input "8189"
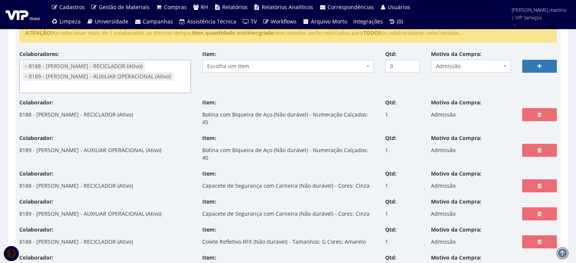
click at [255, 65] on span "Escolha um item" at bounding box center [285, 66] width 157 height 8
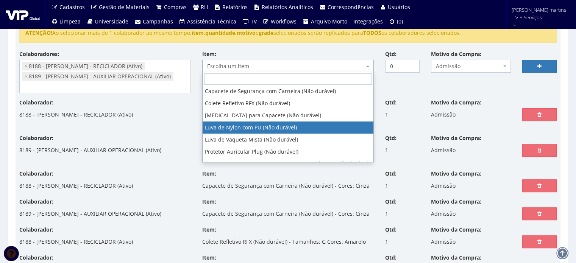
scroll to position [41, 0]
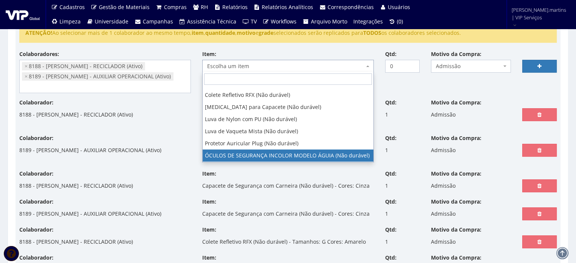
select select "1840"
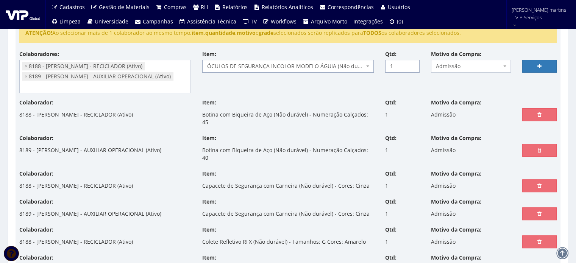
type input "1"
click at [412, 64] on input "1" at bounding box center [402, 66] width 34 height 13
click at [535, 62] on link at bounding box center [539, 66] width 34 height 13
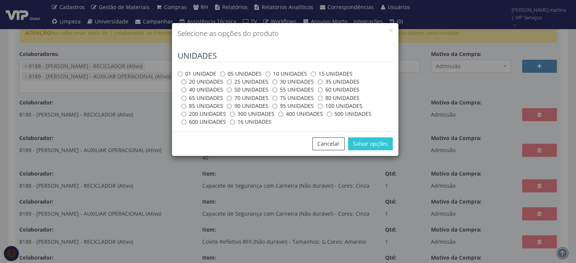
click at [205, 73] on label "01 UNIDADE" at bounding box center [196, 74] width 39 height 8
click at [182, 73] on input "01 UNIDADE" at bounding box center [179, 74] width 5 height 5
radio input "true"
click at [363, 146] on button "Salvar opções" at bounding box center [370, 143] width 45 height 13
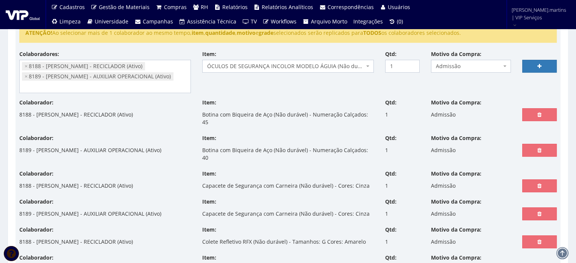
select select
type input "0"
select select
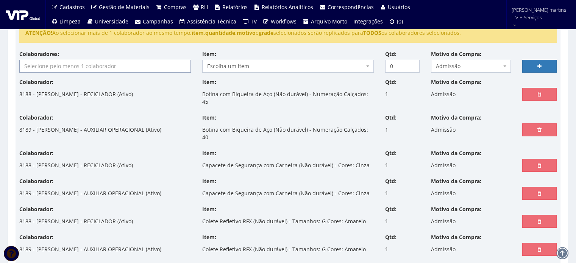
click at [160, 66] on input "search" at bounding box center [105, 66] width 171 height 12
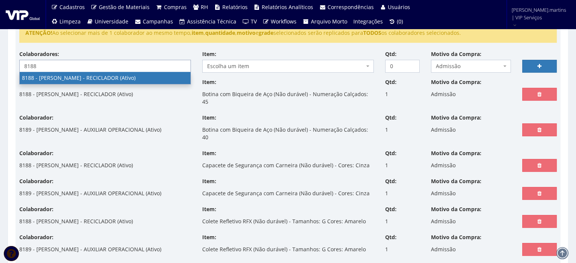
type input "8188"
select select "4119"
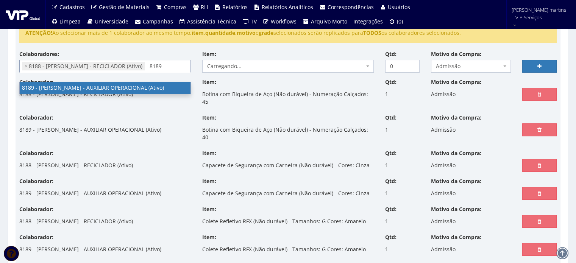
type input "8189"
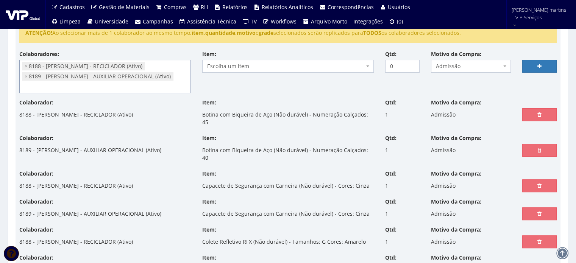
click at [263, 63] on span "Escolha um item" at bounding box center [285, 66] width 157 height 8
click at [281, 207] on div "Colaborador: 8189 - KAUA FERREIRA NUNES - AUXILIAR OPERACIONAL (Ativo) Item: Ca…" at bounding box center [288, 212] width 548 height 28
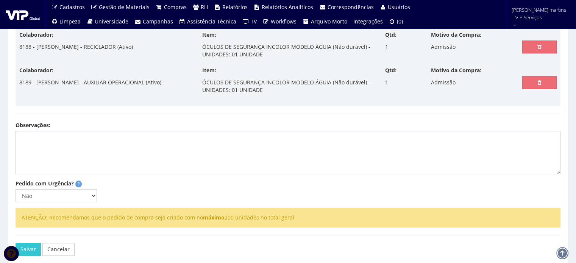
scroll to position [647, 0]
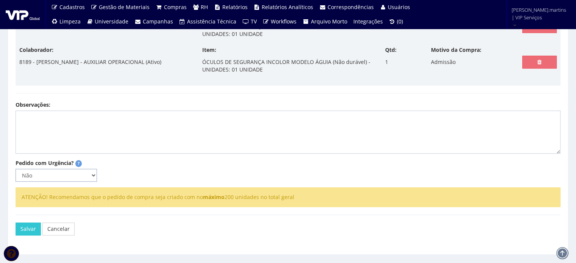
click at [86, 169] on select "Não Sim" at bounding box center [56, 175] width 81 height 13
select select "1"
click at [16, 169] on select "Não Sim" at bounding box center [56, 175] width 81 height 13
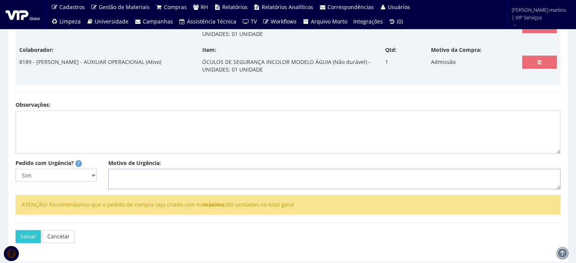
click at [126, 169] on textarea "Motivo de Urgência:" at bounding box center [334, 179] width 452 height 20
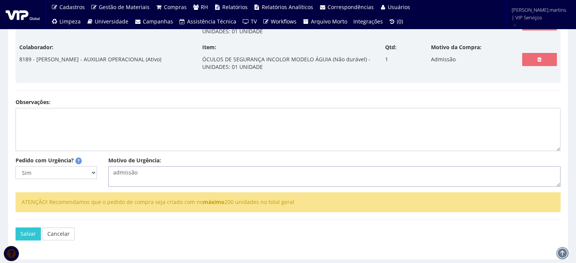
scroll to position [654, 0]
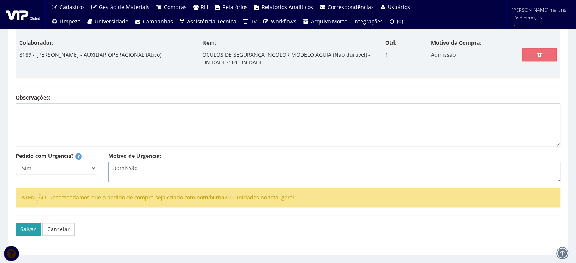
type textarea "admissão"
click at [24, 223] on button "Salvar" at bounding box center [28, 229] width 25 height 13
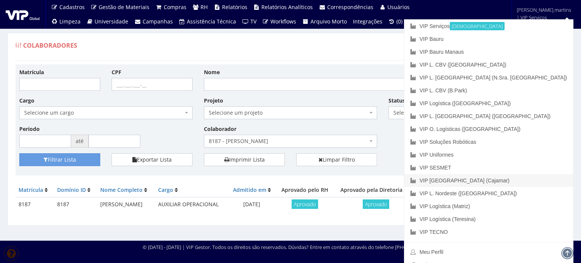
click at [521, 179] on link "VIP [GEOGRAPHIC_DATA] (Cajamar)" at bounding box center [489, 180] width 169 height 13
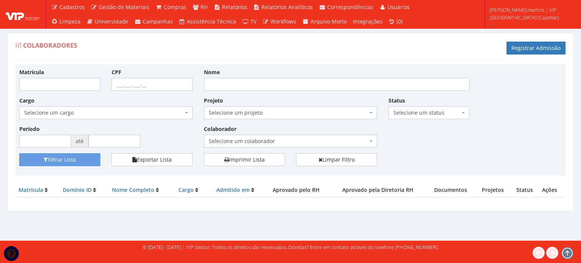
click at [222, 137] on span "Selecione um colaborador" at bounding box center [288, 141] width 159 height 8
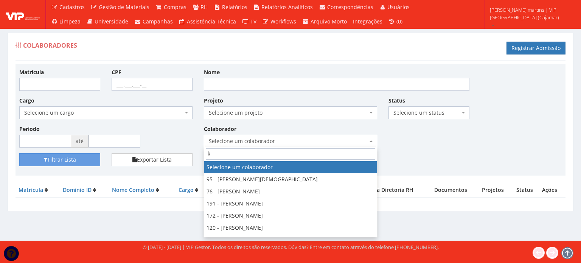
type input "ka"
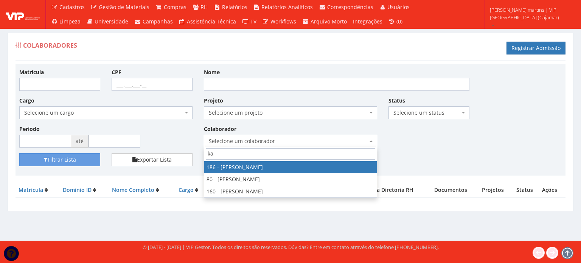
select select "4084"
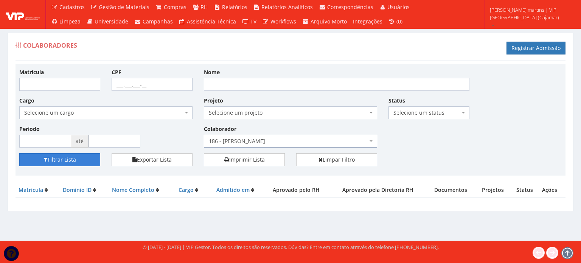
click at [56, 164] on button "Filtrar Lista" at bounding box center [59, 159] width 81 height 13
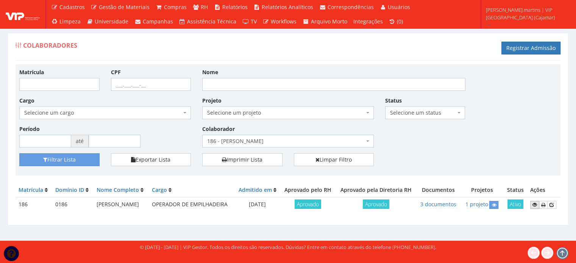
click at [534, 209] on link at bounding box center [534, 205] width 9 height 8
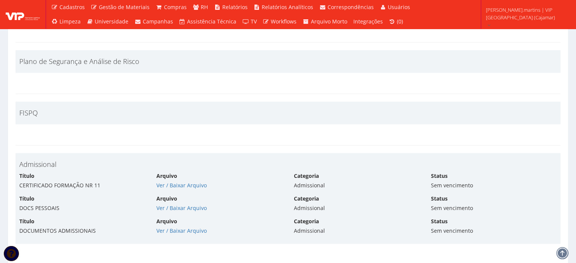
scroll to position [1438, 0]
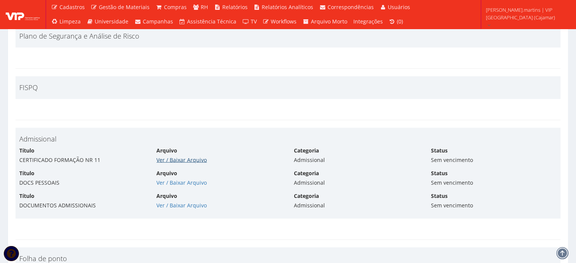
click at [198, 159] on link "Ver / Baixar Arquivo" at bounding box center [181, 159] width 50 height 7
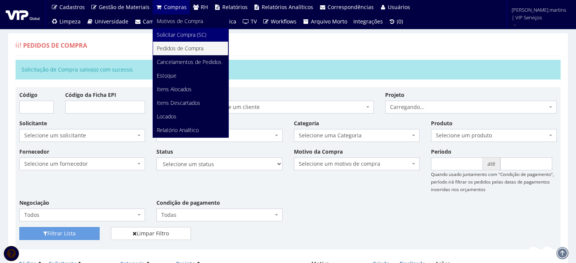
click at [173, 33] on span "Solicitar Compra (SC)" at bounding box center [182, 34] width 50 height 7
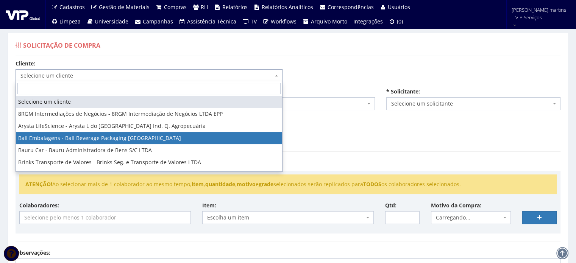
select select "3"
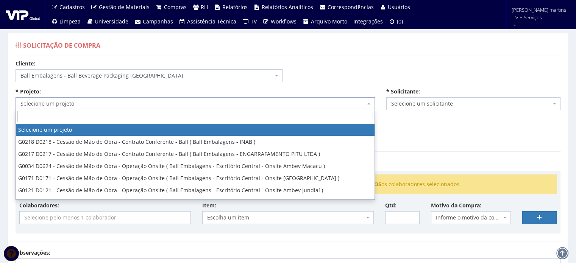
click at [88, 104] on span "Selecione um projeto" at bounding box center [192, 104] width 345 height 8
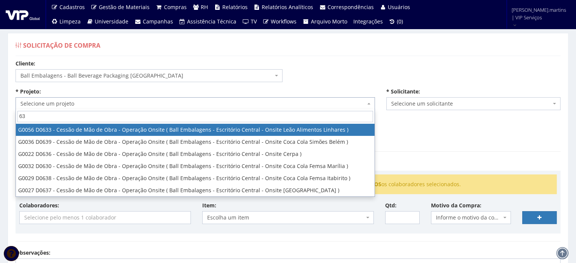
type input "637"
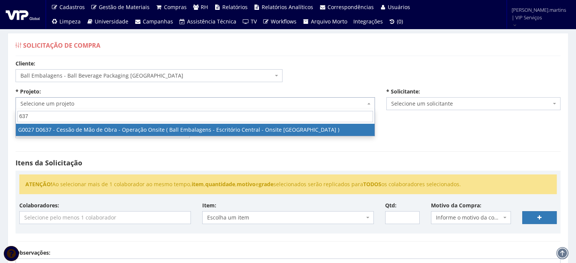
select select "27"
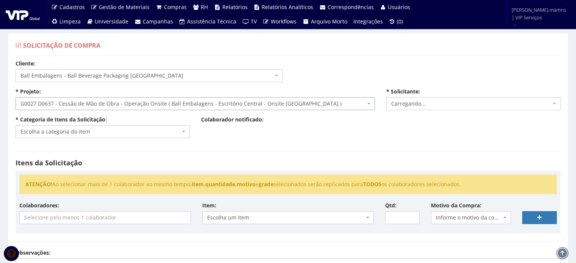
select select "2471"
click at [83, 134] on span "Escolha a categoria do item" at bounding box center [100, 132] width 160 height 8
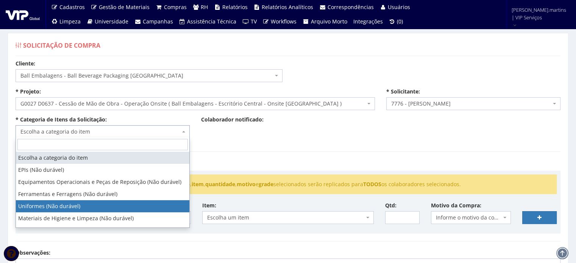
select select "4"
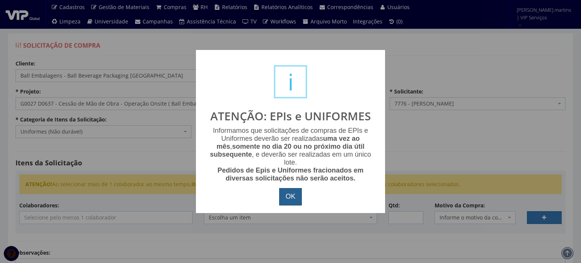
click at [293, 199] on button "OK" at bounding box center [290, 196] width 23 height 17
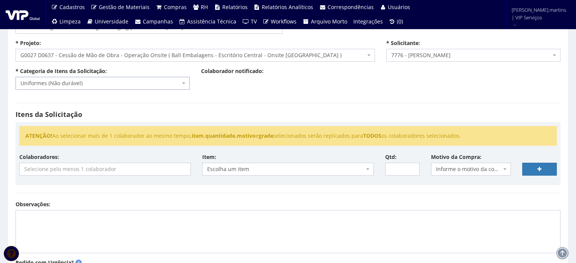
scroll to position [50, 0]
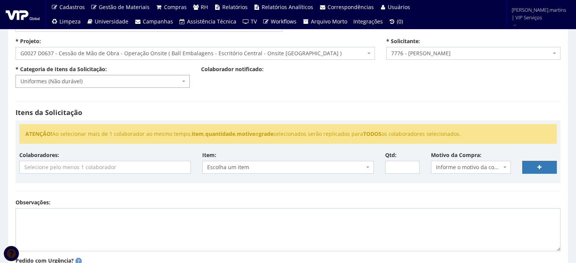
click at [161, 166] on input "search" at bounding box center [105, 167] width 171 height 12
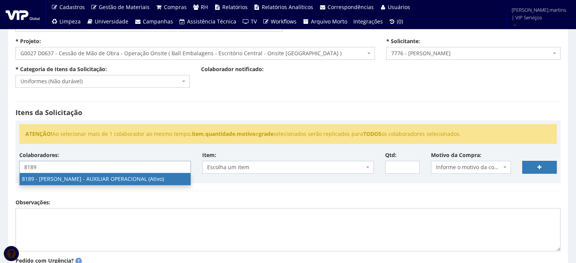
type input "8189"
select select "4120"
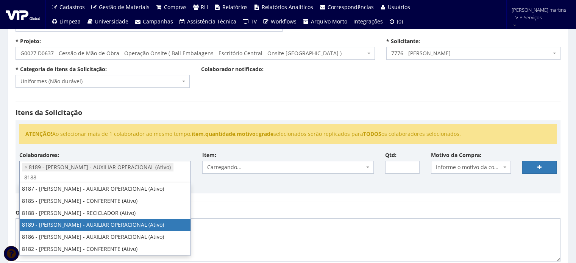
scroll to position [0, 0]
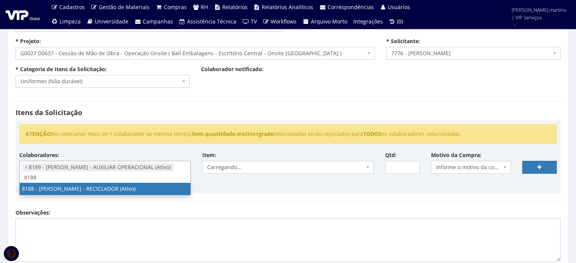
type input "8188"
select select "4119"
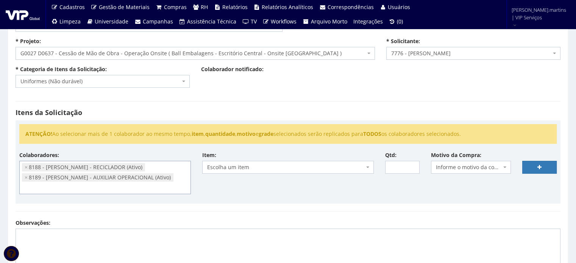
click at [482, 168] on span "Informe o motivo da compra" at bounding box center [469, 167] width 66 height 8
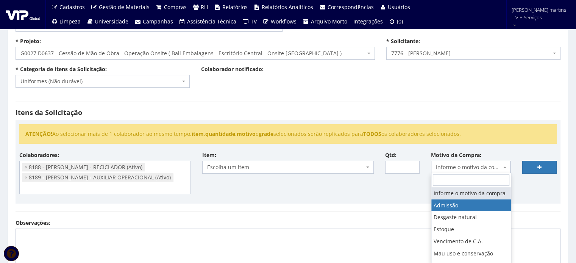
select select "1"
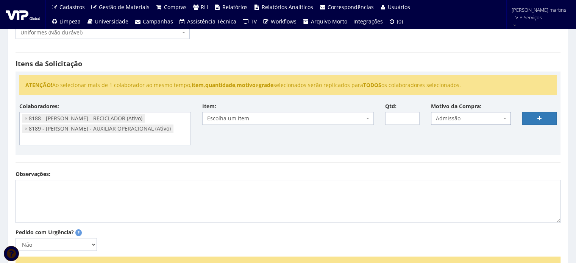
scroll to position [101, 0]
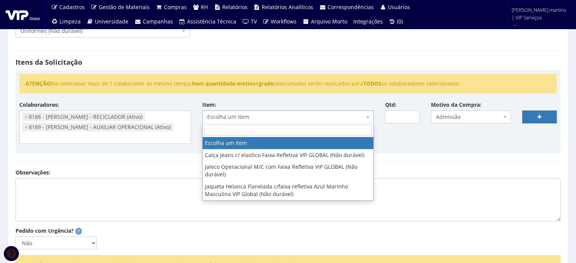
click at [238, 116] on span "Escolha um item" at bounding box center [285, 117] width 157 height 8
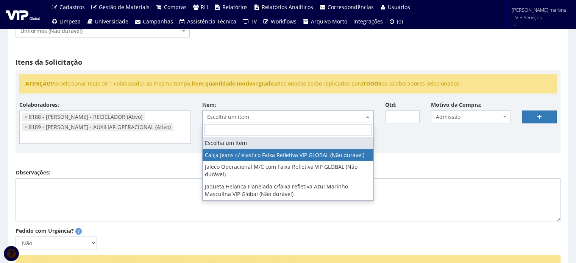
select select "2326"
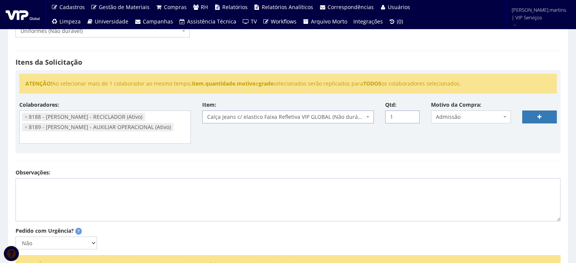
click at [412, 113] on input "1" at bounding box center [402, 116] width 34 height 13
type input "2"
click at [412, 113] on input "2" at bounding box center [402, 116] width 34 height 13
click at [544, 117] on link at bounding box center [539, 116] width 34 height 13
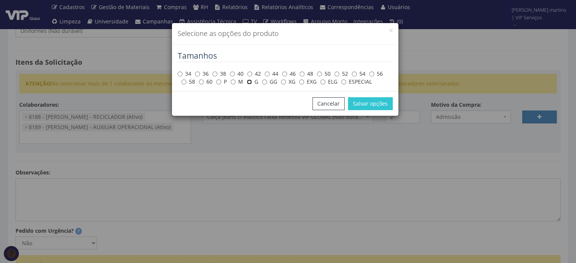
click at [249, 83] on input "G" at bounding box center [249, 81] width 5 height 5
radio input "true"
click at [359, 104] on button "Salvar opções" at bounding box center [370, 103] width 45 height 13
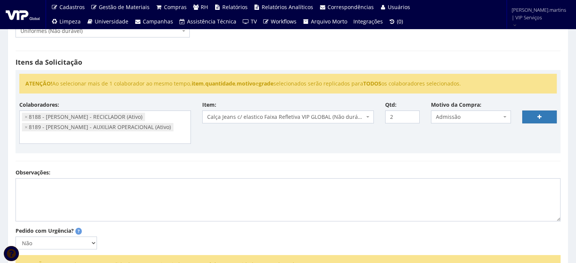
select select
type input "0"
select select
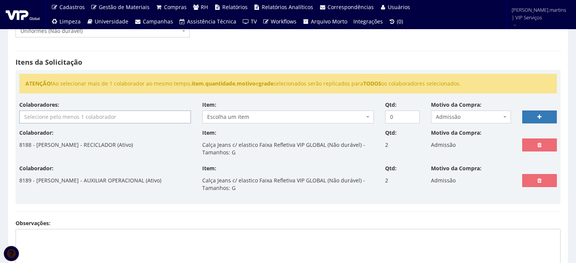
click at [54, 118] on input "search" at bounding box center [105, 117] width 171 height 12
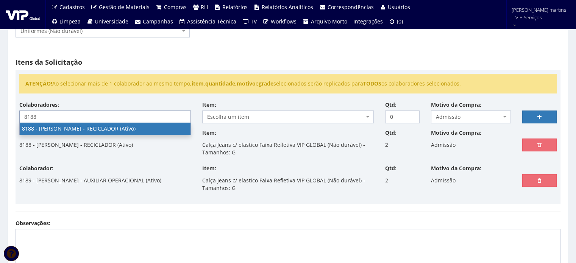
type input "8188"
select select "4119"
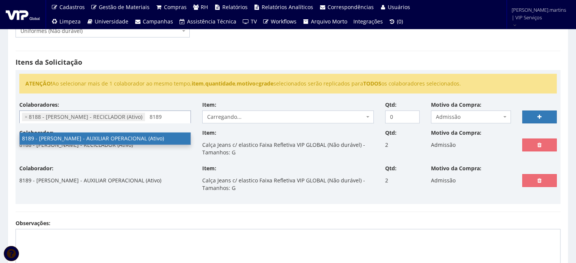
type input "8189"
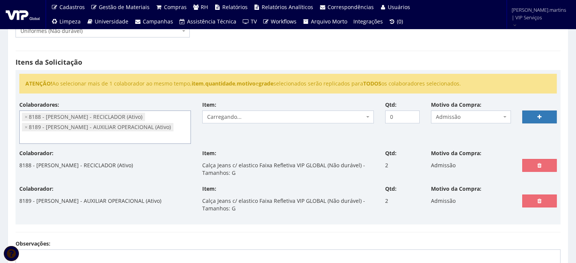
click at [256, 118] on span "Carregando..." at bounding box center [285, 117] width 157 height 8
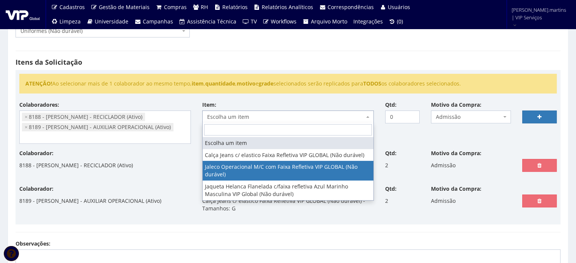
select select "2376"
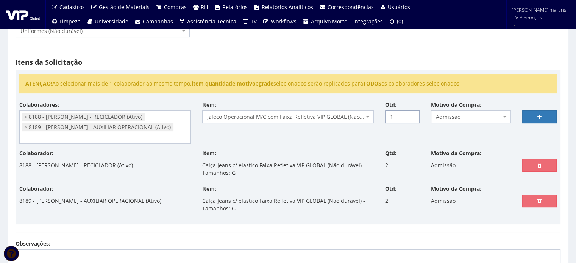
click at [411, 113] on input "1" at bounding box center [402, 116] width 34 height 13
type input "2"
click at [411, 113] on input "2" at bounding box center [402, 116] width 34 height 13
click at [526, 115] on link at bounding box center [539, 116] width 34 height 13
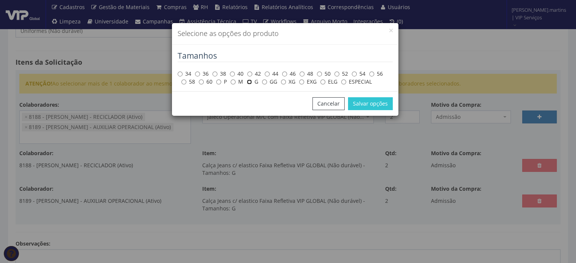
click at [250, 81] on input "G" at bounding box center [249, 81] width 5 height 5
radio input "true"
click at [367, 106] on button "Salvar opções" at bounding box center [370, 103] width 45 height 13
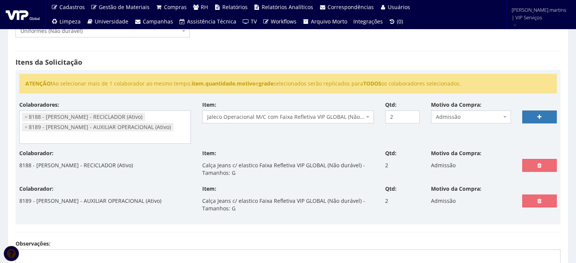
select select
type input "0"
select select
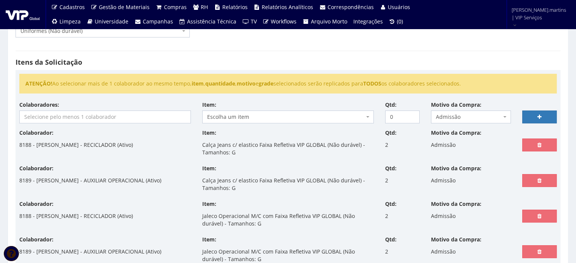
click at [90, 108] on div "Colaboradores: 8187 - ARTHUR ANDRADE RODRIGUES DE LIRA - AUXILIAR OPERACIONAL (…" at bounding box center [105, 112] width 183 height 22
click at [88, 117] on input "search" at bounding box center [105, 117] width 171 height 12
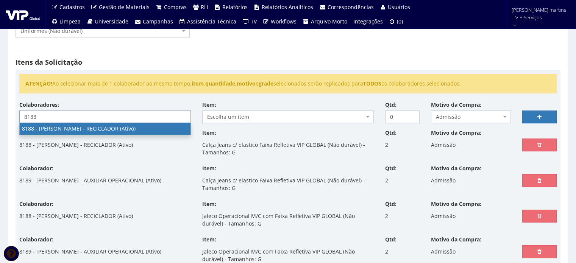
type input "8188"
select select "4119"
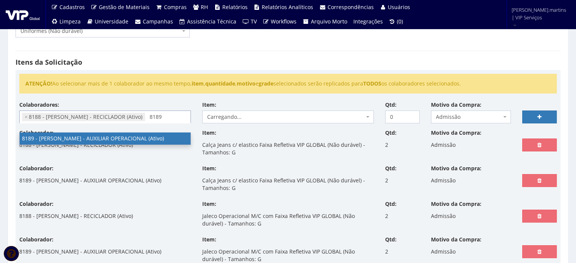
type input "8189"
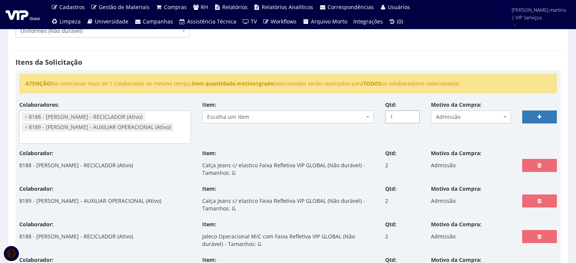
type input "1"
click at [411, 114] on input "1" at bounding box center [402, 116] width 34 height 13
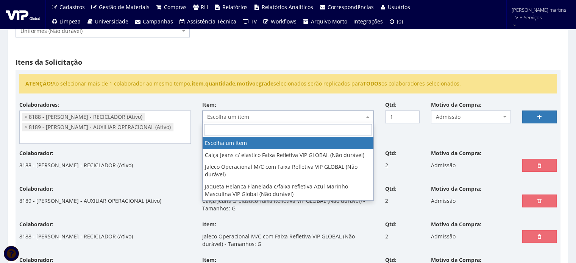
click at [336, 116] on span "Escolha um item" at bounding box center [285, 117] width 157 height 8
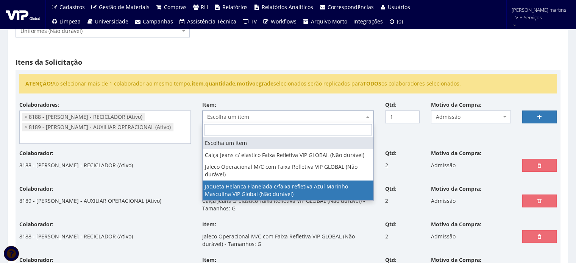
select select "2843"
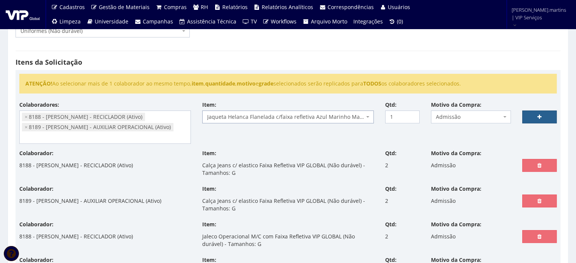
click at [536, 118] on link at bounding box center [539, 116] width 34 height 13
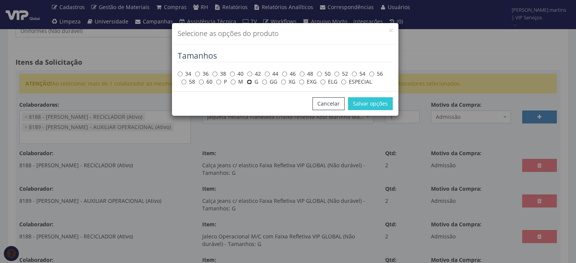
click at [250, 80] on input "G" at bounding box center [249, 81] width 5 height 5
radio input "true"
click at [359, 102] on button "Salvar opções" at bounding box center [370, 103] width 45 height 13
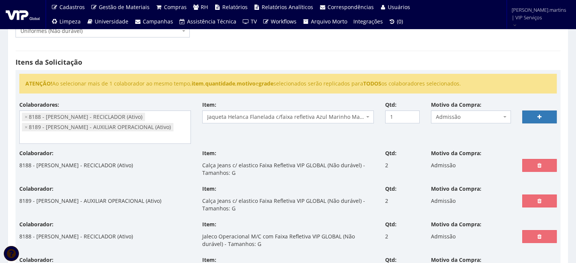
select select
type input "0"
select select
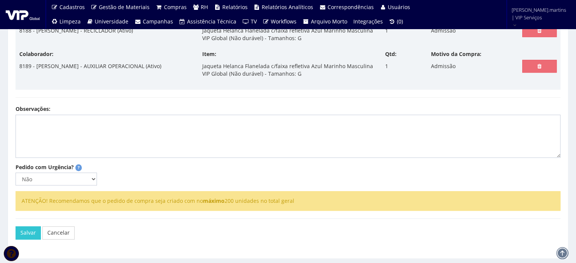
scroll to position [377, 0]
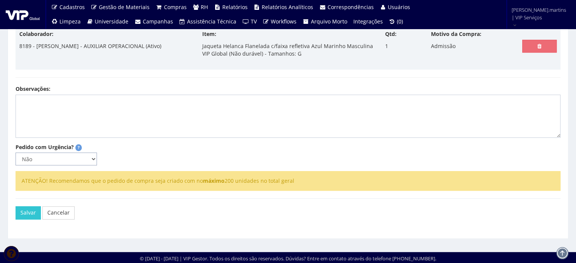
click at [90, 161] on select "Não Sim" at bounding box center [56, 158] width 81 height 13
select select "1"
click at [16, 152] on select "Não Sim" at bounding box center [56, 158] width 81 height 13
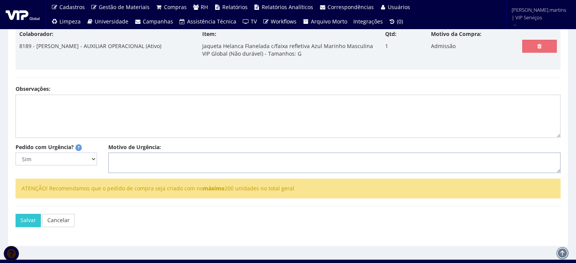
click at [137, 157] on textarea "Motivo de Urgência:" at bounding box center [334, 162] width 452 height 20
type textarea "Admissão"
click at [24, 220] on button "Salvar" at bounding box center [28, 220] width 25 height 13
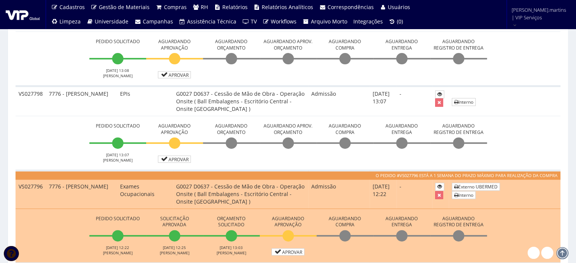
scroll to position [328, 0]
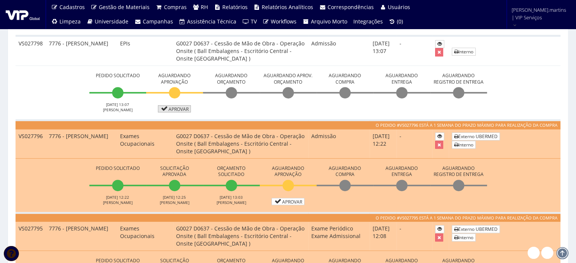
click at [185, 107] on link "Aprovar" at bounding box center [174, 108] width 33 height 7
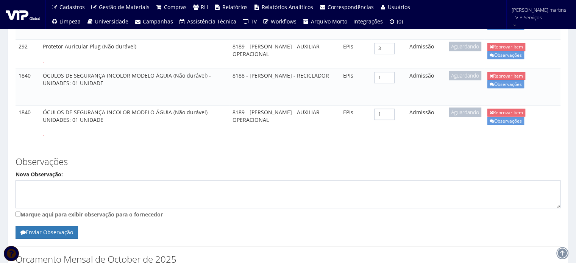
scroll to position [661, 0]
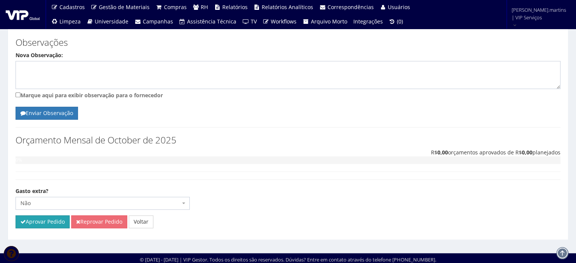
click at [37, 219] on button "Aprovar Pedido" at bounding box center [43, 221] width 54 height 13
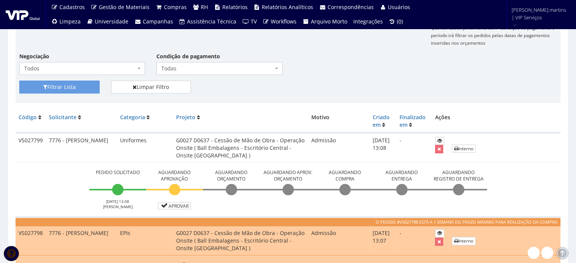
scroll to position [176, 0]
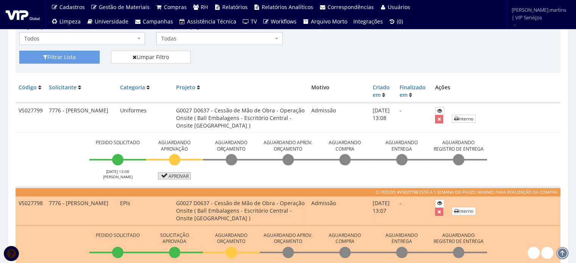
click at [177, 175] on link "Aprovar" at bounding box center [174, 175] width 33 height 7
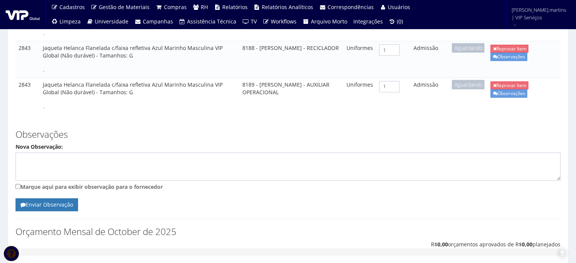
scroll to position [401, 0]
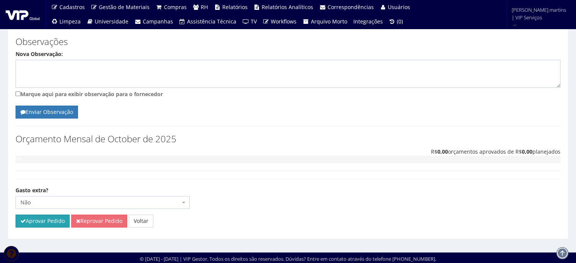
click at [58, 223] on button "Aprovar Pedido" at bounding box center [43, 221] width 54 height 13
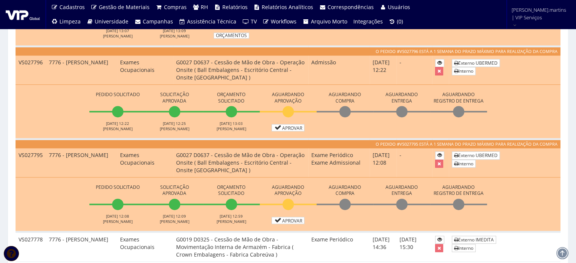
scroll to position [454, 0]
